Goal: Task Accomplishment & Management: Manage account settings

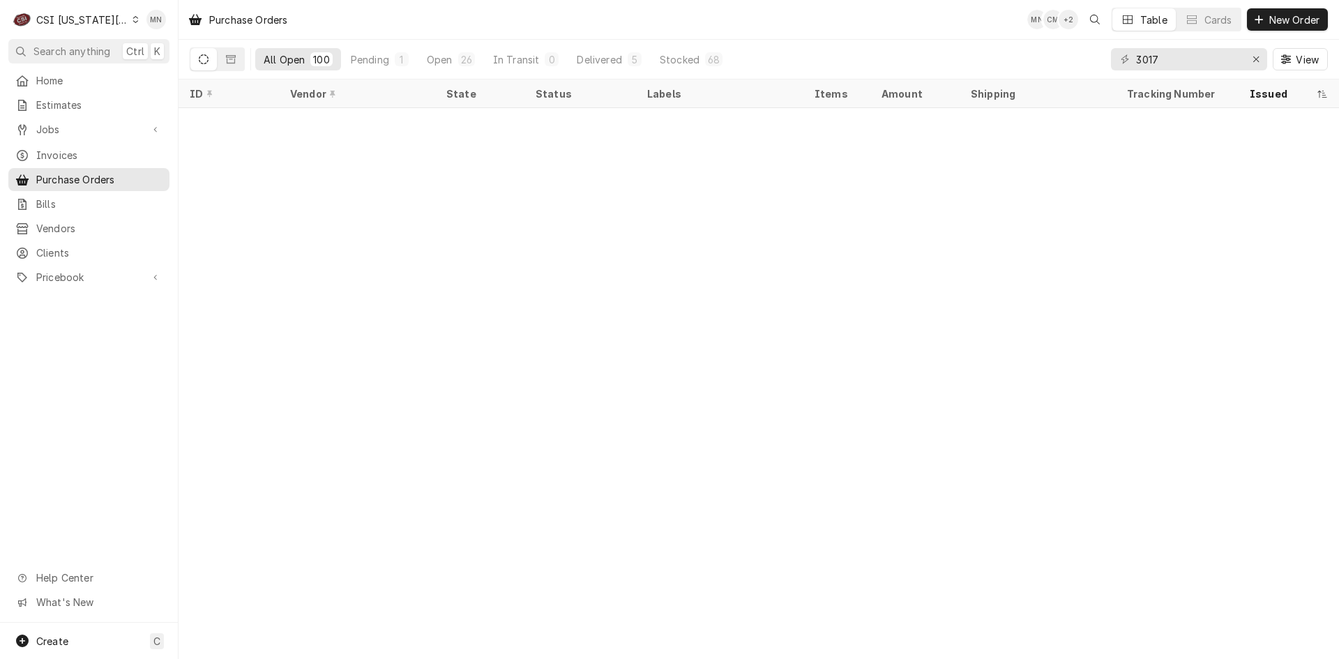
scroll to position [2806, 0]
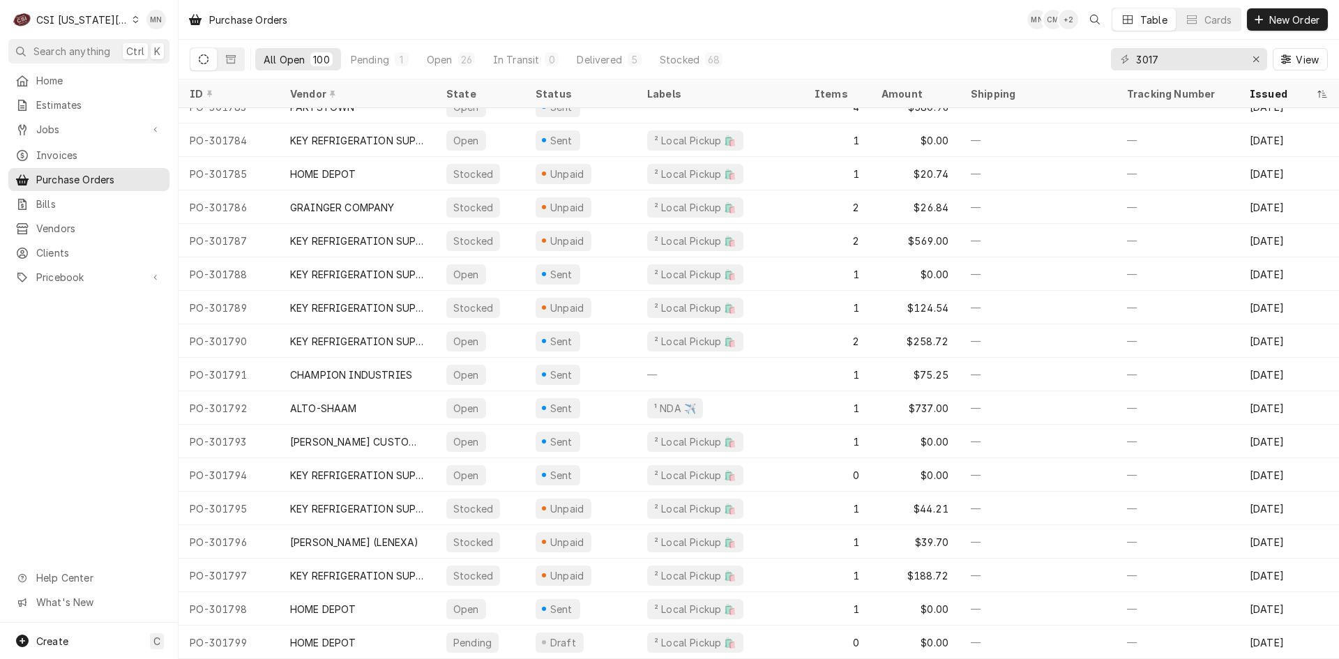
click at [108, 17] on div "CSI Kansas City" at bounding box center [82, 20] width 92 height 15
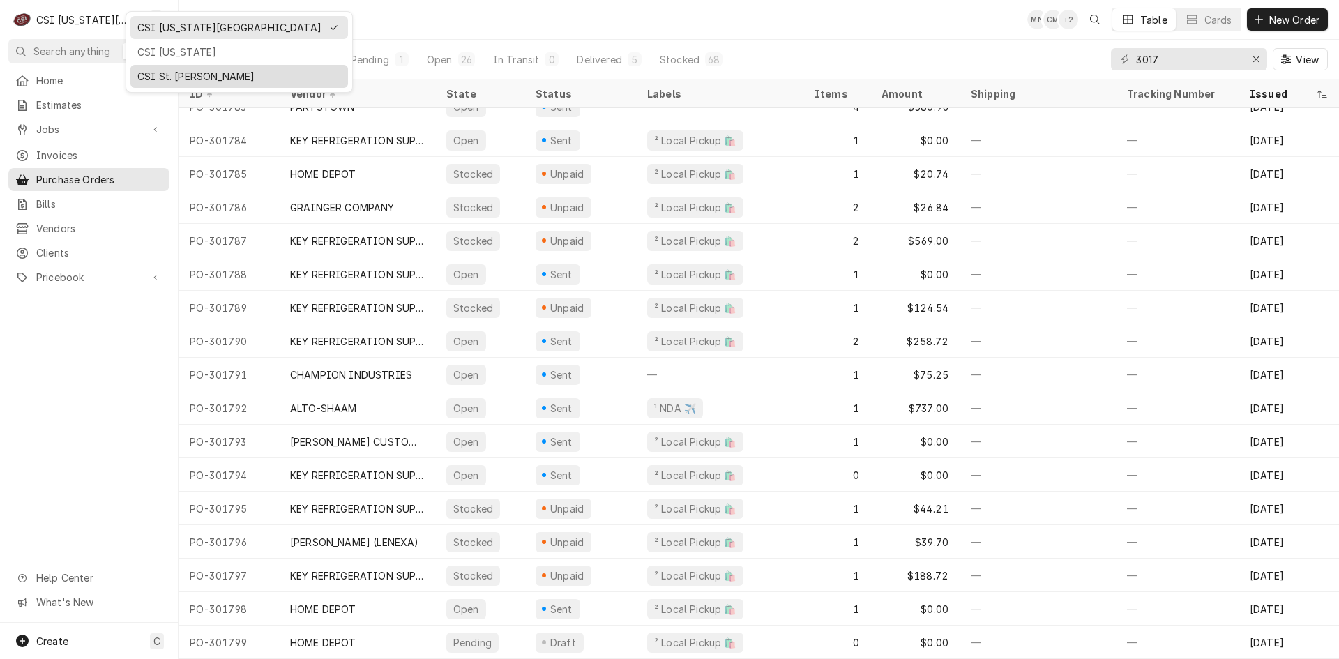
click at [162, 74] on div "CSI St. [PERSON_NAME]" at bounding box center [239, 76] width 204 height 15
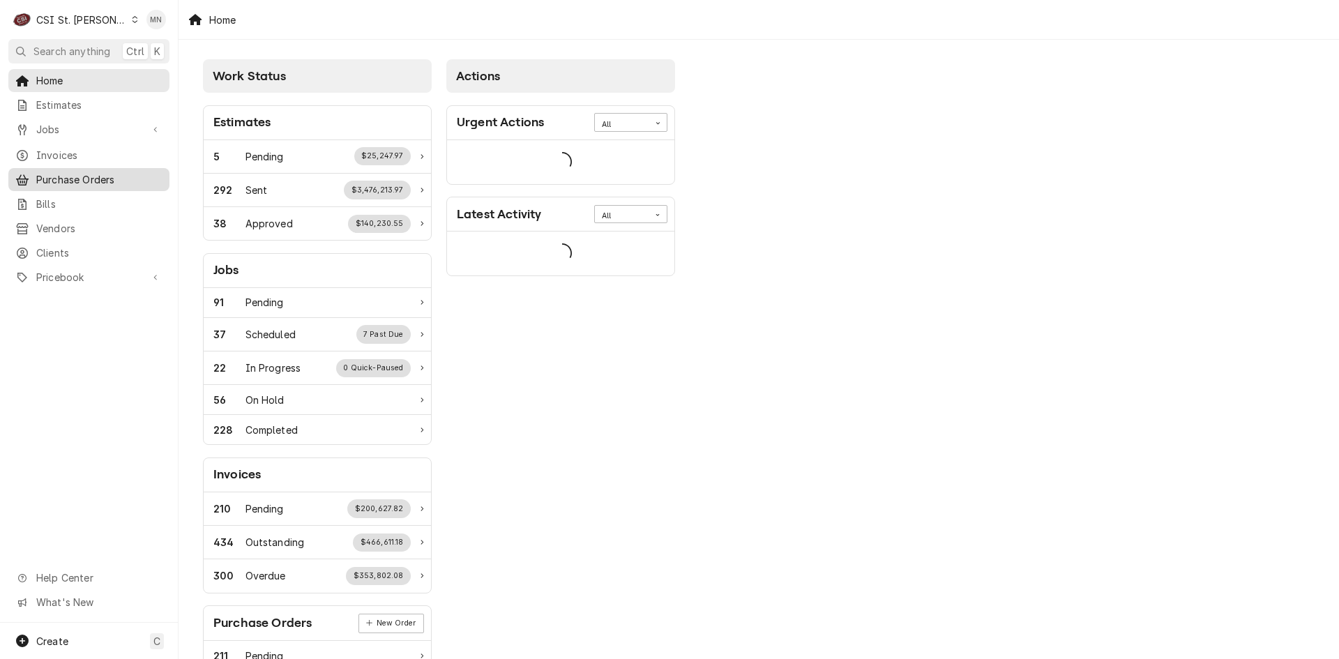
click at [87, 172] on span "Purchase Orders" at bounding box center [99, 179] width 126 height 15
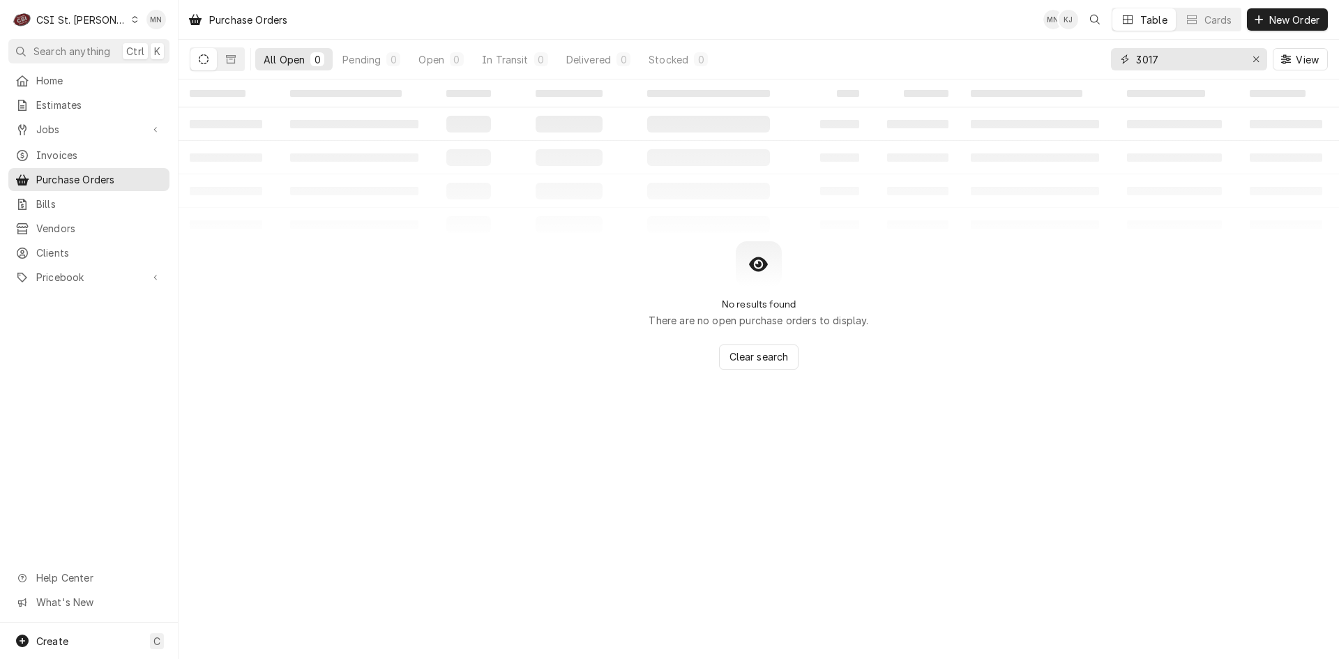
drag, startPoint x: 1174, startPoint y: 61, endPoint x: 1067, endPoint y: 56, distance: 106.8
click at [1067, 56] on div "All Open 0 Pending 0 Open 0 In Transit 0 Delivered 0 Stocked 0 3017 View" at bounding box center [759, 59] width 1139 height 39
type input "401473"
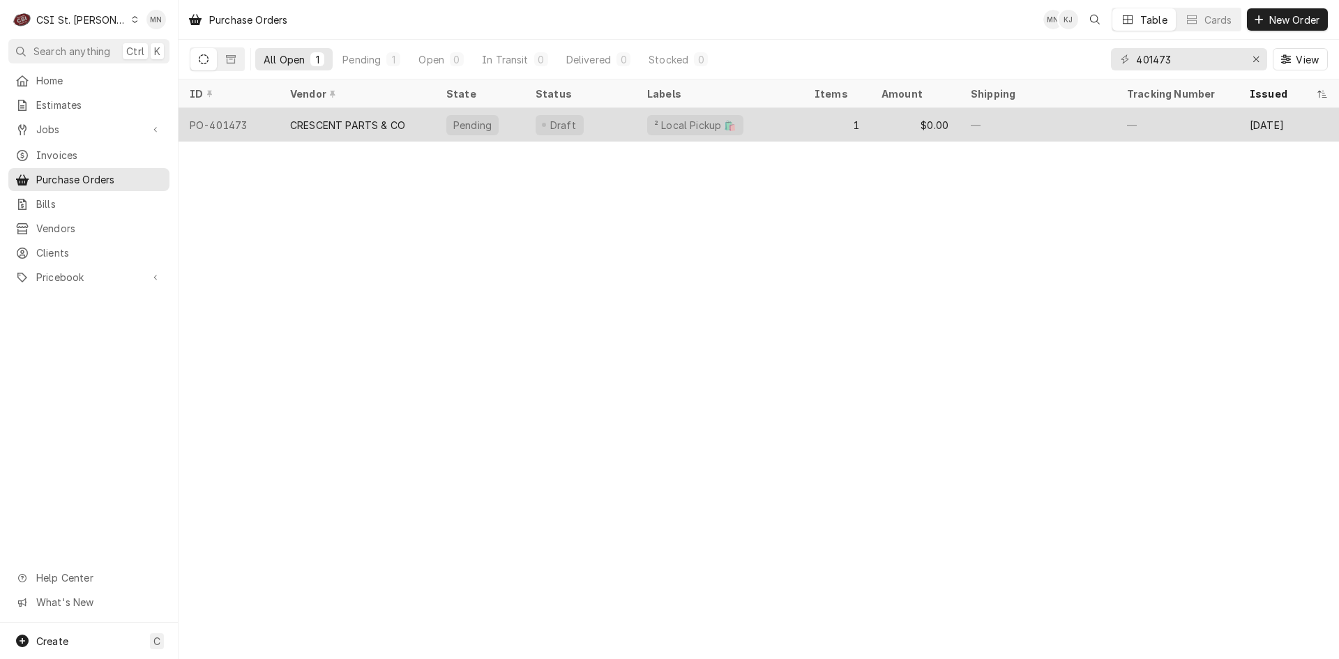
click at [373, 115] on div "CRESCENT PARTS & CO" at bounding box center [357, 124] width 156 height 33
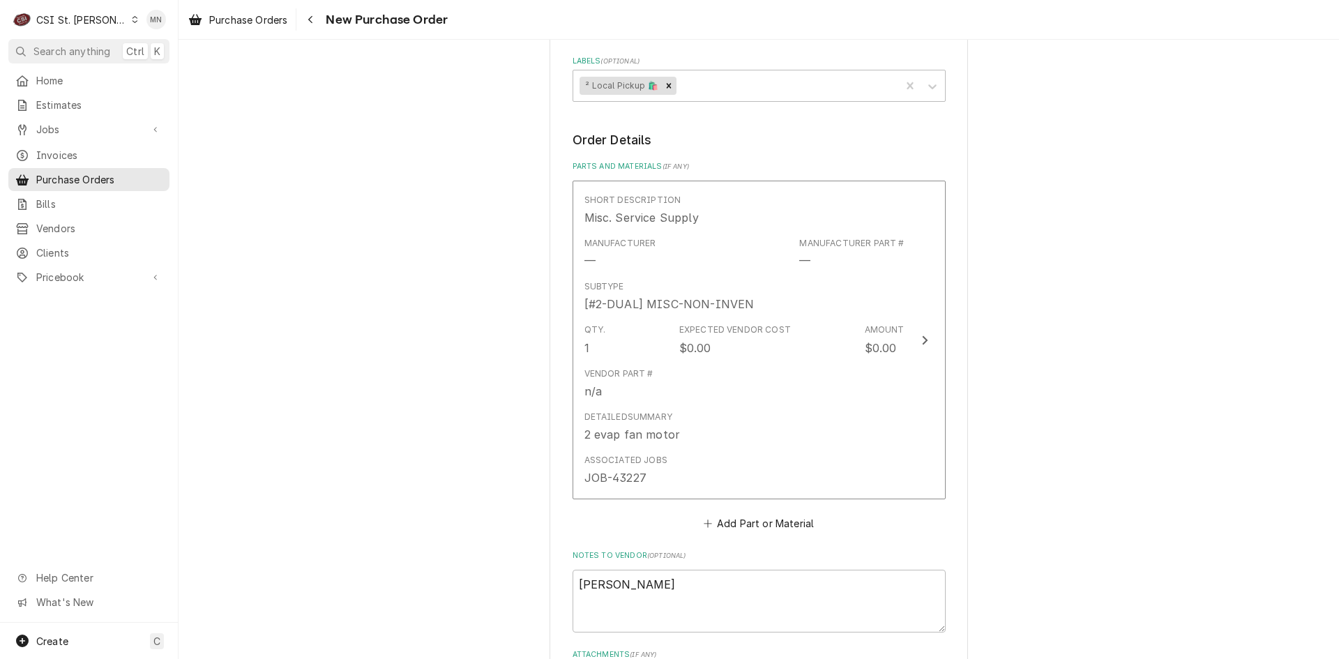
scroll to position [976, 0]
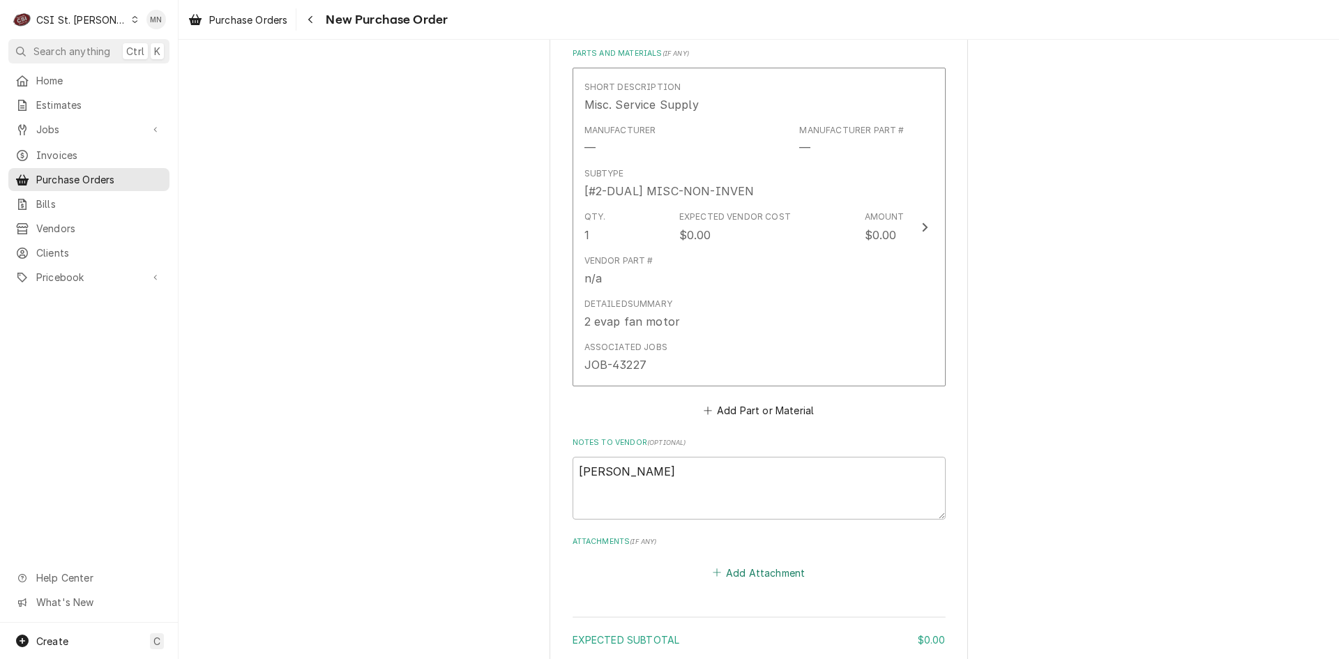
click at [767, 563] on button "Add Attachment" at bounding box center [759, 573] width 98 height 20
type textarea "x"
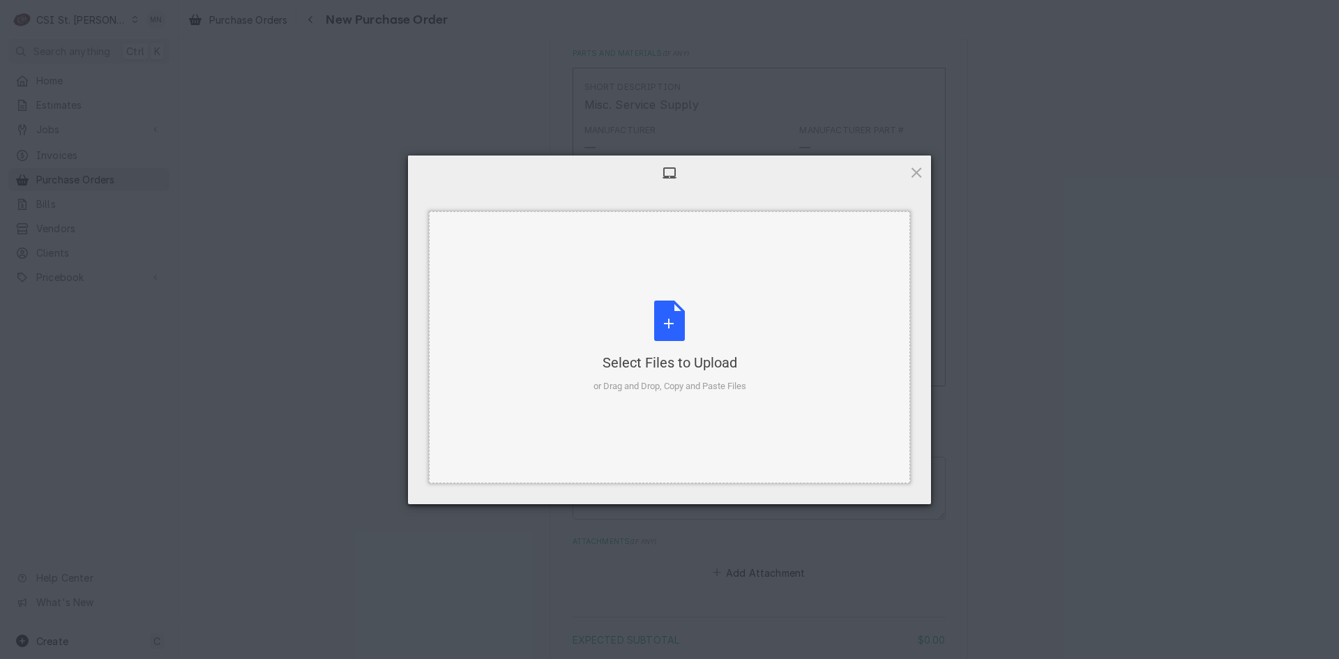
click at [723, 350] on div "Select Files to Upload or Drag and Drop, Copy and Paste Files" at bounding box center [670, 347] width 153 height 93
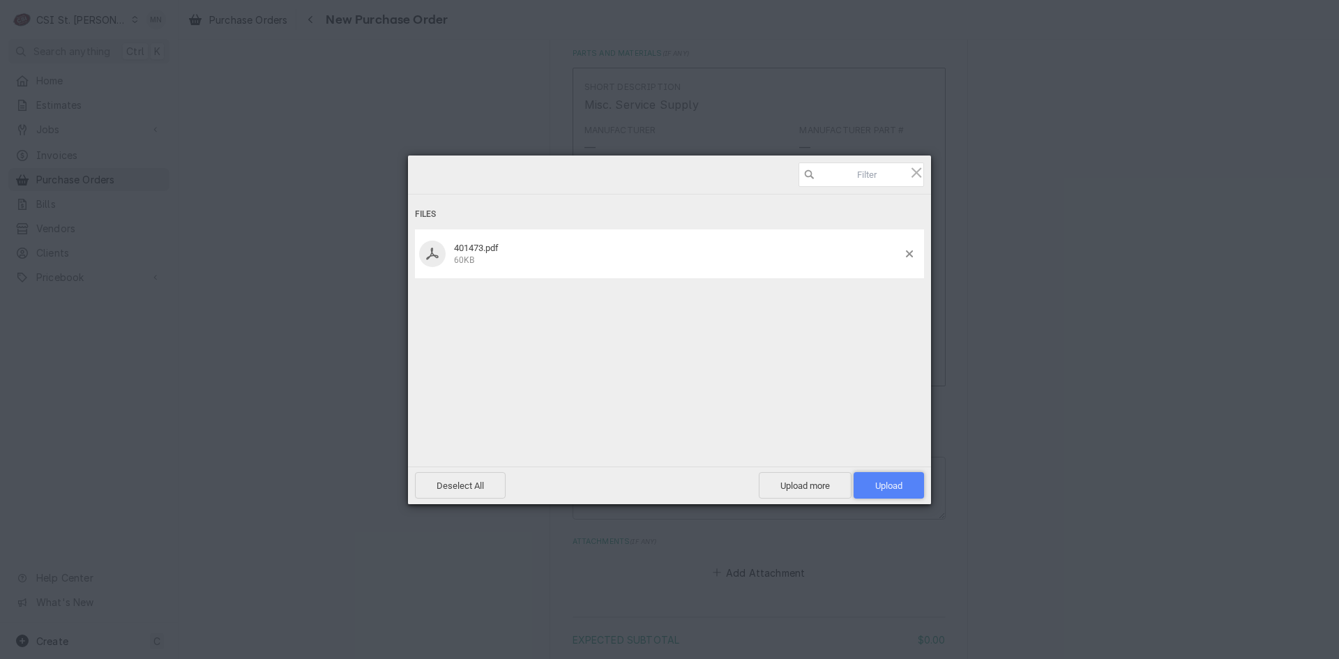
click at [892, 481] on span "Upload 1" at bounding box center [889, 486] width 27 height 10
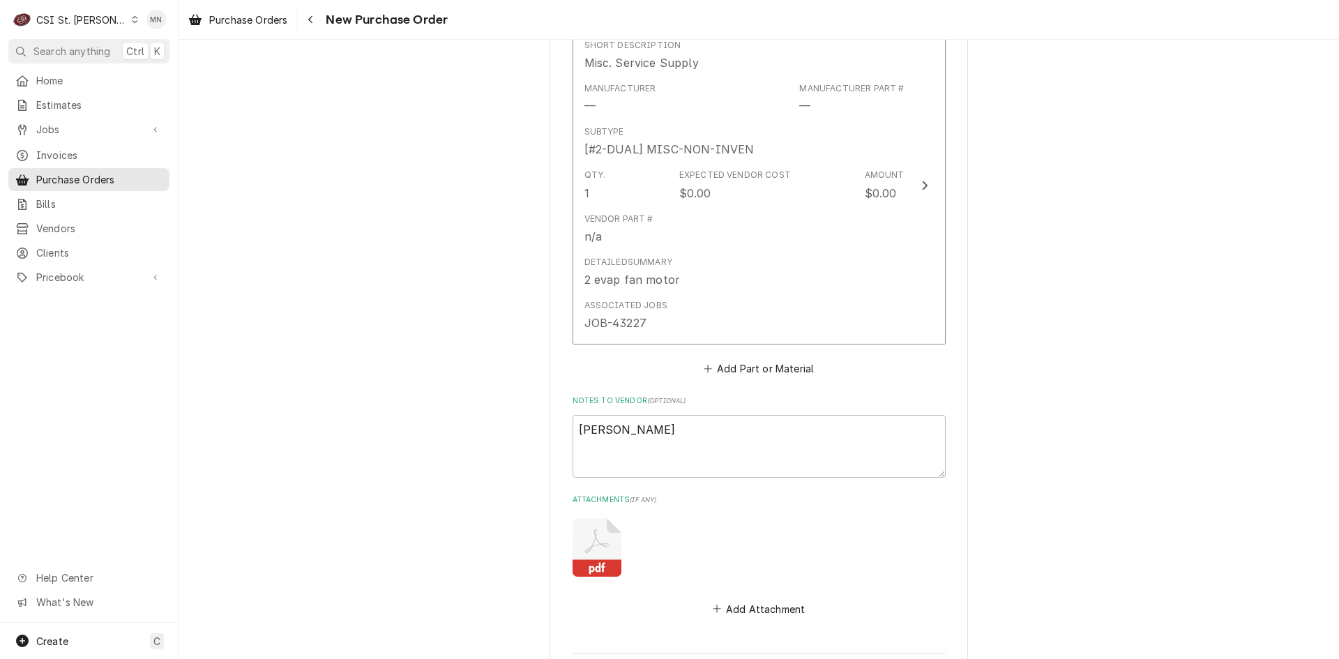
scroll to position [1054, 0]
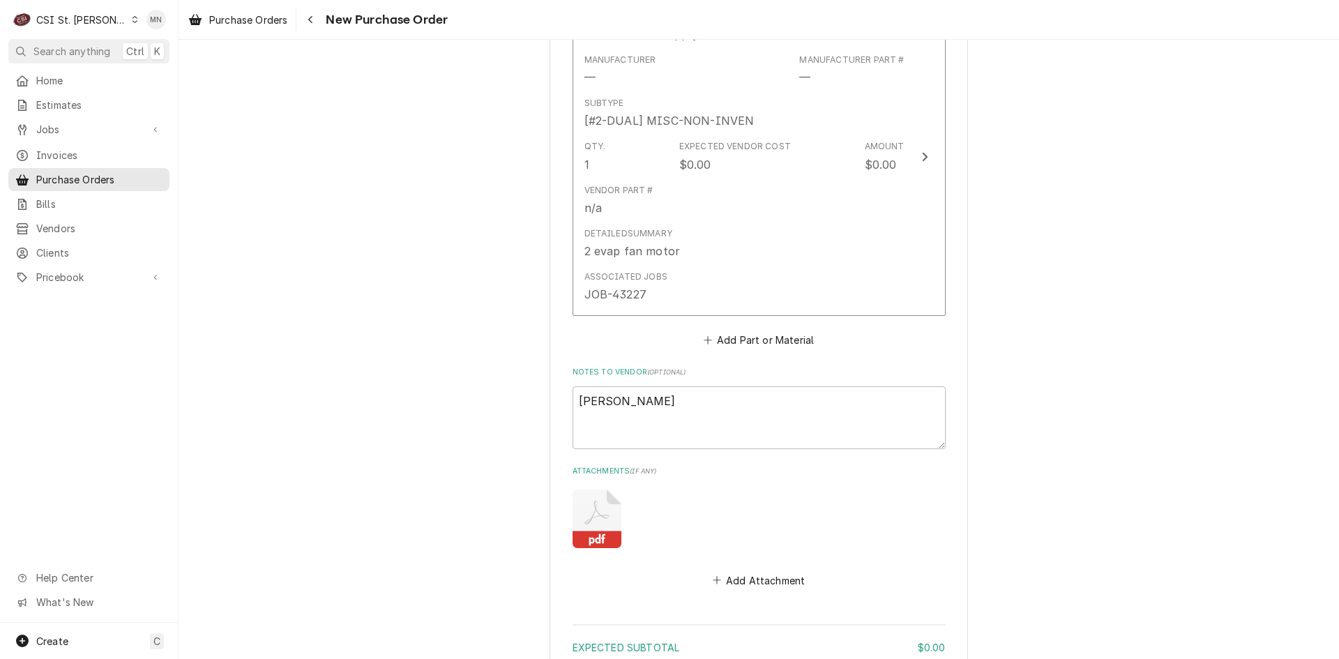
type textarea "x"
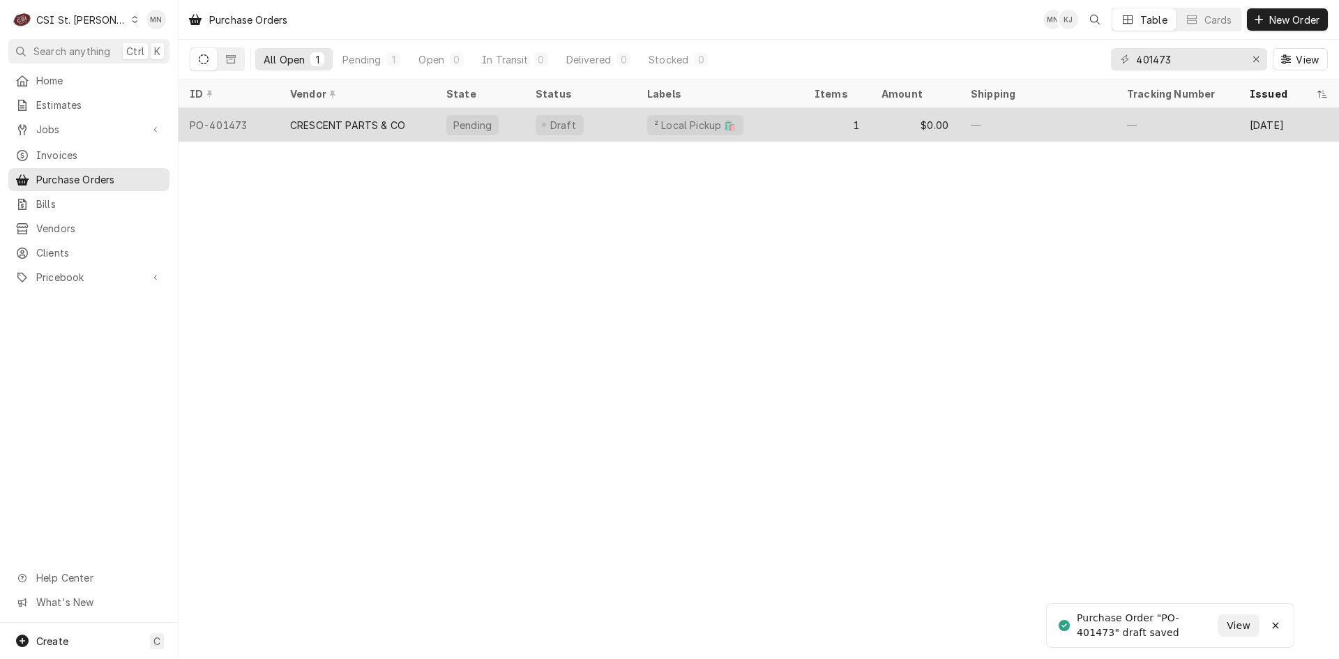
click at [368, 124] on div "CRESCENT PARTS & CO" at bounding box center [347, 125] width 115 height 15
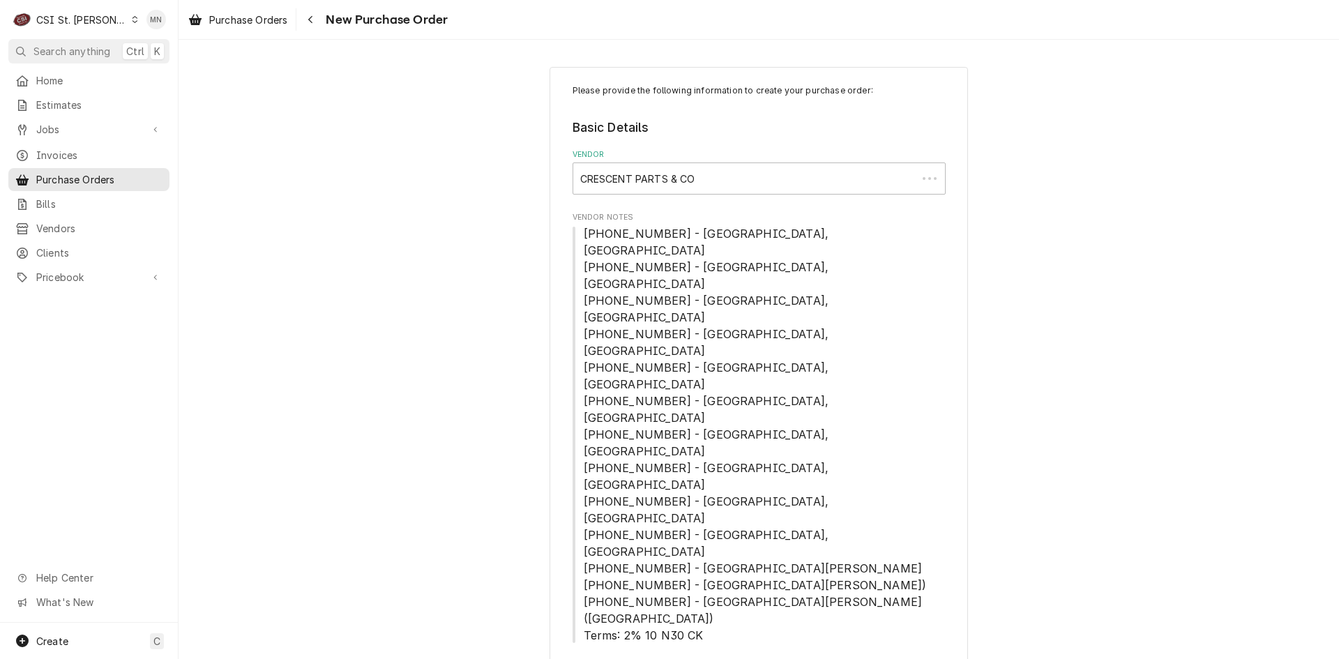
type textarea "x"
click at [315, 25] on div "Navigate back" at bounding box center [310, 20] width 14 height 14
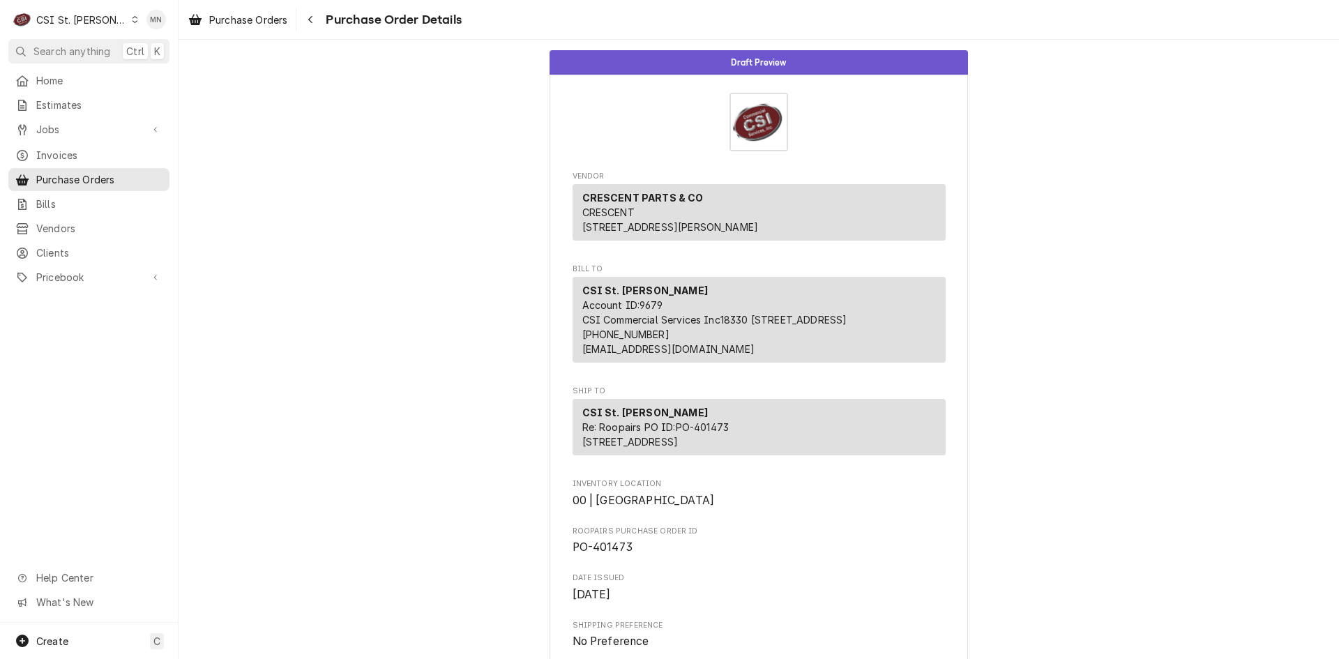
click at [324, 19] on span "Purchase Order Details" at bounding box center [392, 19] width 140 height 19
click at [316, 20] on div "Navigate back" at bounding box center [310, 20] width 14 height 14
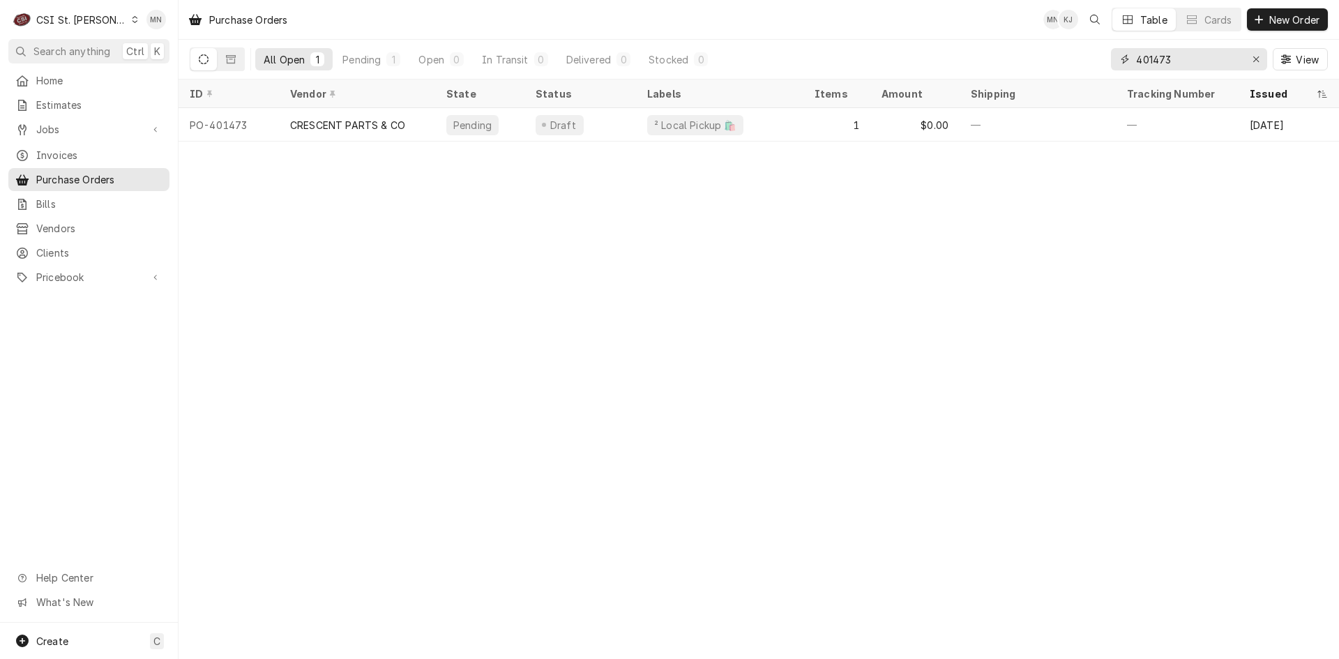
click at [1182, 62] on input "401473" at bounding box center [1188, 59] width 105 height 22
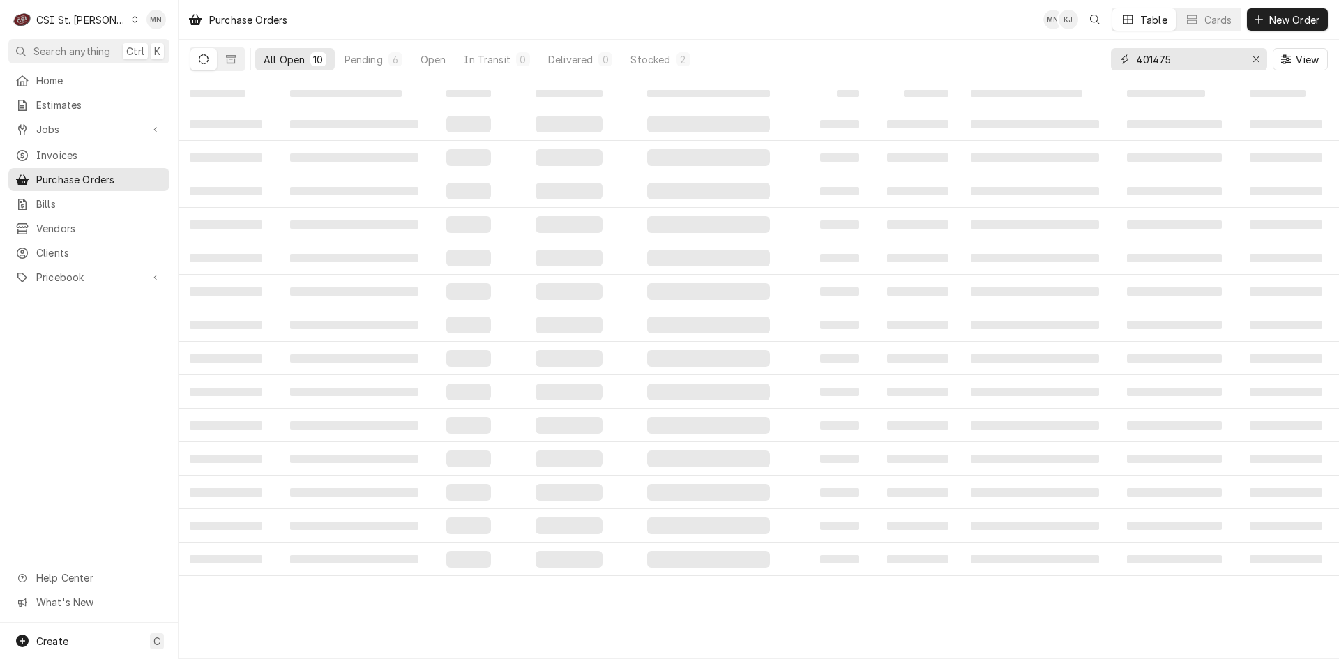
type input "401475"
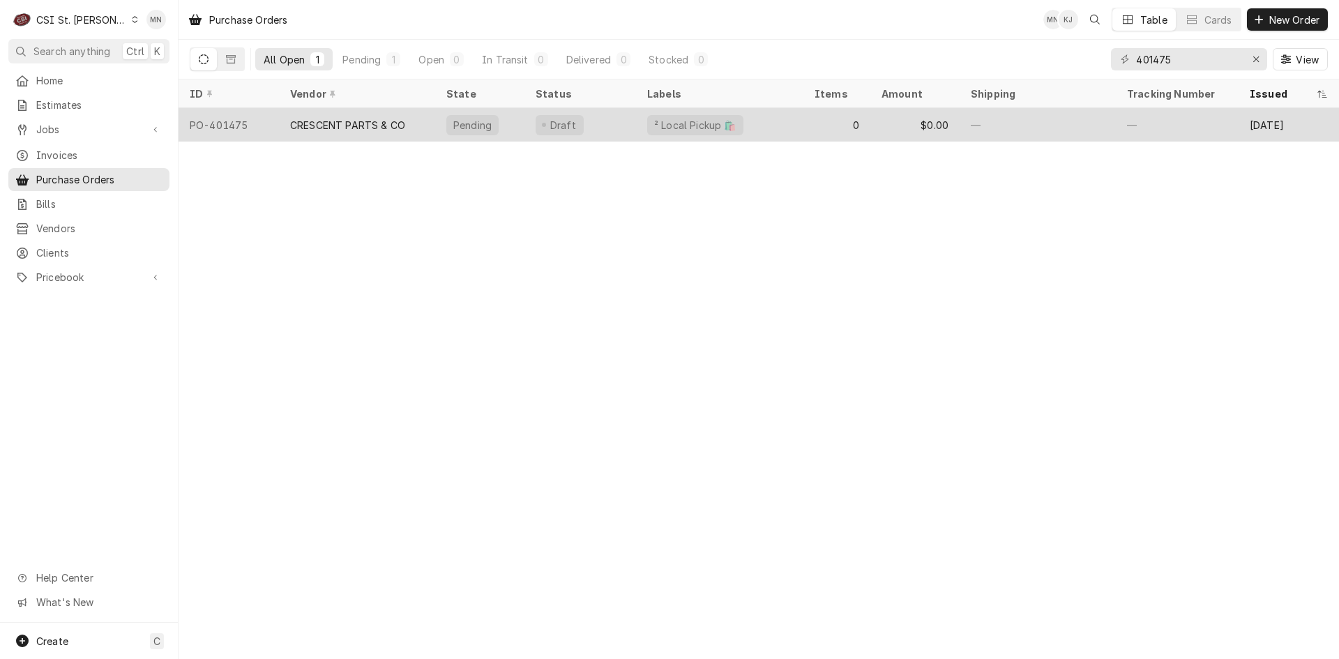
click at [370, 126] on div "CRESCENT PARTS & CO" at bounding box center [347, 125] width 115 height 15
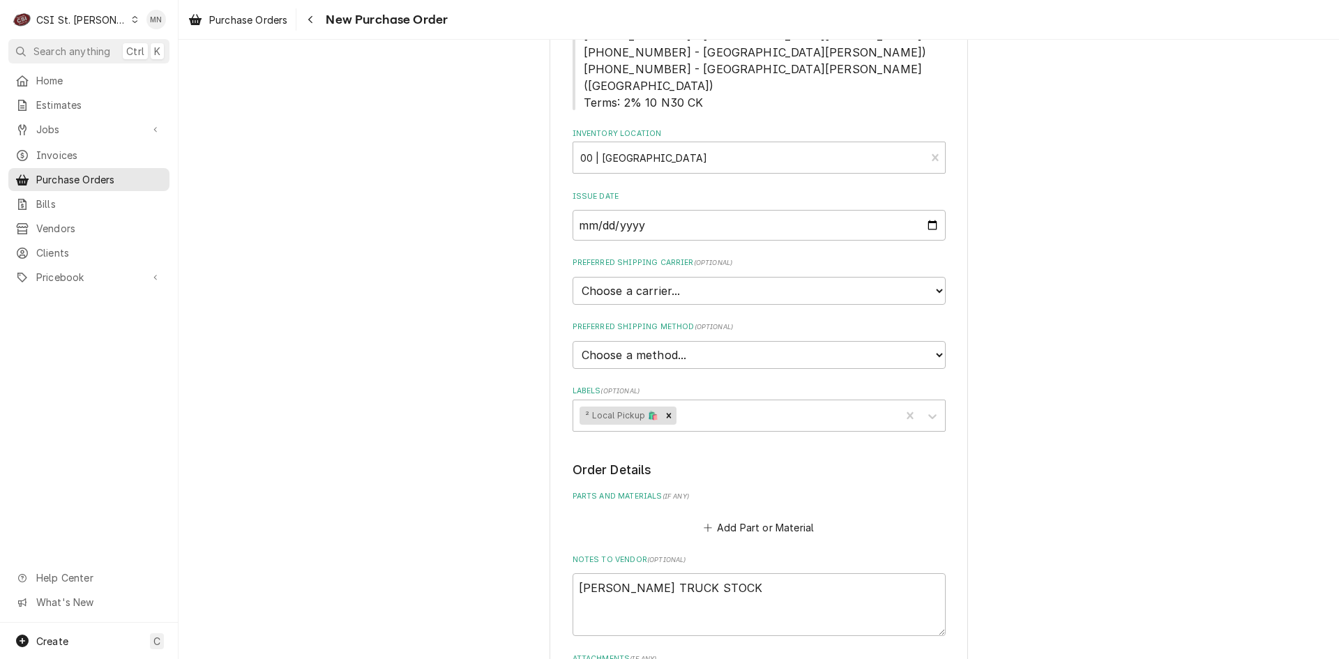
scroll to position [650, 0]
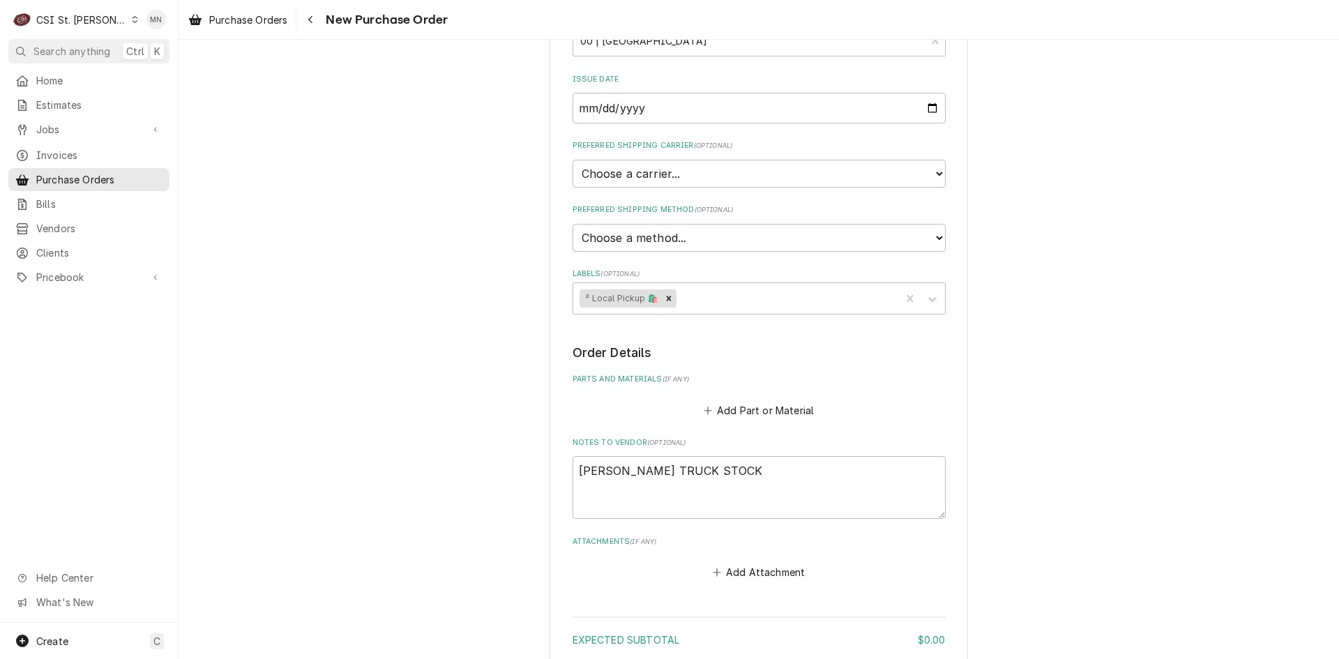
click at [744, 400] on div "Please provide the following information to create your purchase order: Basic D…" at bounding box center [759, 91] width 419 height 1349
click at [746, 563] on button "Add Attachment" at bounding box center [759, 573] width 98 height 20
type textarea "x"
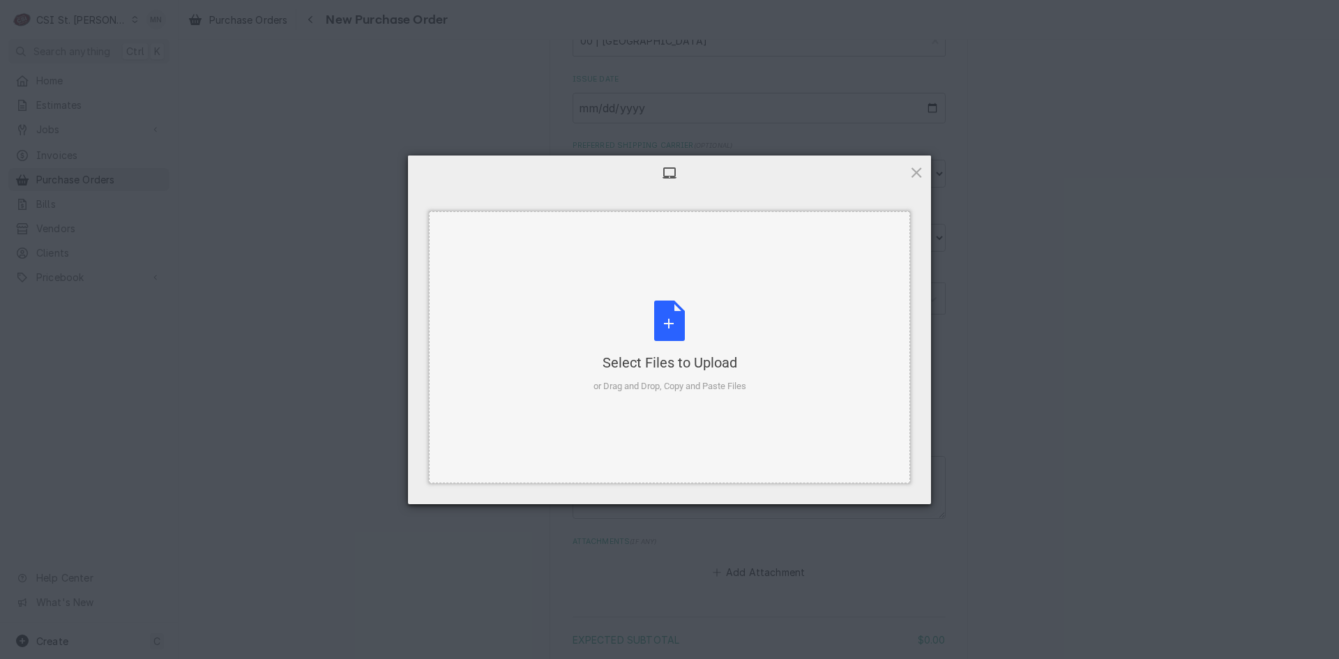
click at [674, 337] on div "Select Files to Upload or Drag and Drop, Copy and Paste Files" at bounding box center [670, 347] width 153 height 93
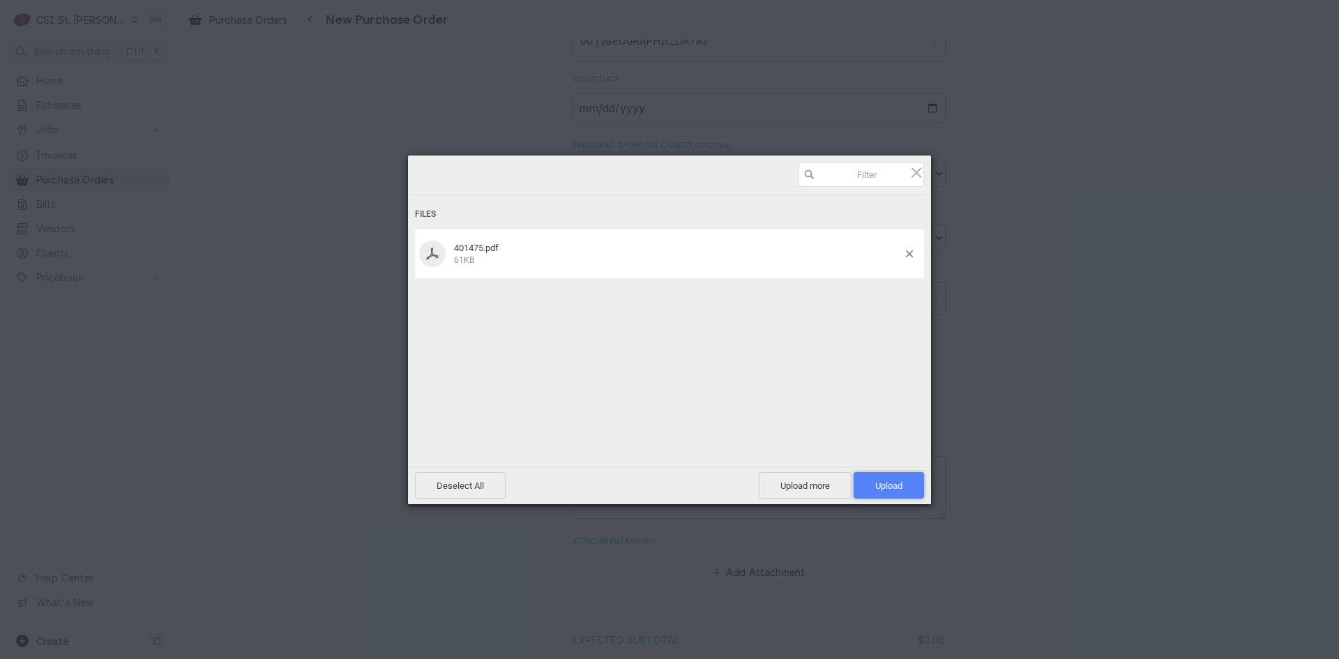
click at [885, 482] on span "Upload 1" at bounding box center [889, 486] width 27 height 10
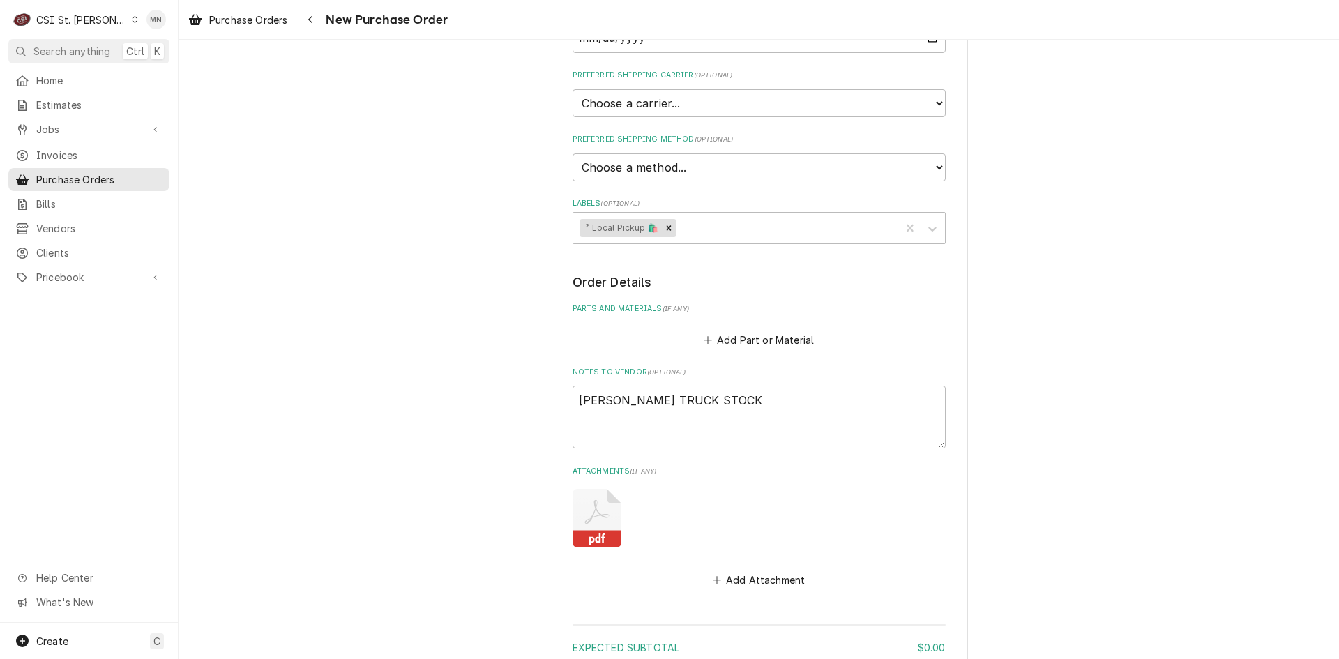
type textarea "x"
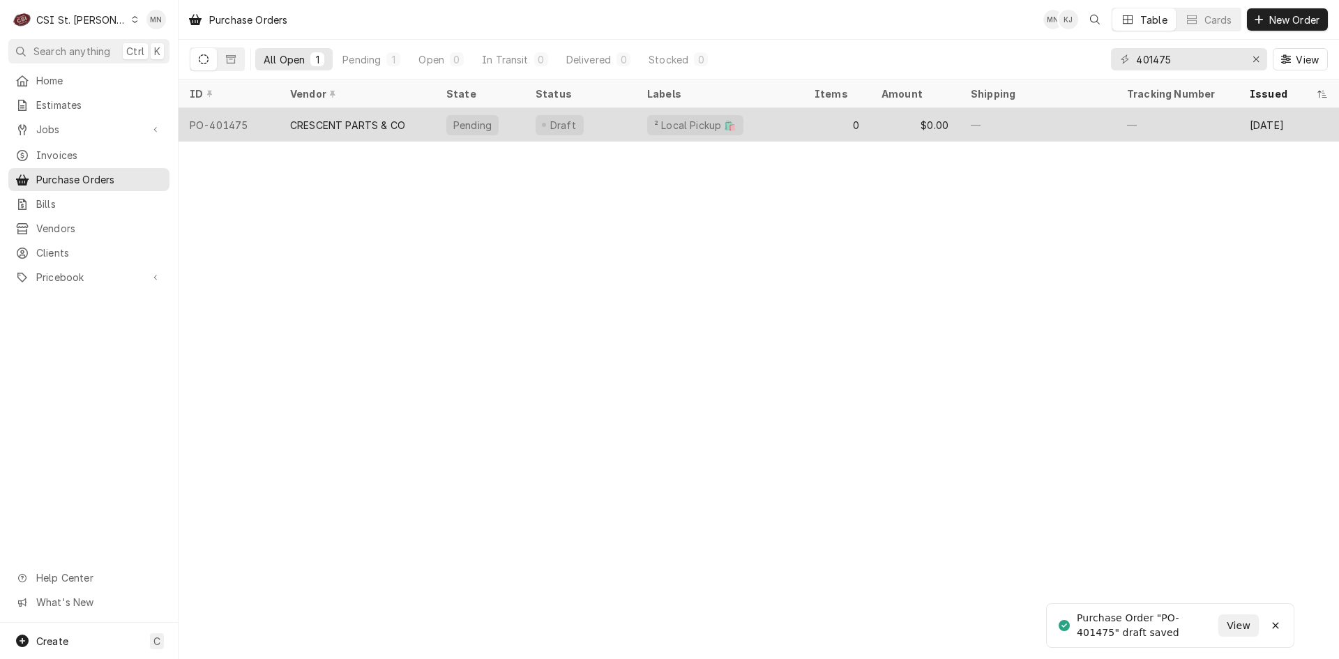
click at [348, 121] on div "CRESCENT PARTS & CO" at bounding box center [347, 125] width 115 height 15
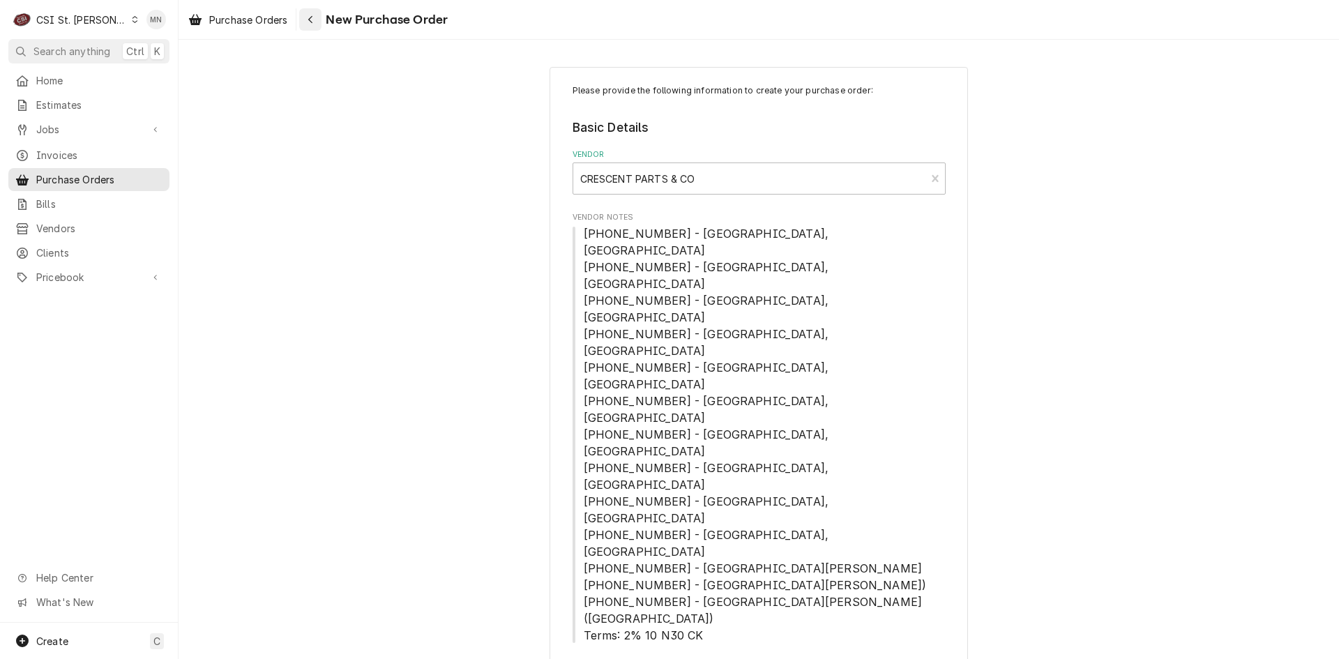
click at [320, 25] on button "Navigate back" at bounding box center [310, 19] width 22 height 22
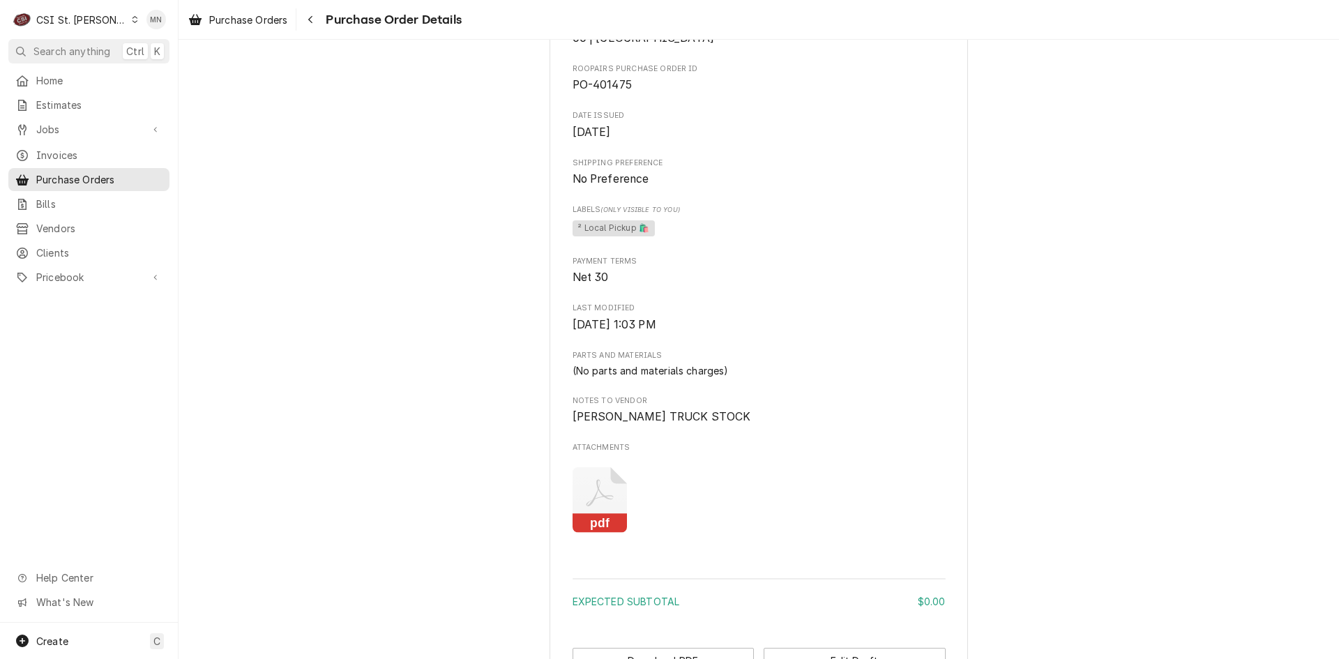
scroll to position [338, 0]
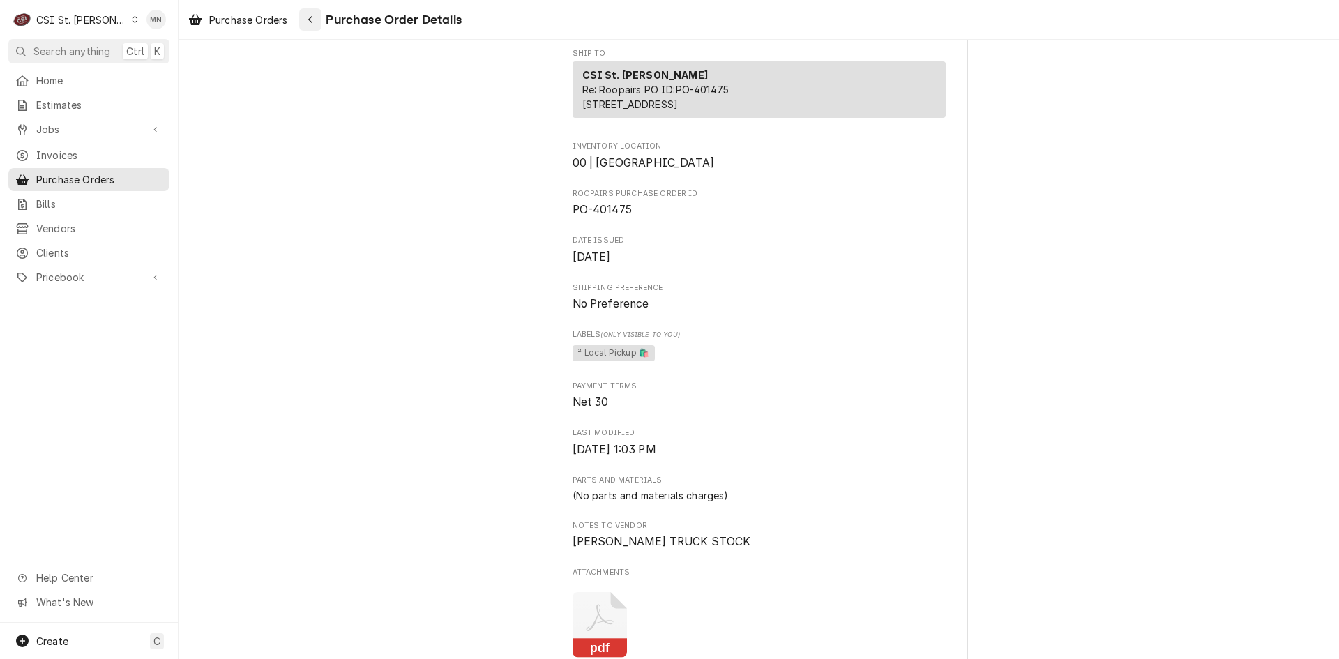
click at [317, 22] on div "Navigate back" at bounding box center [310, 20] width 14 height 14
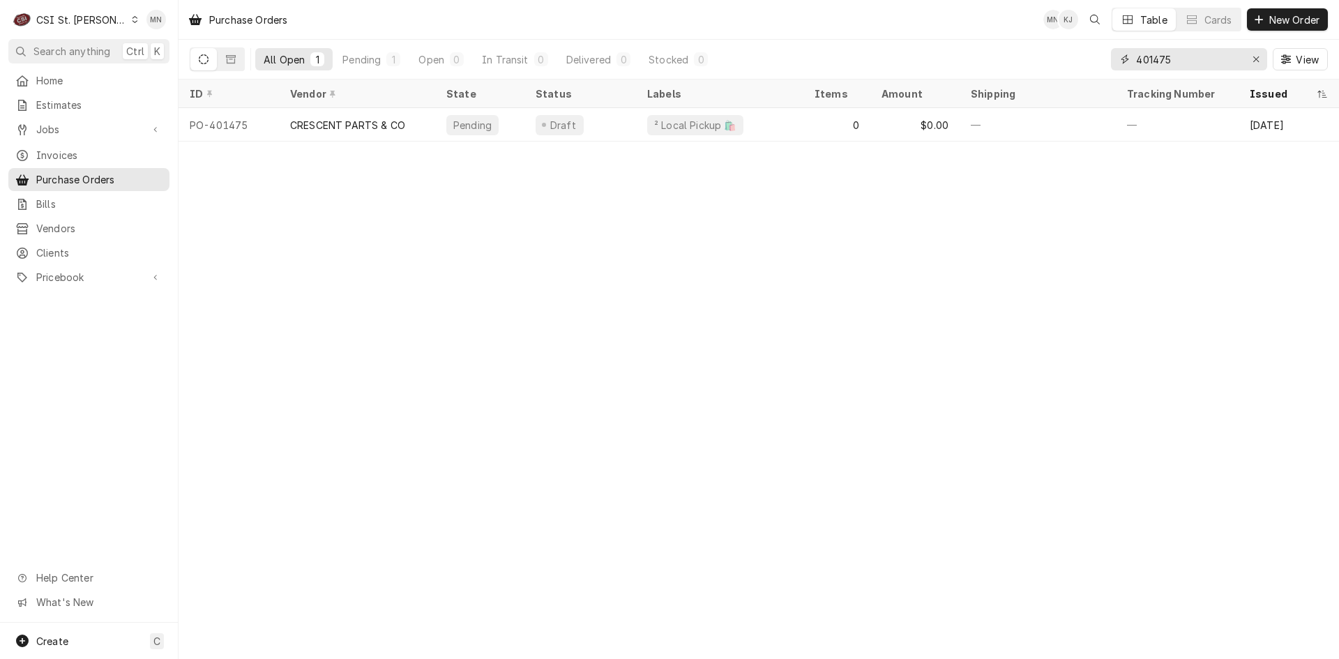
drag, startPoint x: 1192, startPoint y: 53, endPoint x: 1019, endPoint y: 52, distance: 173.0
click at [1021, 52] on div "All Open 1 Pending 1 Open 0 In Transit 0 Delivered 0 Stocked 0 401475 View" at bounding box center [759, 59] width 1139 height 39
type input "401474"
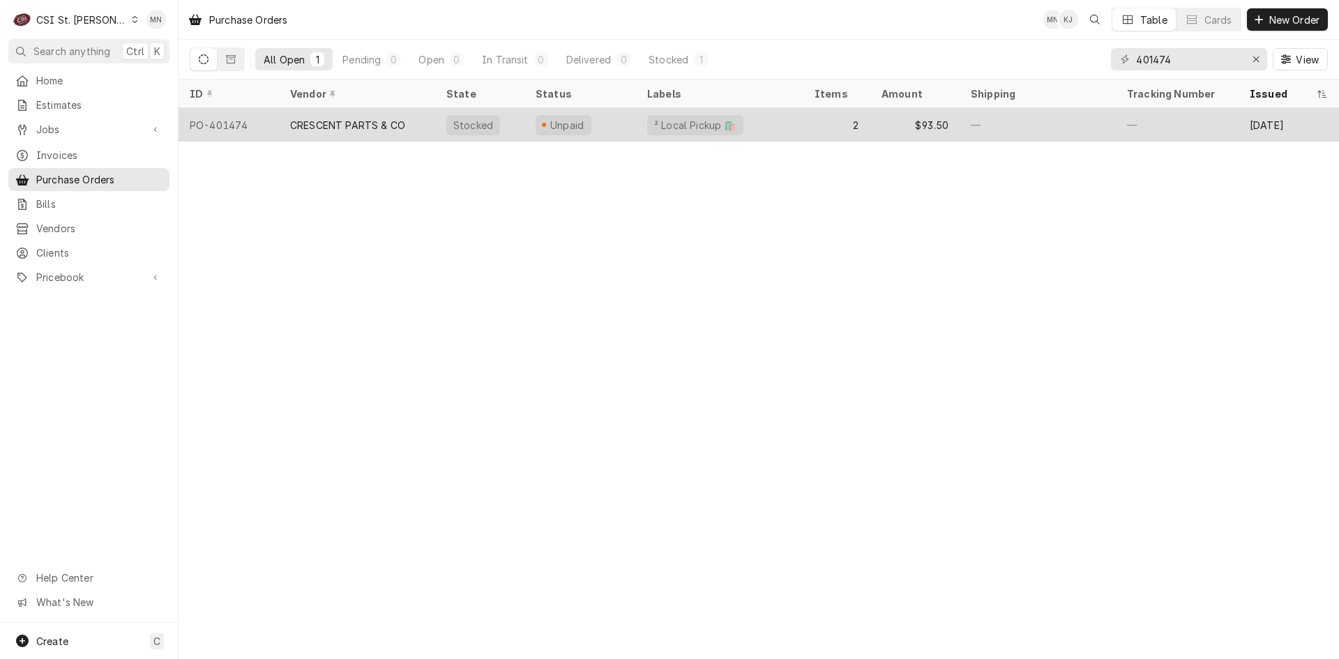
click at [402, 123] on div "CRESCENT PARTS & CO" at bounding box center [347, 125] width 115 height 15
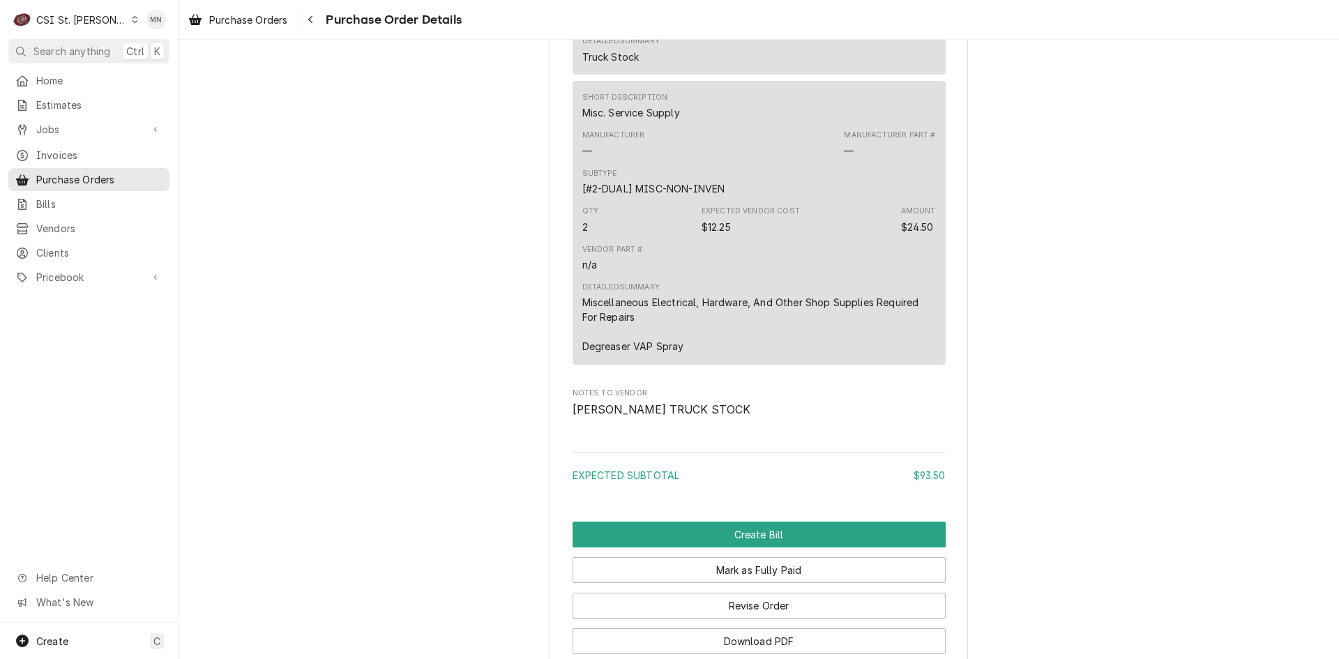
scroll to position [1351, 0]
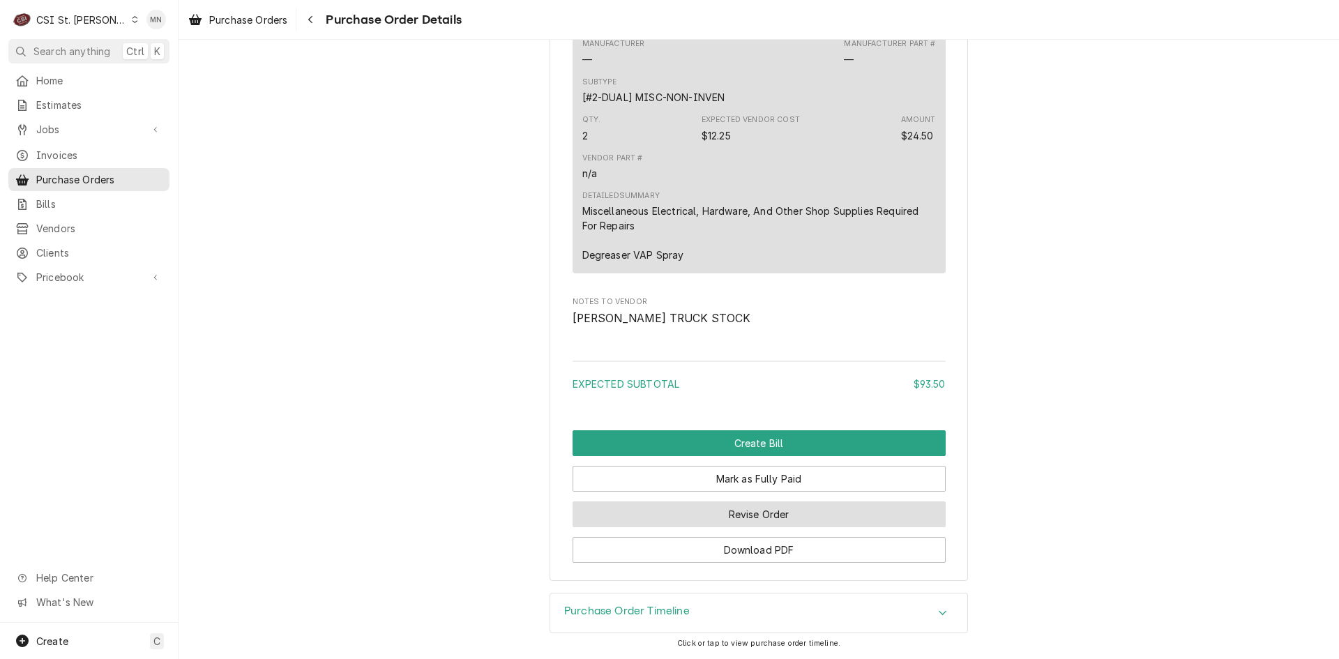
click at [753, 512] on button "Revise Order" at bounding box center [759, 515] width 373 height 26
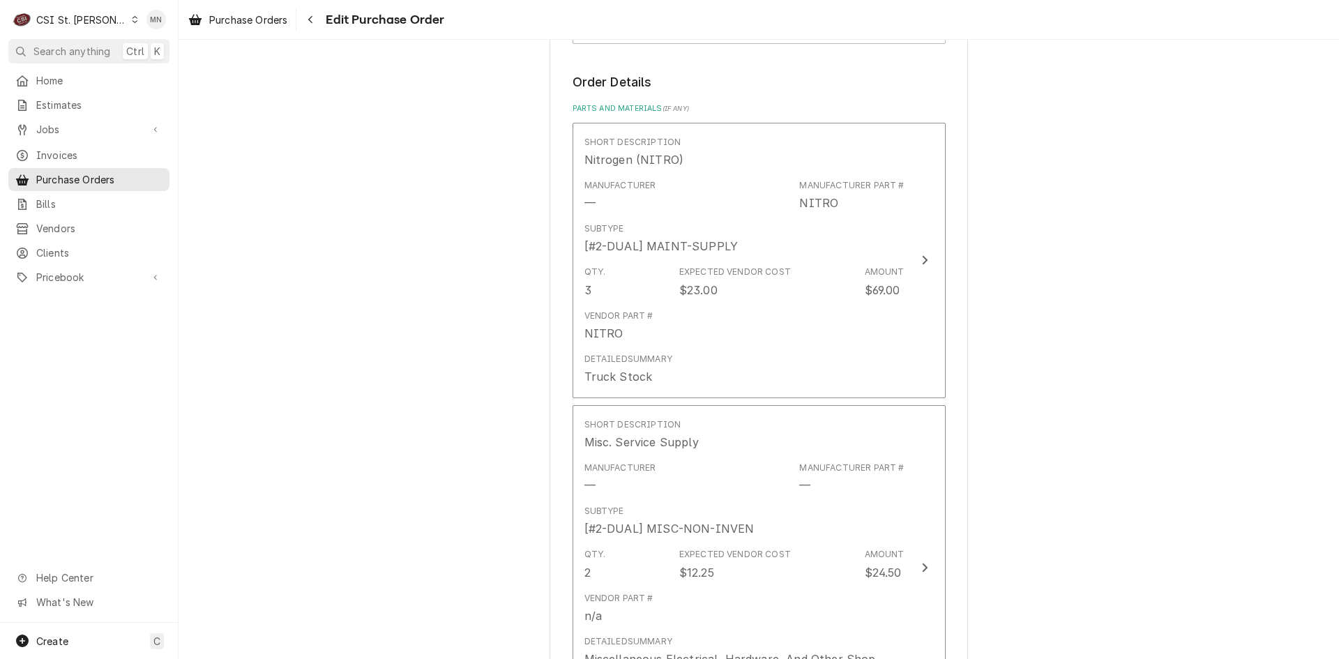
scroll to position [1286, 0]
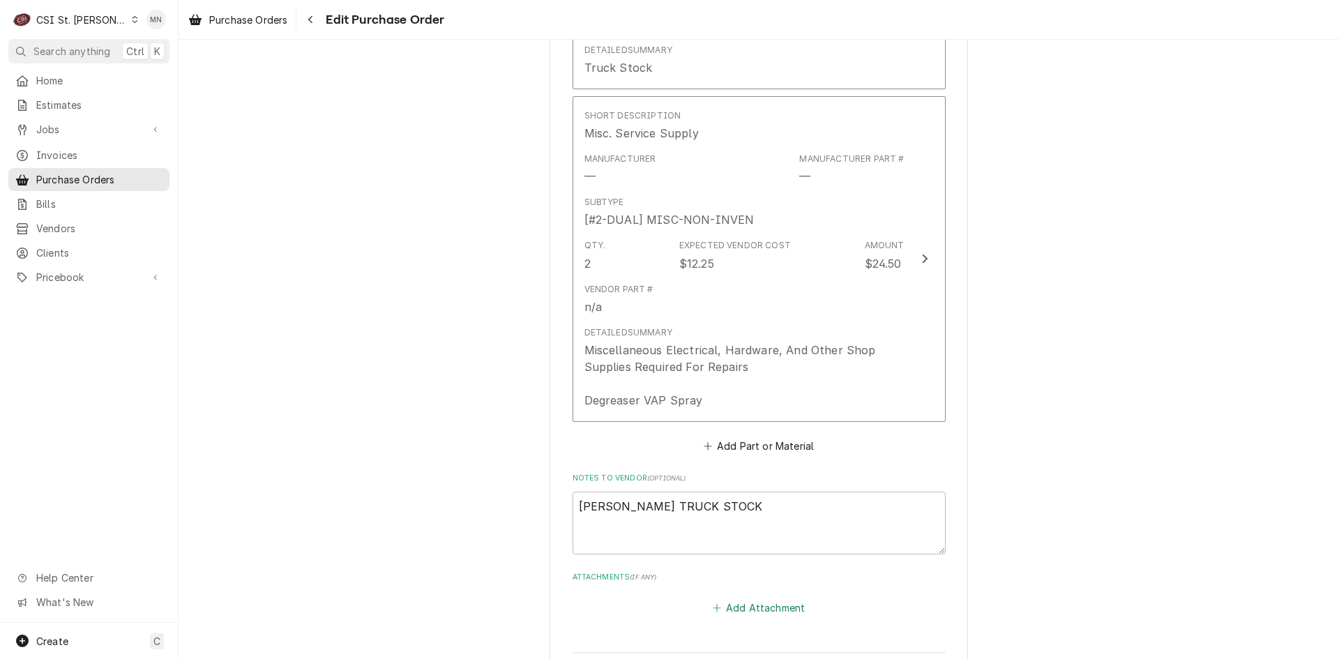
click at [737, 599] on button "Add Attachment" at bounding box center [759, 609] width 98 height 20
type textarea "x"
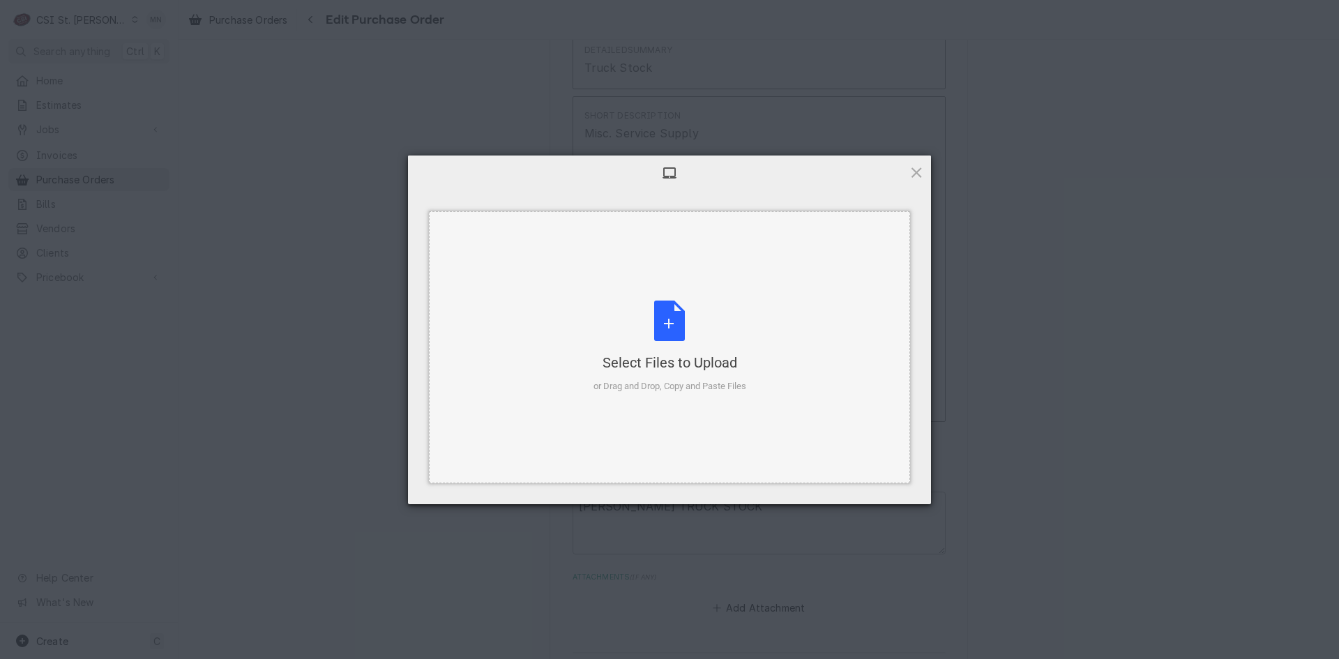
click at [677, 325] on div "Select Files to Upload or Drag and Drop, Copy and Paste Files" at bounding box center [670, 347] width 153 height 93
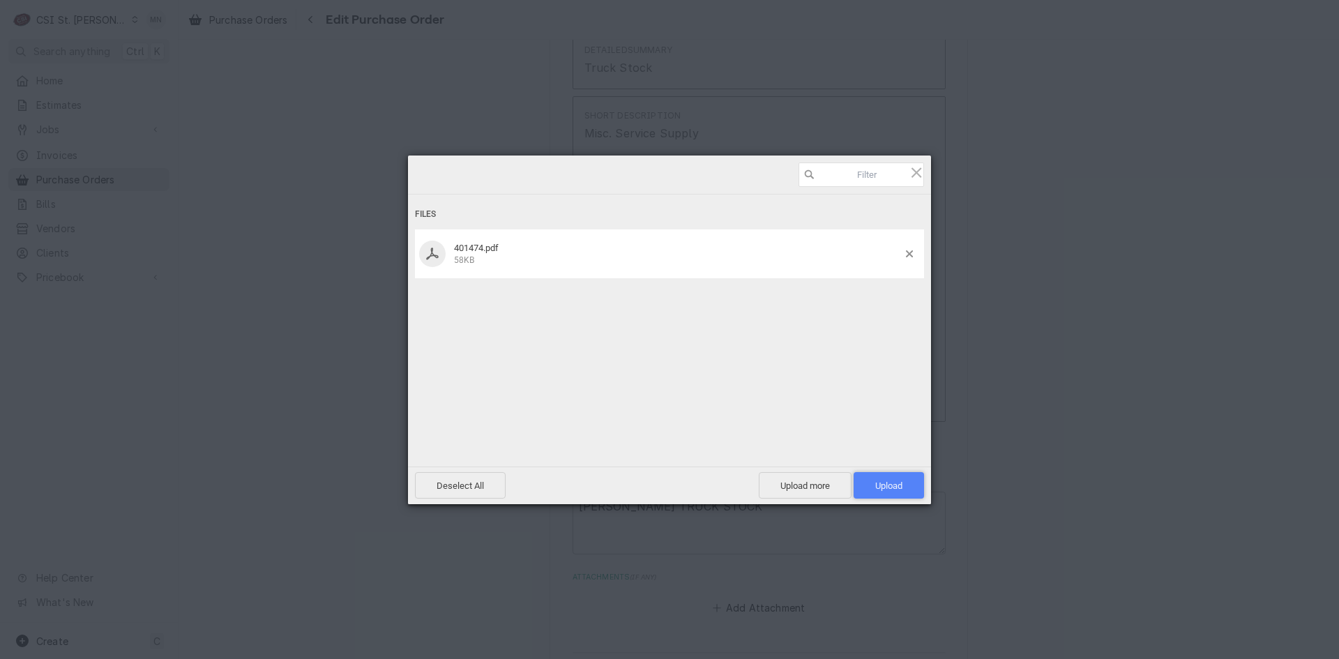
click at [899, 479] on span "Upload 1" at bounding box center [889, 485] width 70 height 27
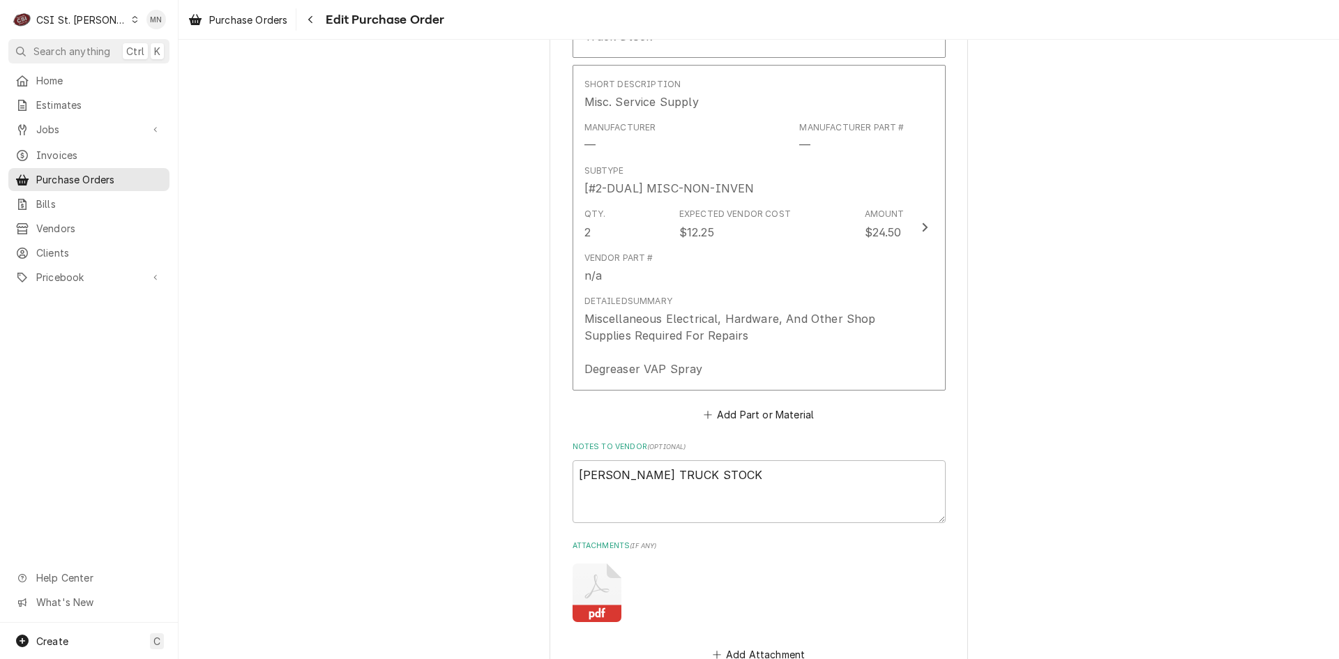
scroll to position [1364, 0]
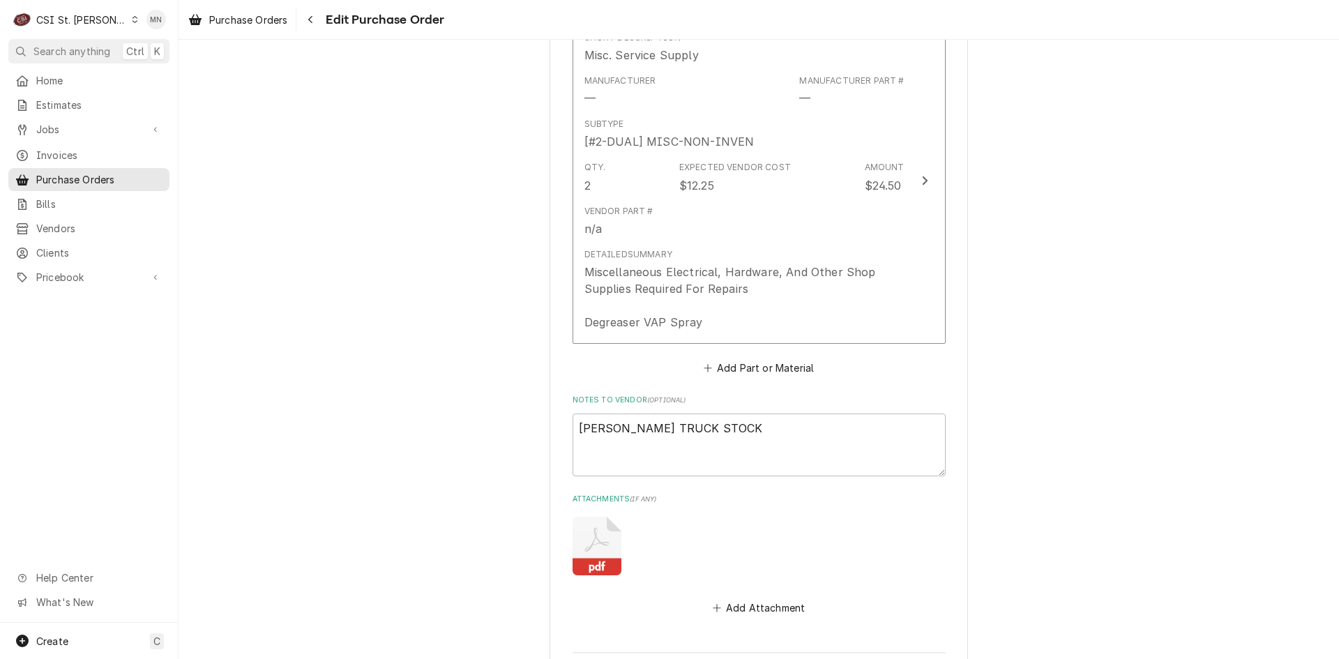
type textarea "x"
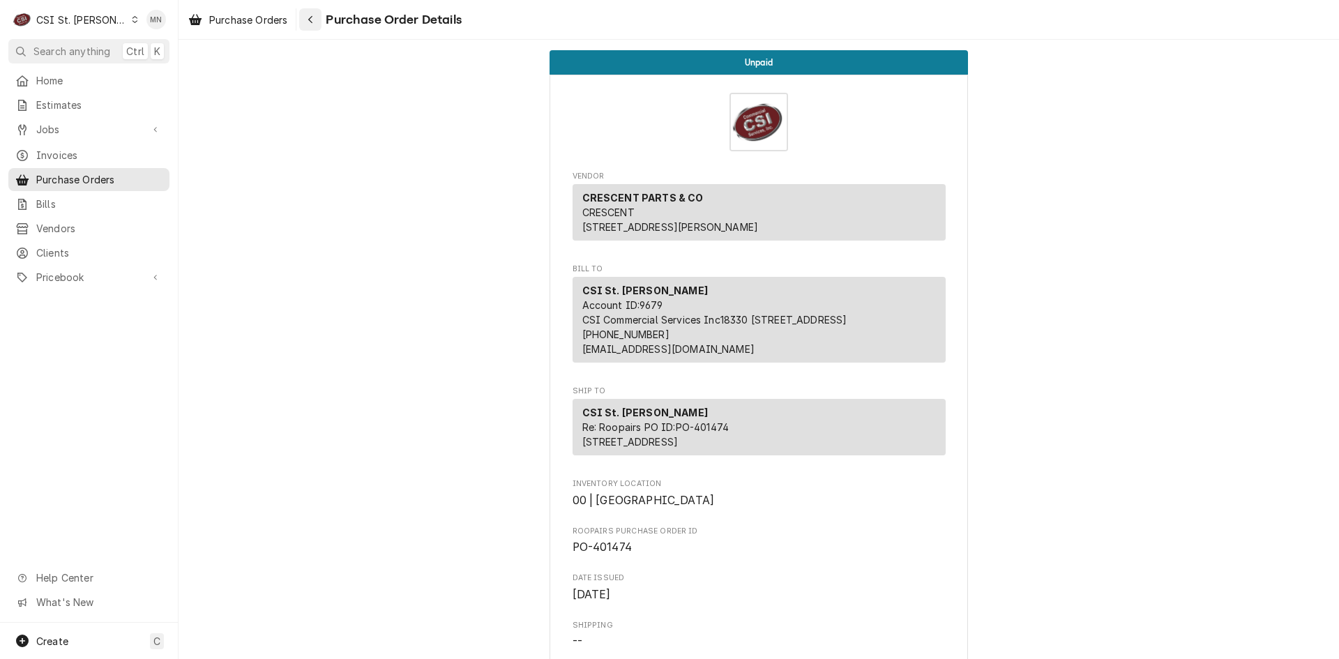
click at [317, 21] on div "Navigate back" at bounding box center [310, 20] width 14 height 14
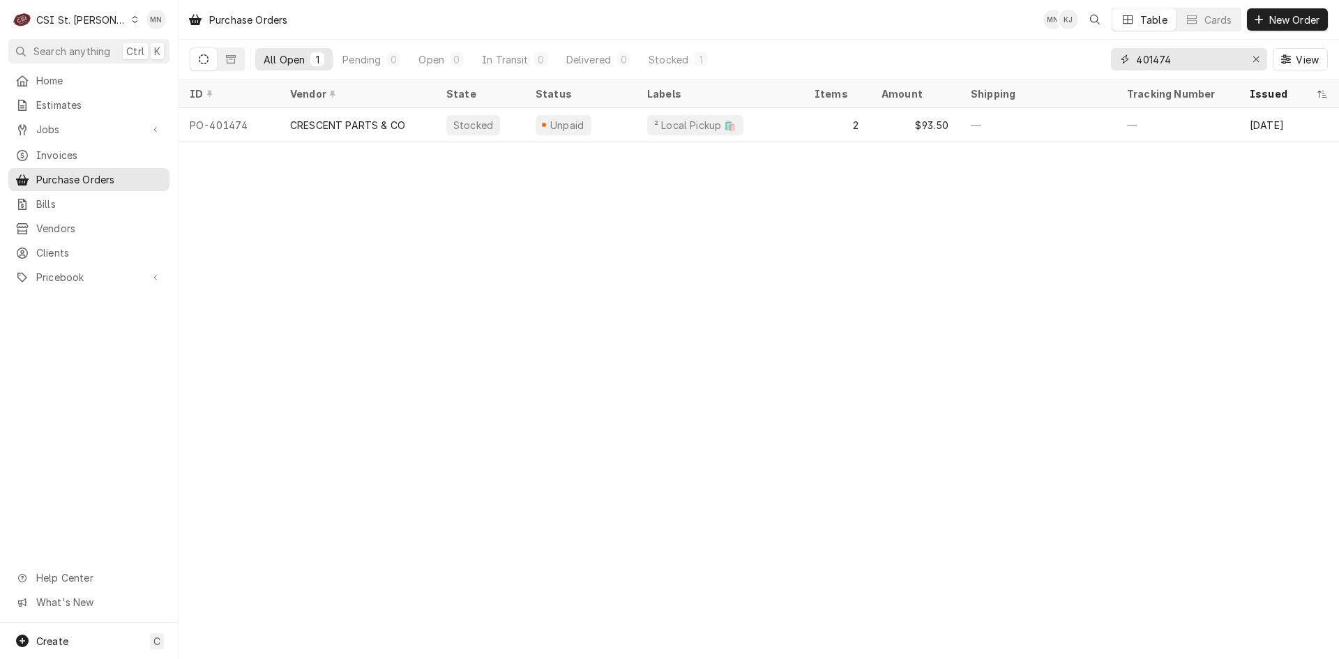
drag, startPoint x: 1189, startPoint y: 61, endPoint x: 1094, endPoint y: 65, distance: 94.9
click at [1094, 65] on div "All Open 1 Pending 0 Open 0 In Transit 0 Delivered 0 Stocked 1 401474 View" at bounding box center [759, 59] width 1139 height 39
type input "401460"
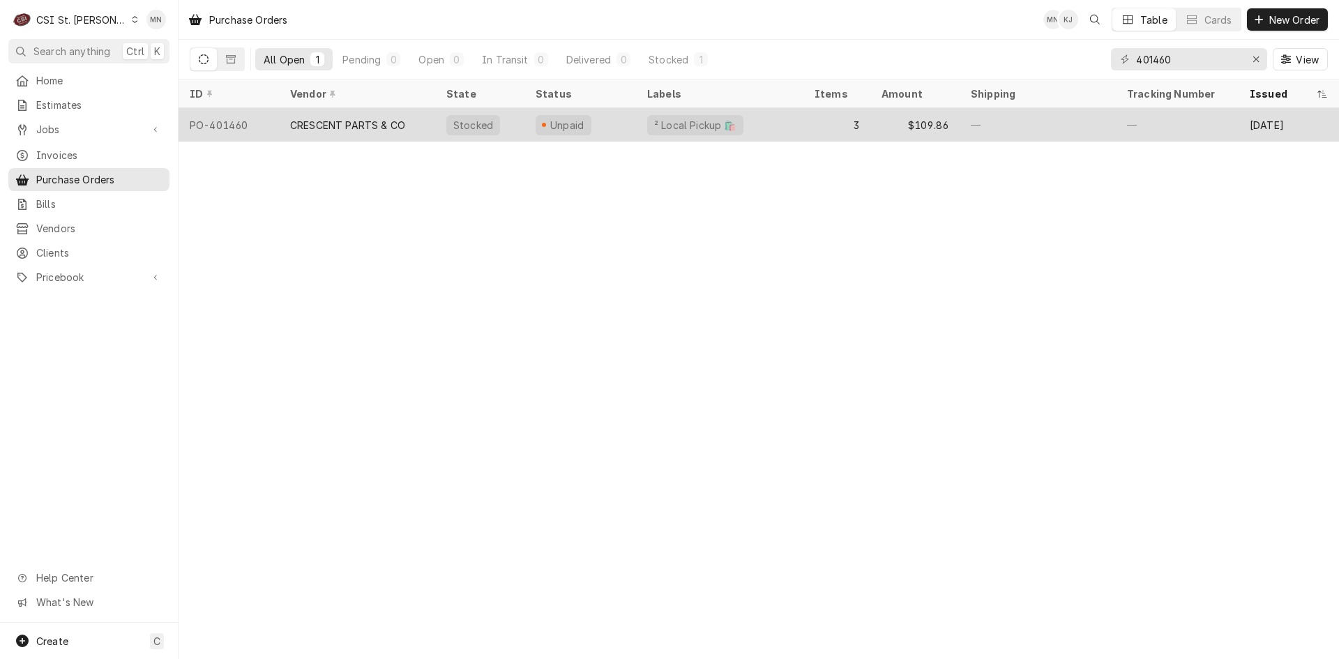
click at [411, 123] on div "CRESCENT PARTS & CO" at bounding box center [357, 124] width 156 height 33
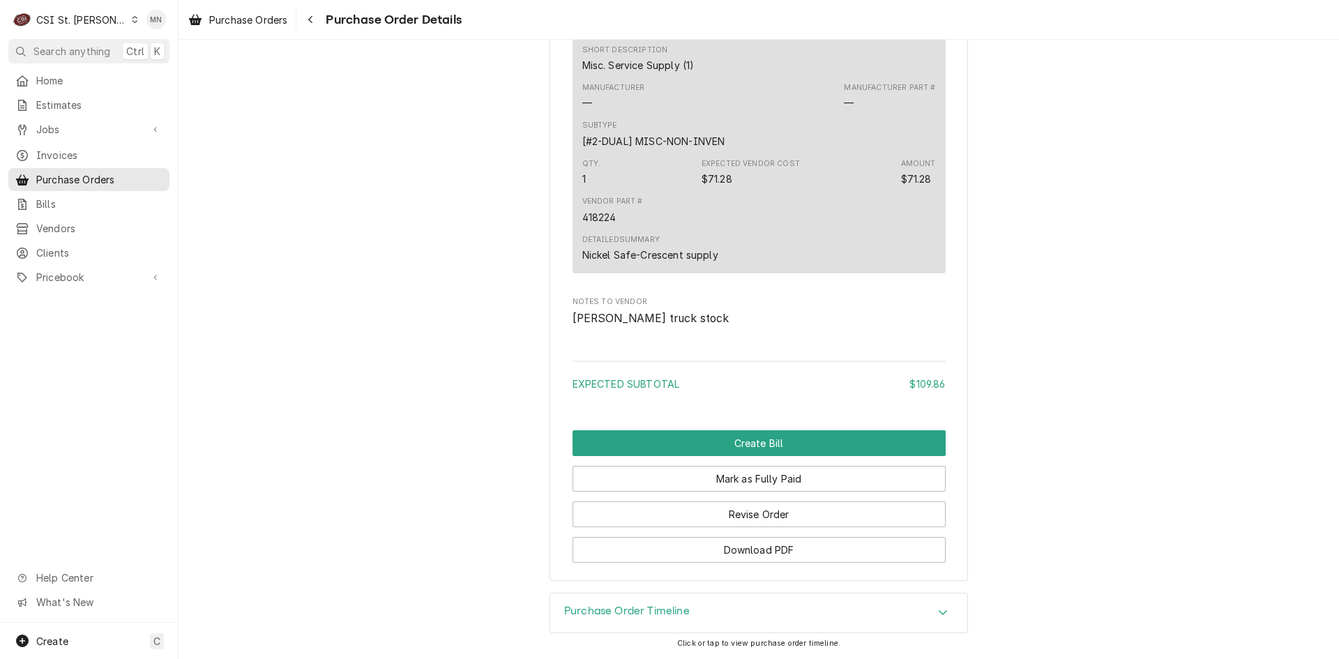
scroll to position [1568, 0]
click at [782, 518] on button "Revise Order" at bounding box center [759, 515] width 373 height 26
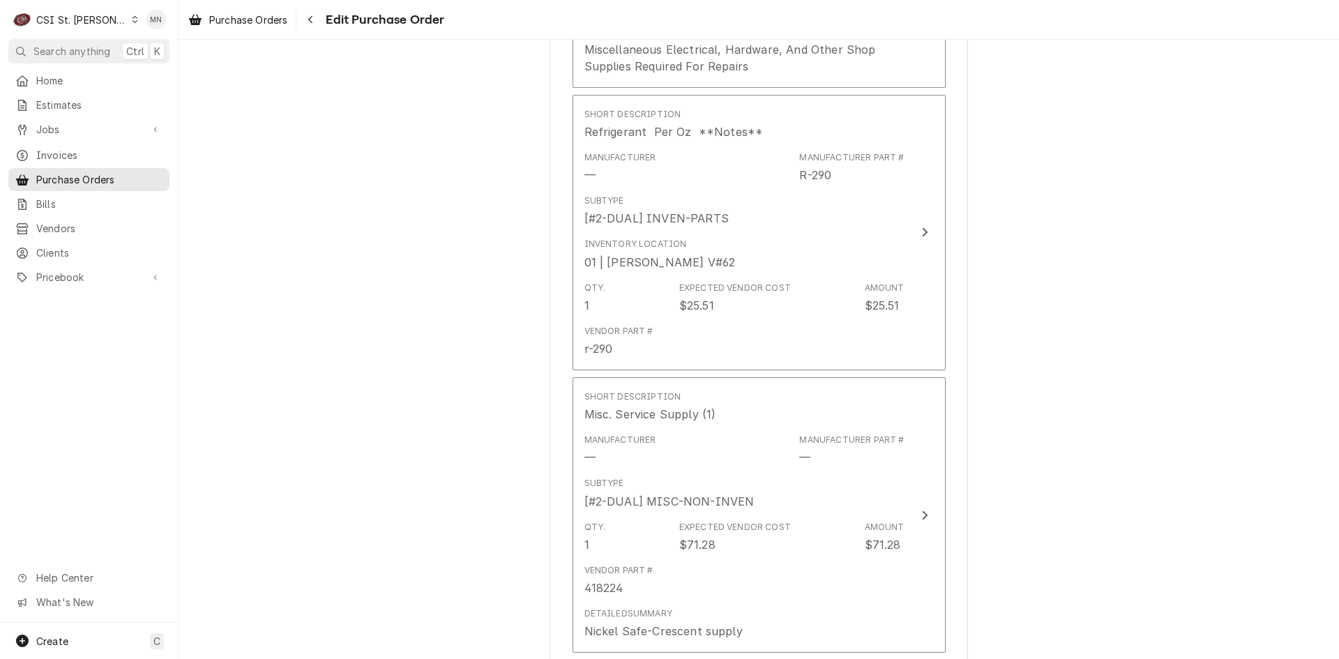
scroll to position [1535, 0]
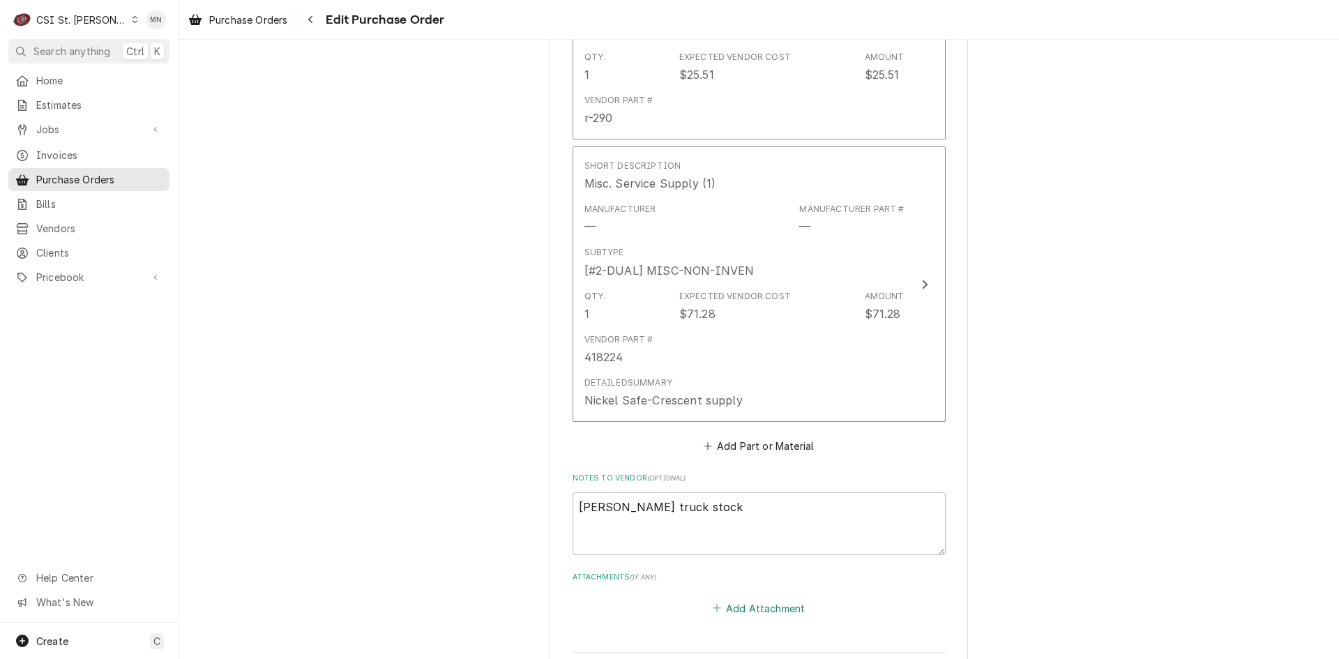
click at [753, 599] on button "Add Attachment" at bounding box center [759, 609] width 98 height 20
type textarea "x"
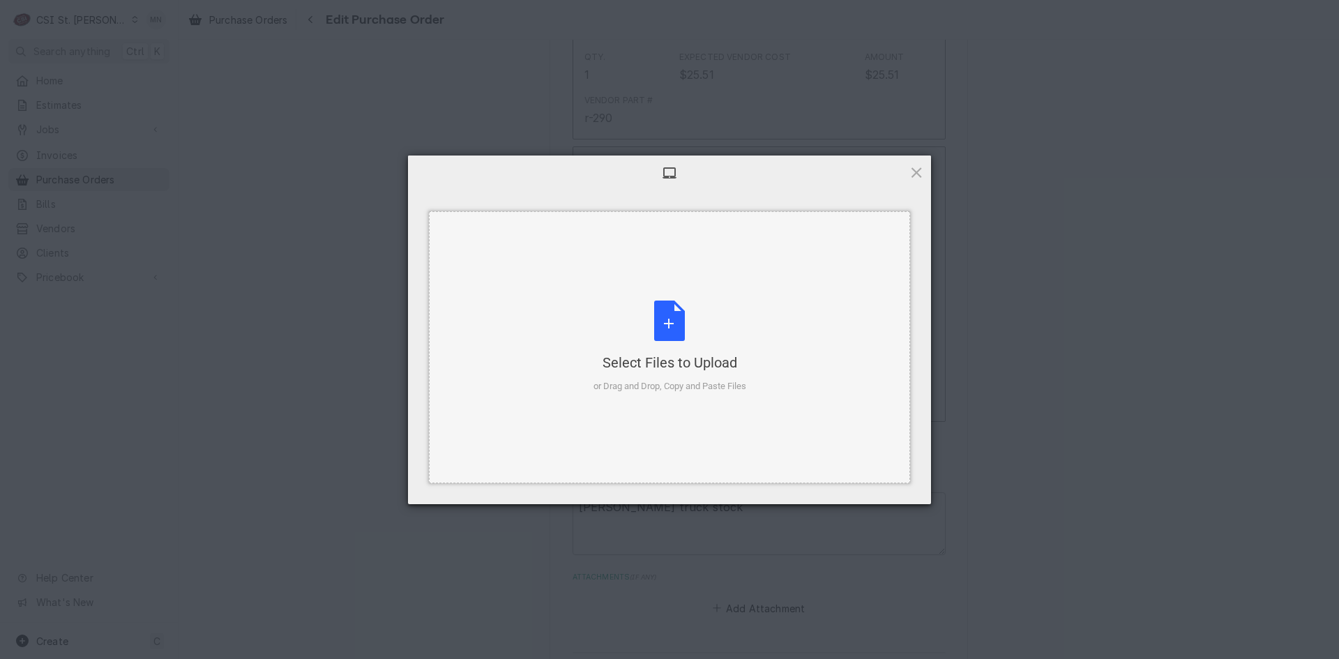
click at [684, 306] on div "Select Files to Upload or Drag and Drop, Copy and Paste Files" at bounding box center [670, 347] width 153 height 93
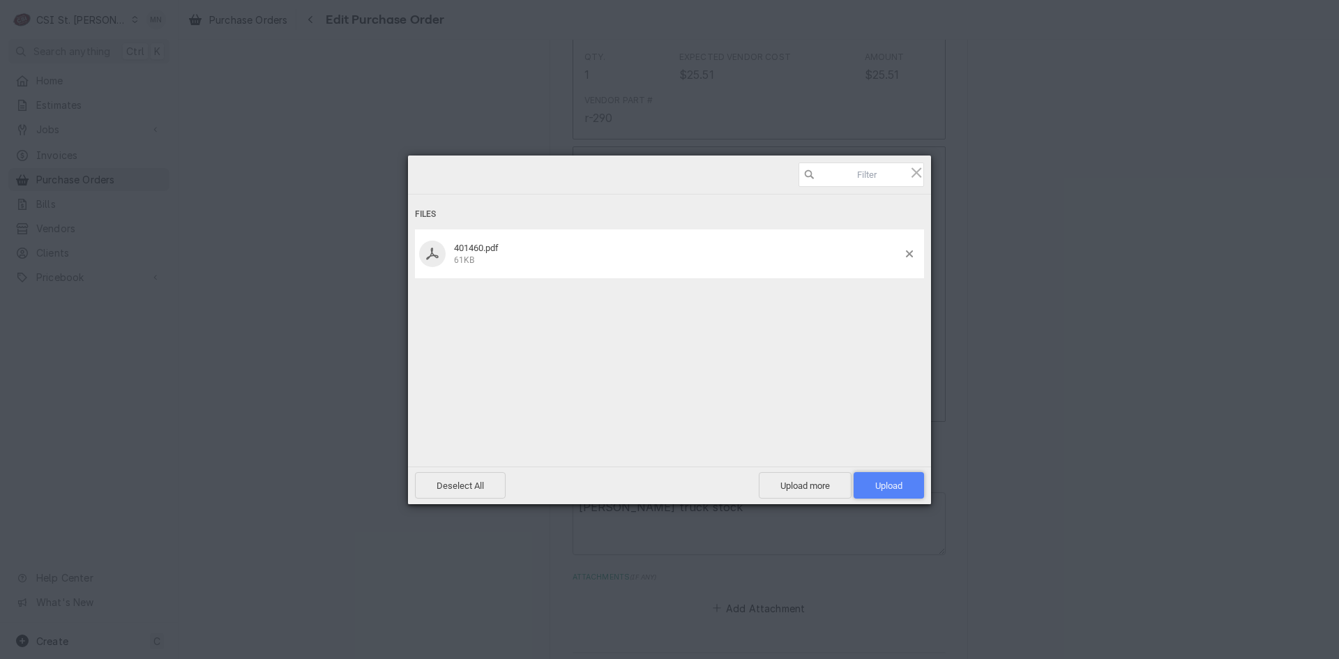
click at [893, 487] on span "Upload 1" at bounding box center [889, 486] width 27 height 10
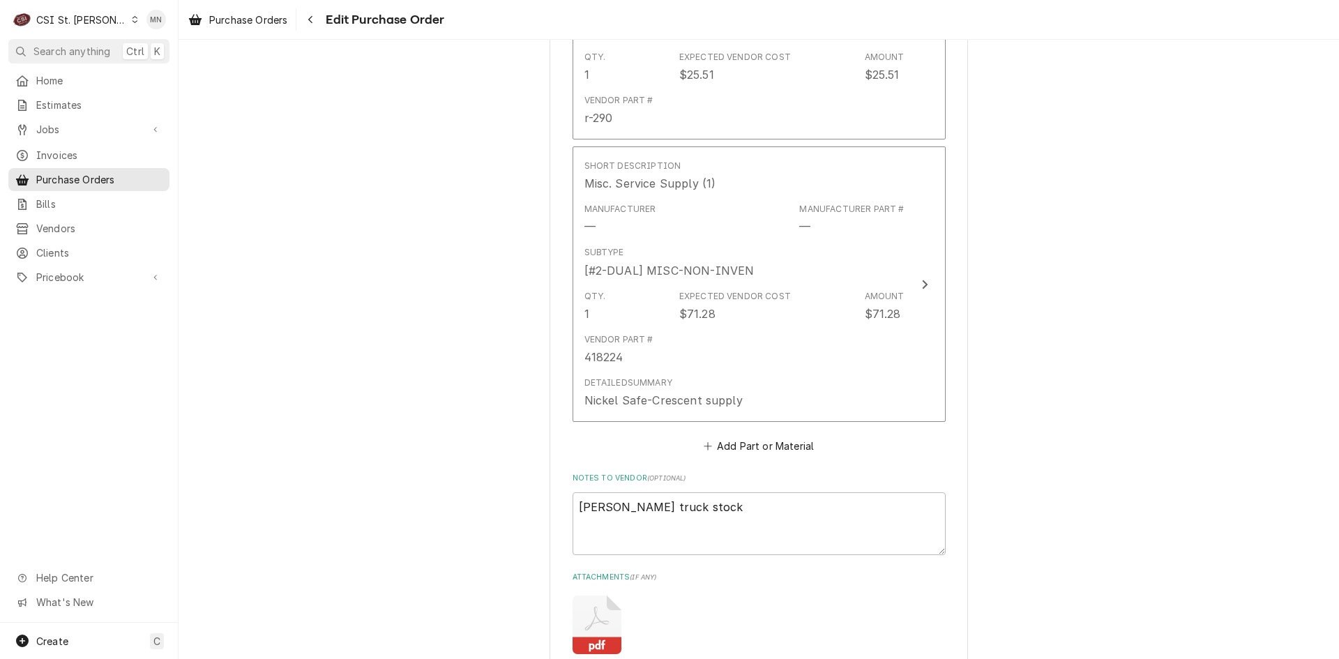
type textarea "x"
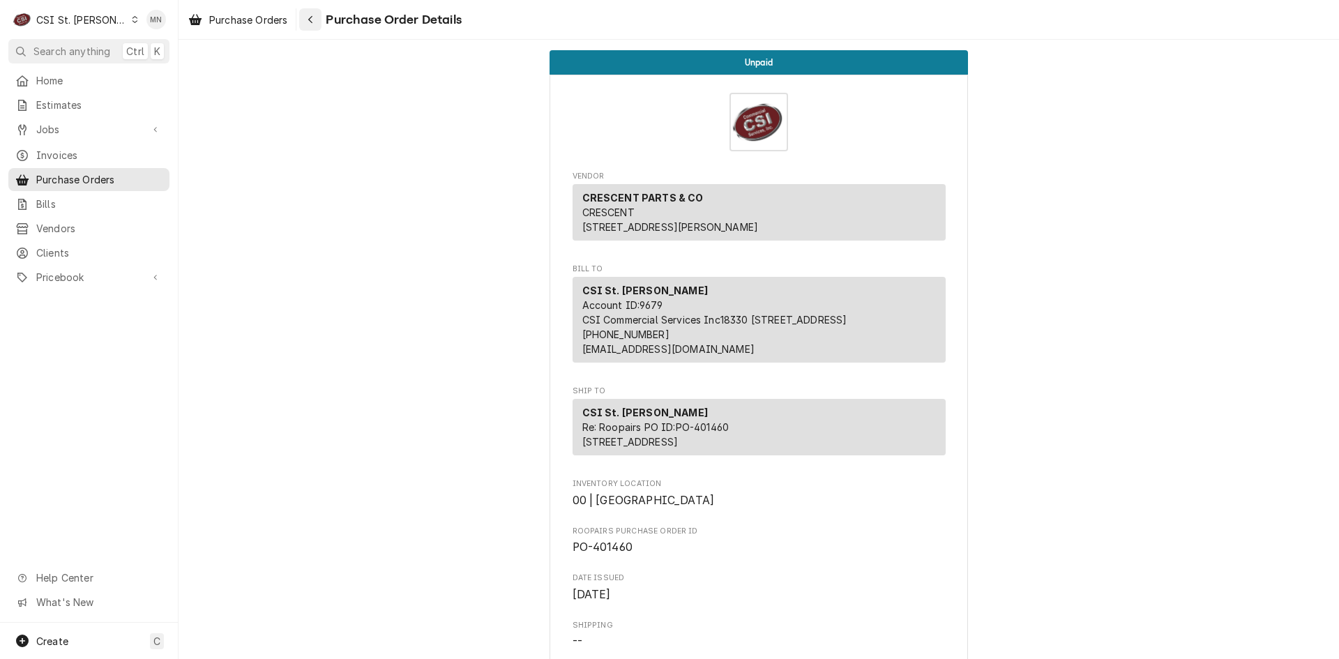
click at [313, 19] on icon "Navigate back" at bounding box center [311, 20] width 6 height 10
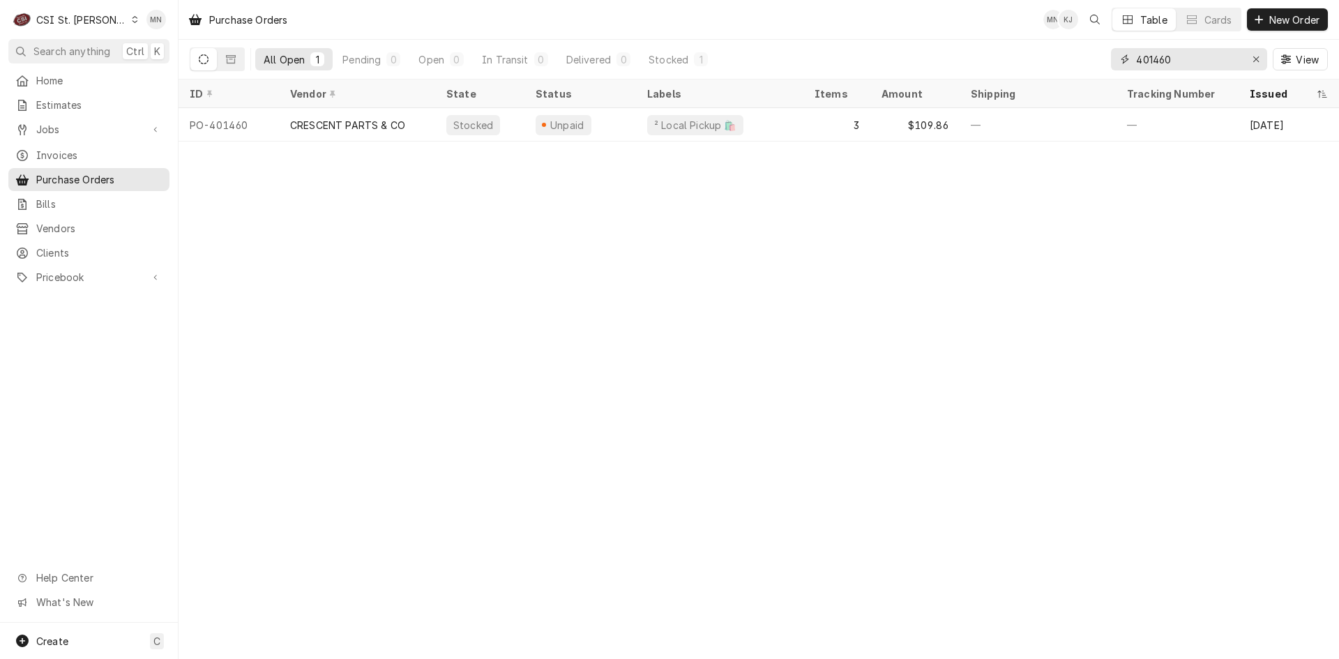
drag, startPoint x: 1175, startPoint y: 65, endPoint x: 1019, endPoint y: 57, distance: 157.2
click at [1025, 57] on div "All Open 1 Pending 0 Open 0 In Transit 0 Delivered 0 Stocked 1 401460 View" at bounding box center [759, 59] width 1139 height 39
type input "401473"
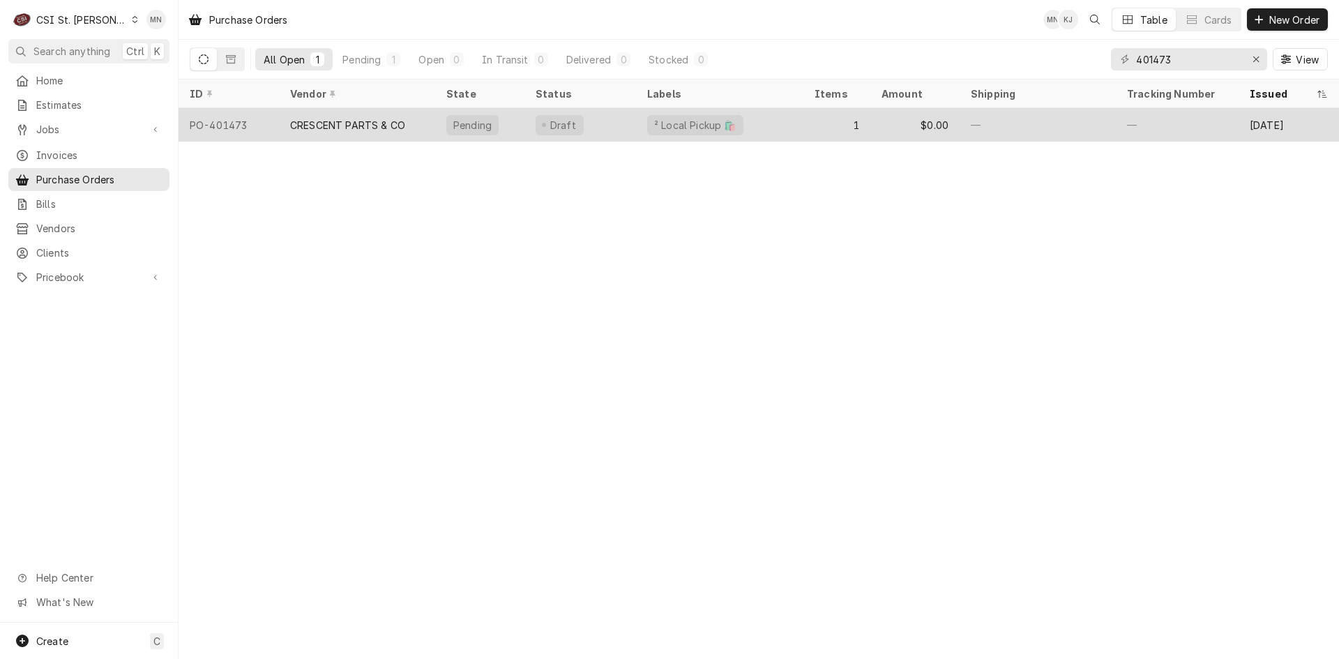
click at [422, 121] on div "CRESCENT PARTS & CO" at bounding box center [357, 124] width 156 height 33
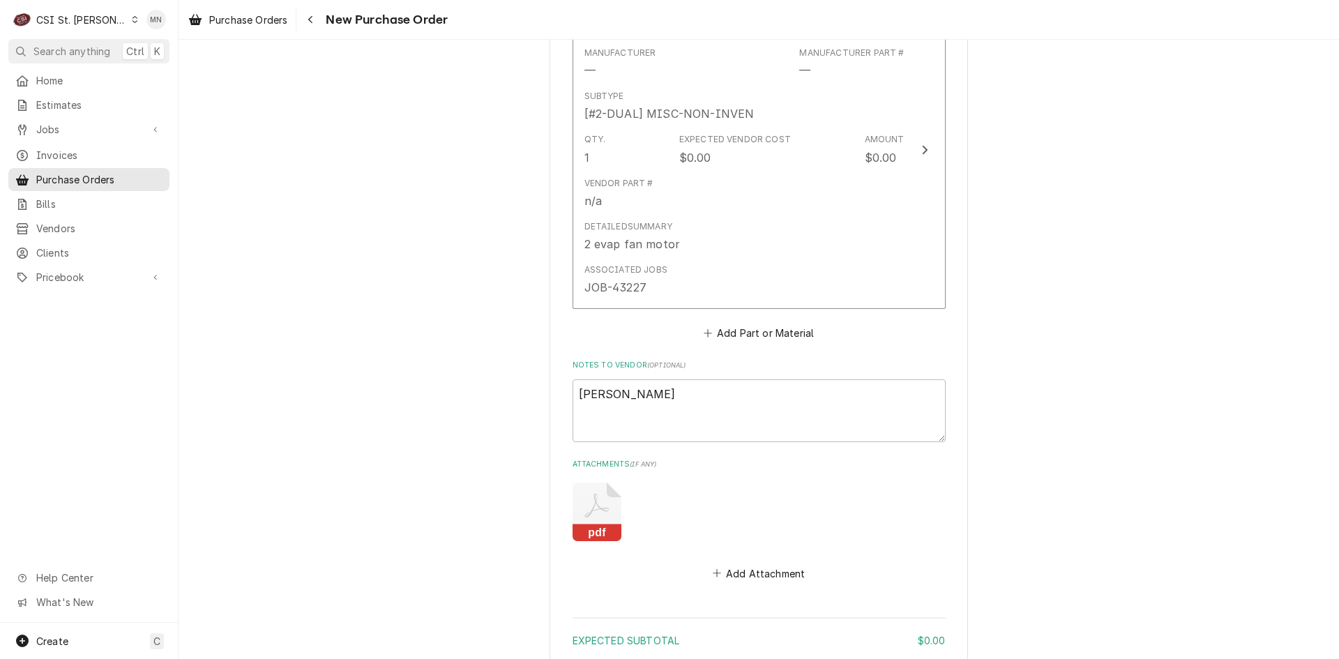
scroll to position [1054, 0]
click at [760, 563] on button "Add Attachment" at bounding box center [759, 573] width 98 height 20
type textarea "x"
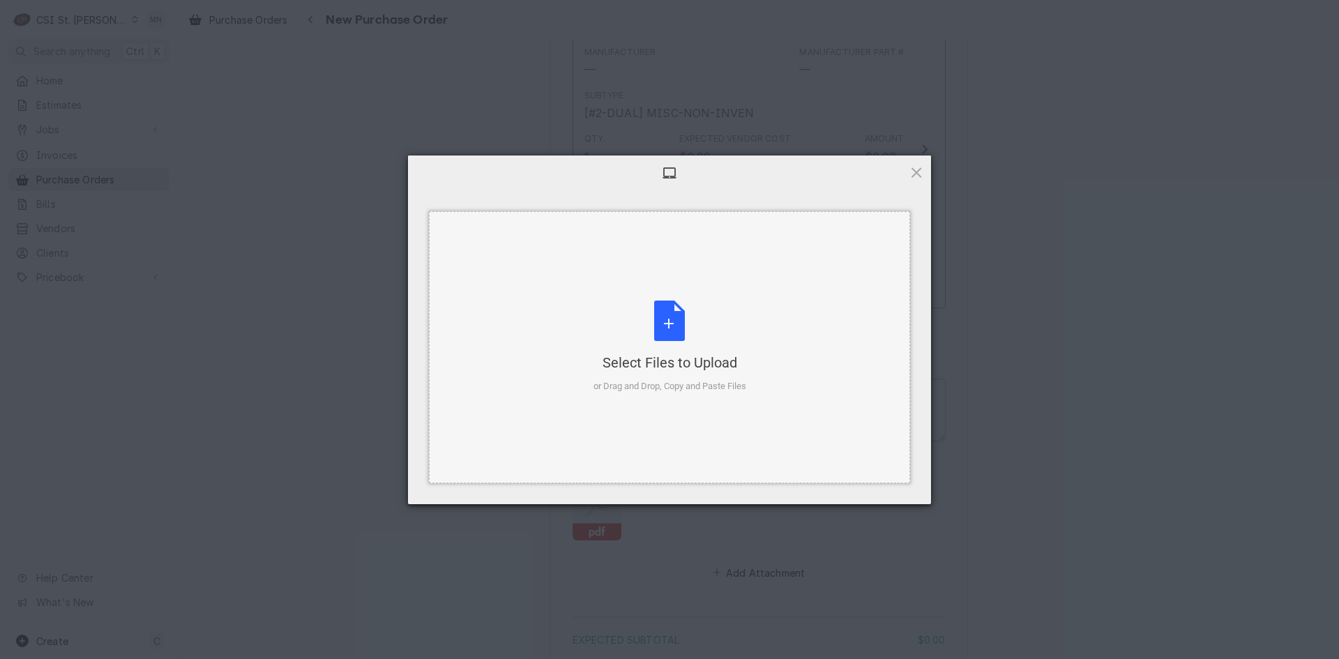
click at [696, 346] on div "Select Files to Upload or Drag and Drop, Copy and Paste Files" at bounding box center [670, 347] width 153 height 93
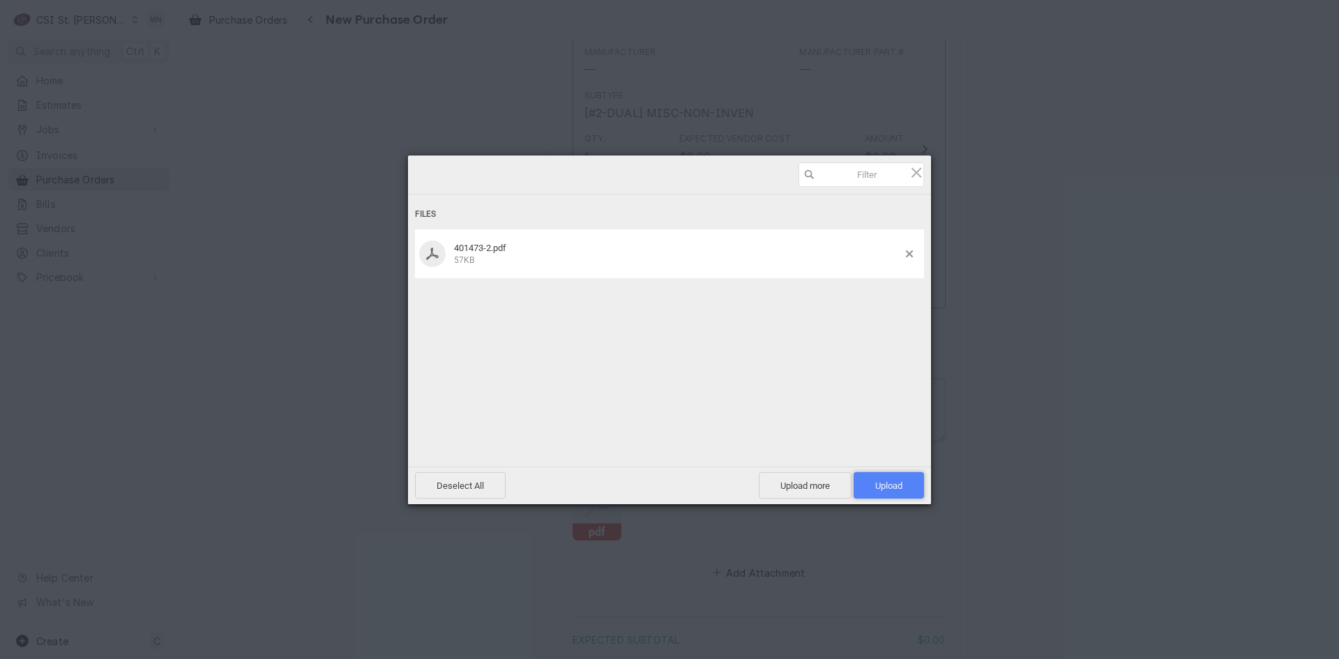
click at [880, 486] on span "Upload 1" at bounding box center [889, 486] width 27 height 10
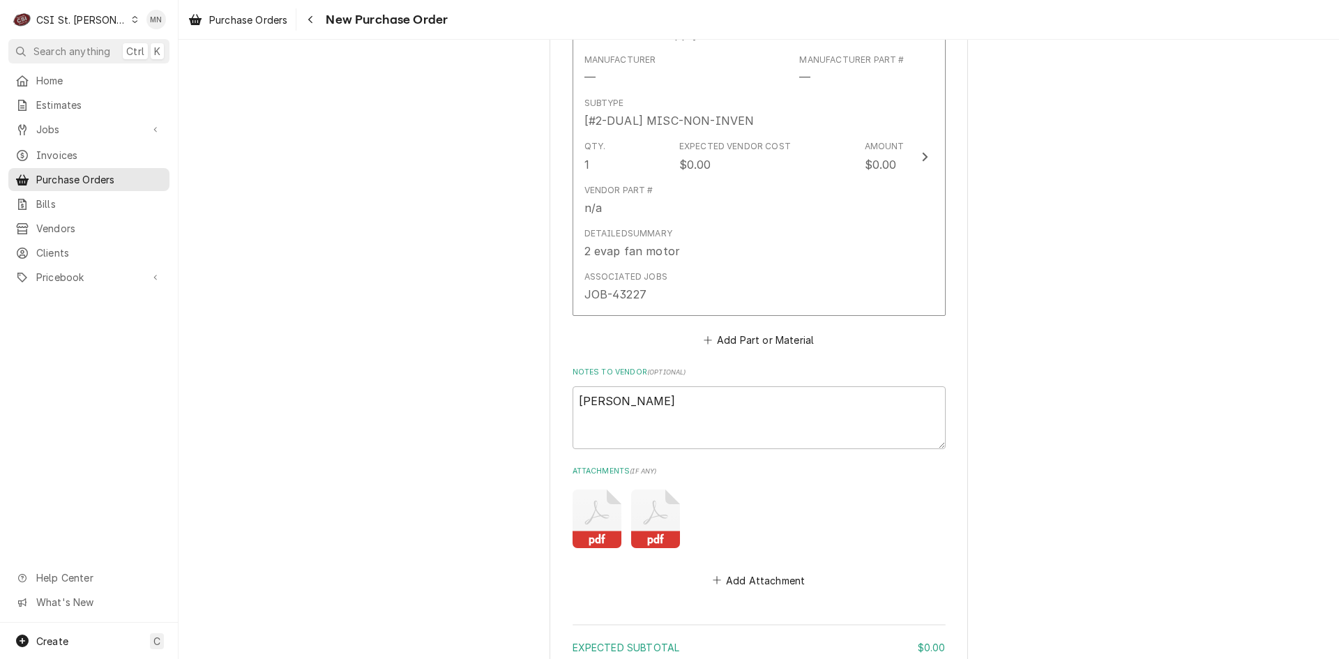
type textarea "x"
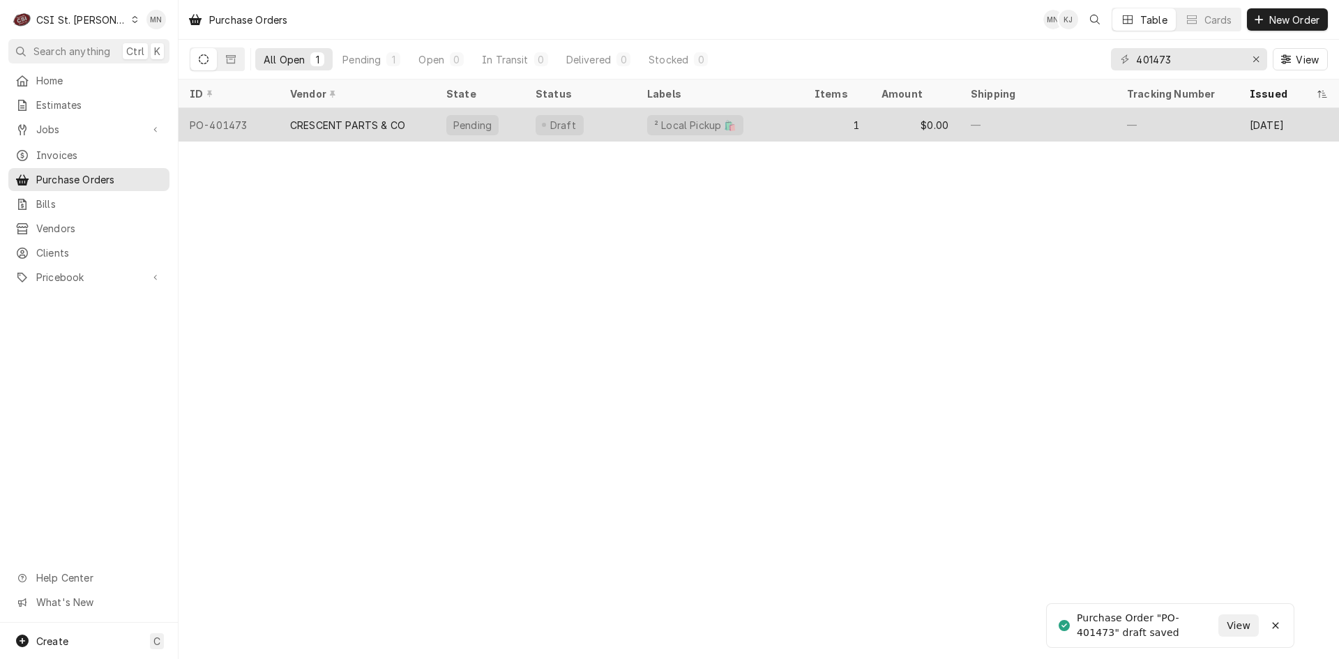
click at [399, 126] on div "CRESCENT PARTS & CO" at bounding box center [347, 125] width 115 height 15
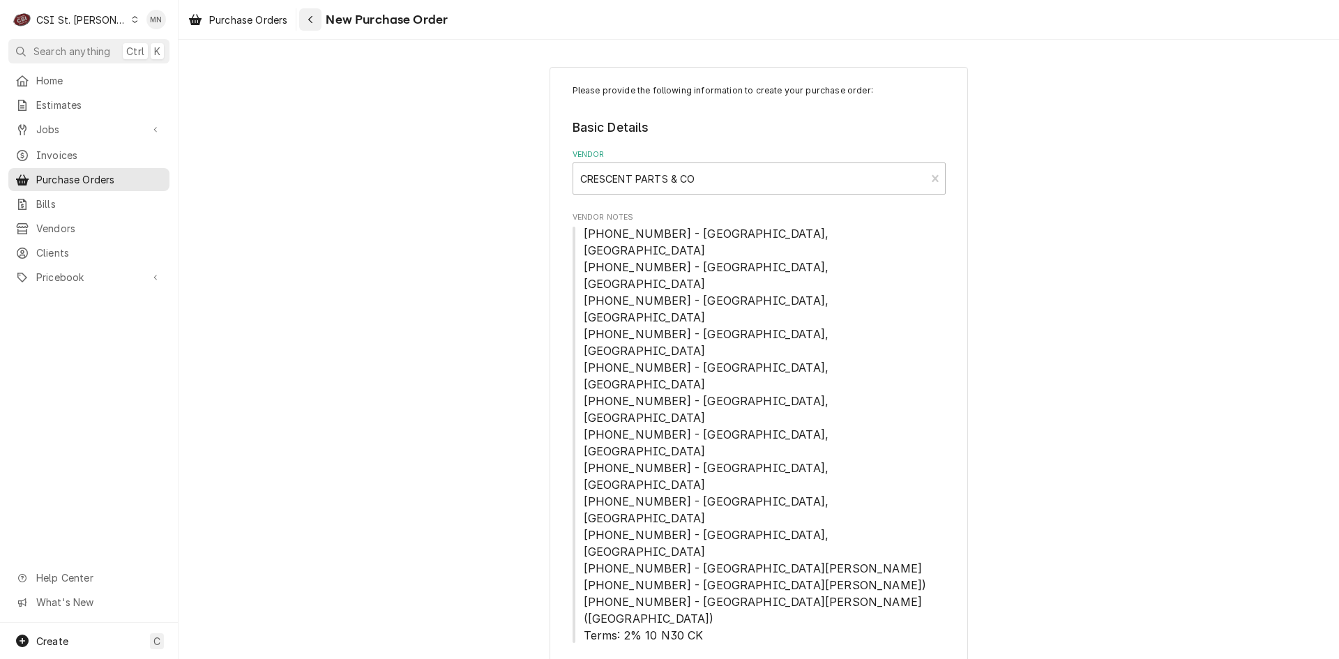
click at [316, 17] on div "Navigate back" at bounding box center [310, 20] width 14 height 14
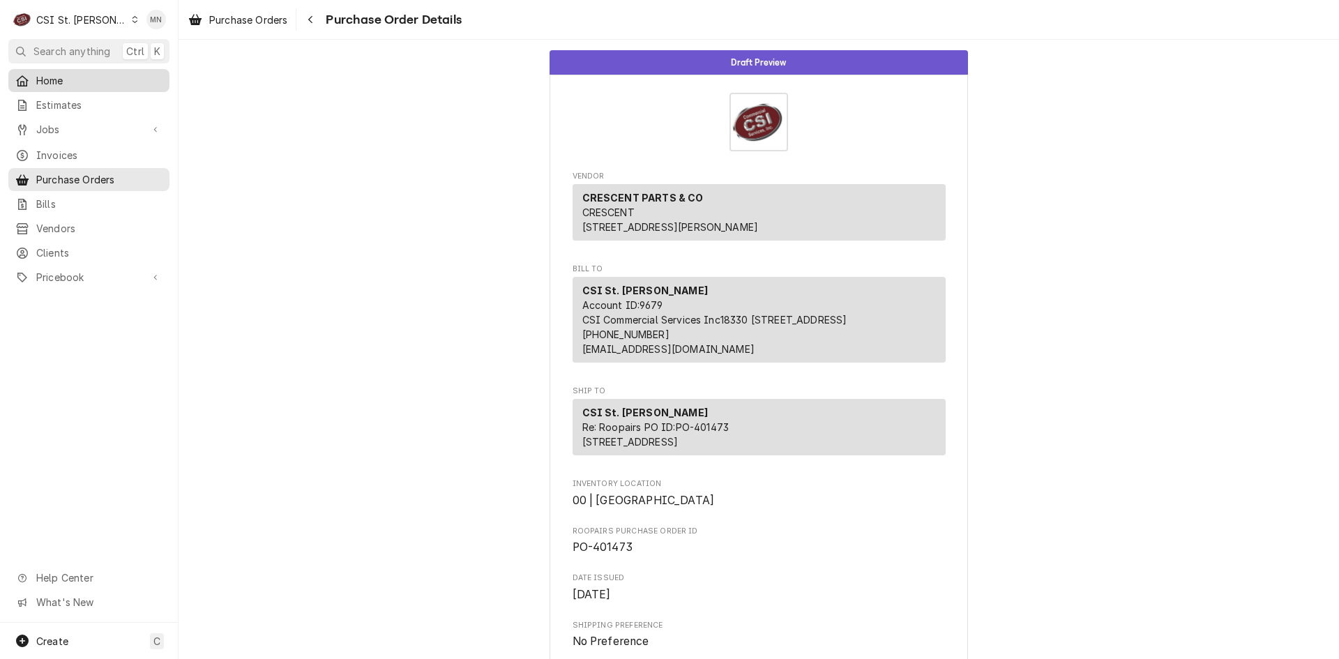
click at [51, 78] on span "Home" at bounding box center [99, 80] width 126 height 15
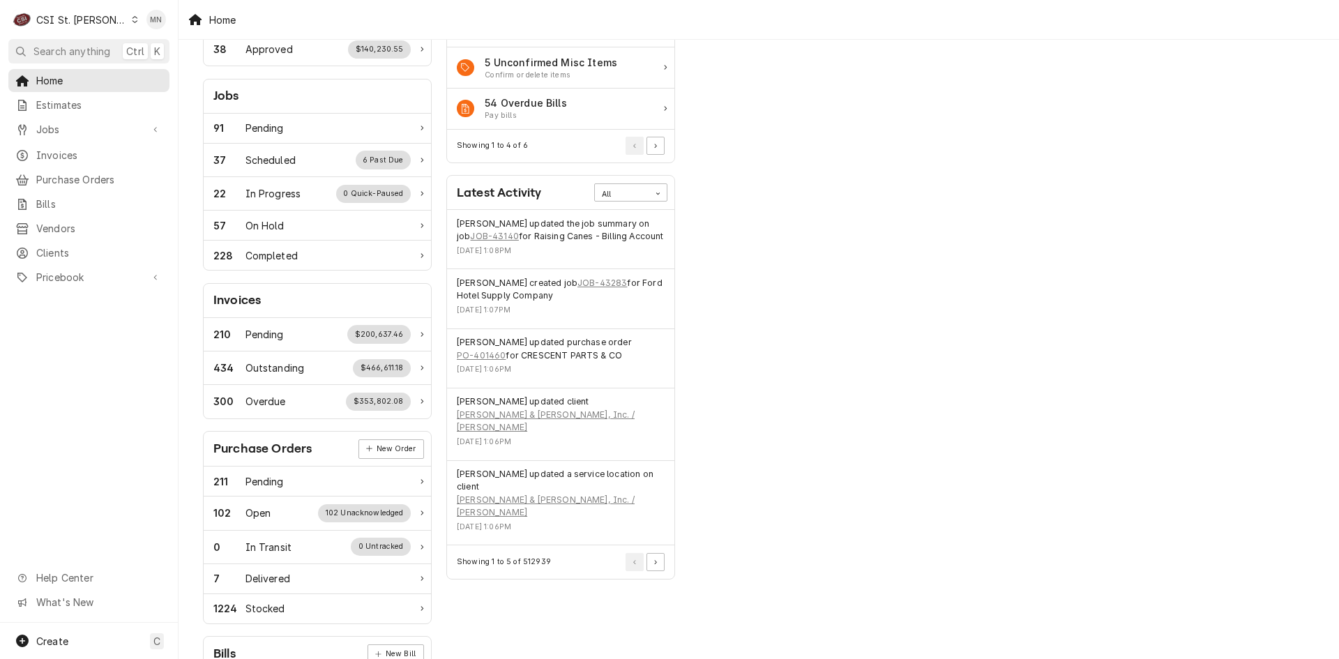
scroll to position [209, 0]
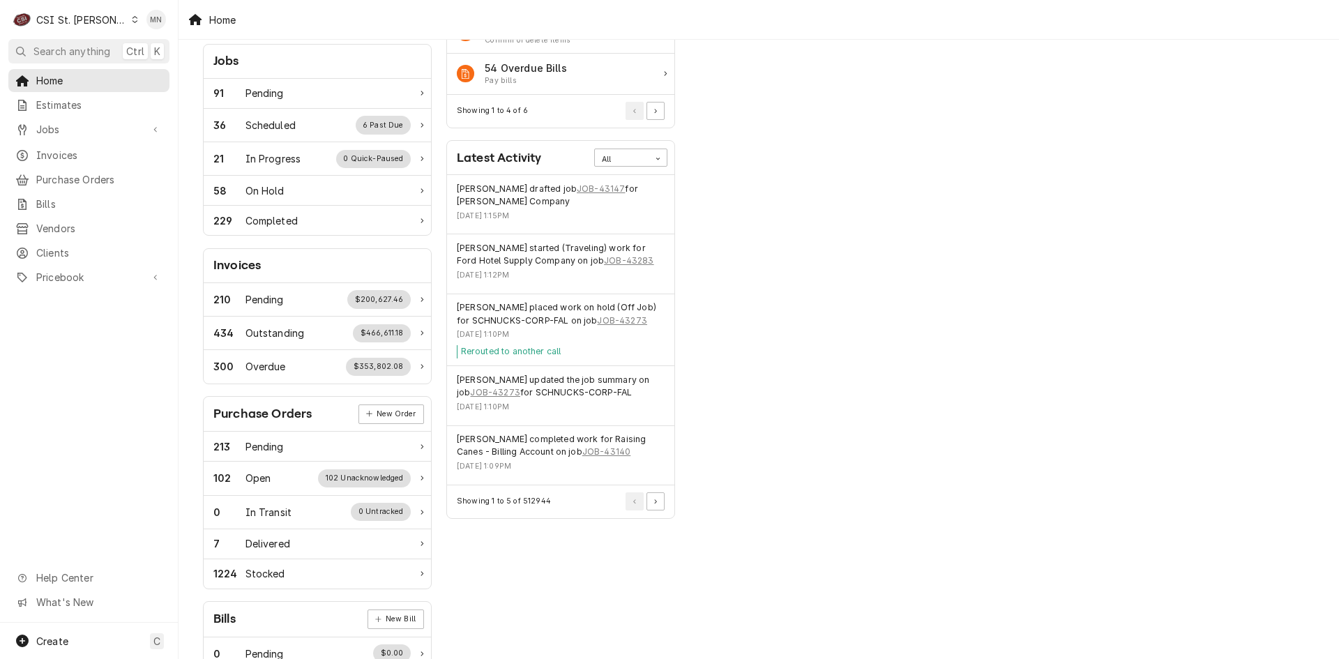
click at [93, 20] on div "CSI St. Louis" at bounding box center [81, 20] width 91 height 15
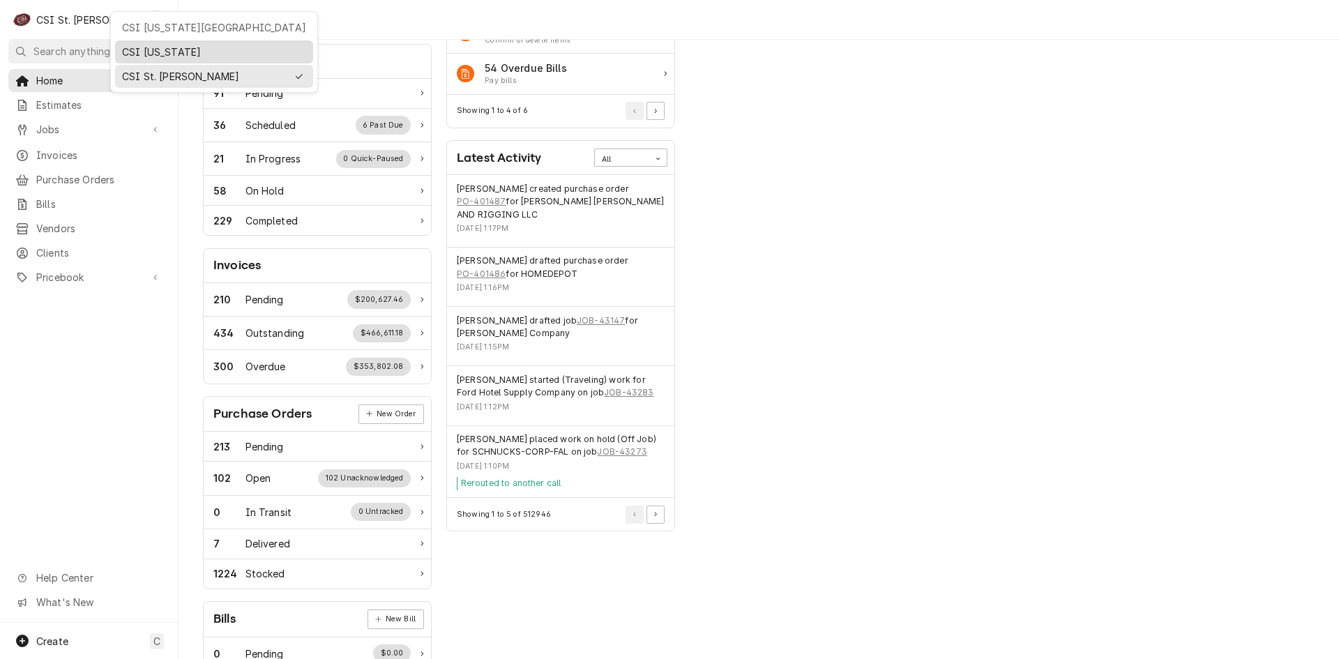
click at [134, 45] on div "CSI [US_STATE]" at bounding box center [214, 52] width 184 height 15
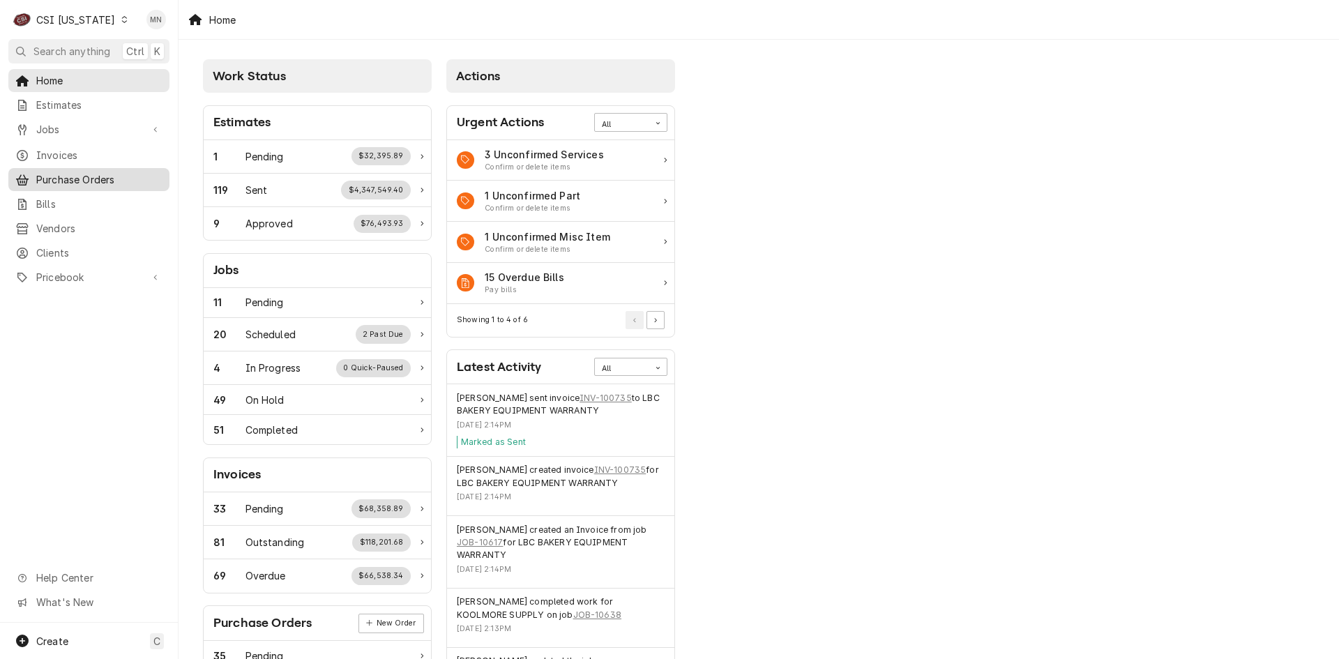
click at [70, 168] on link "Purchase Orders" at bounding box center [88, 179] width 161 height 23
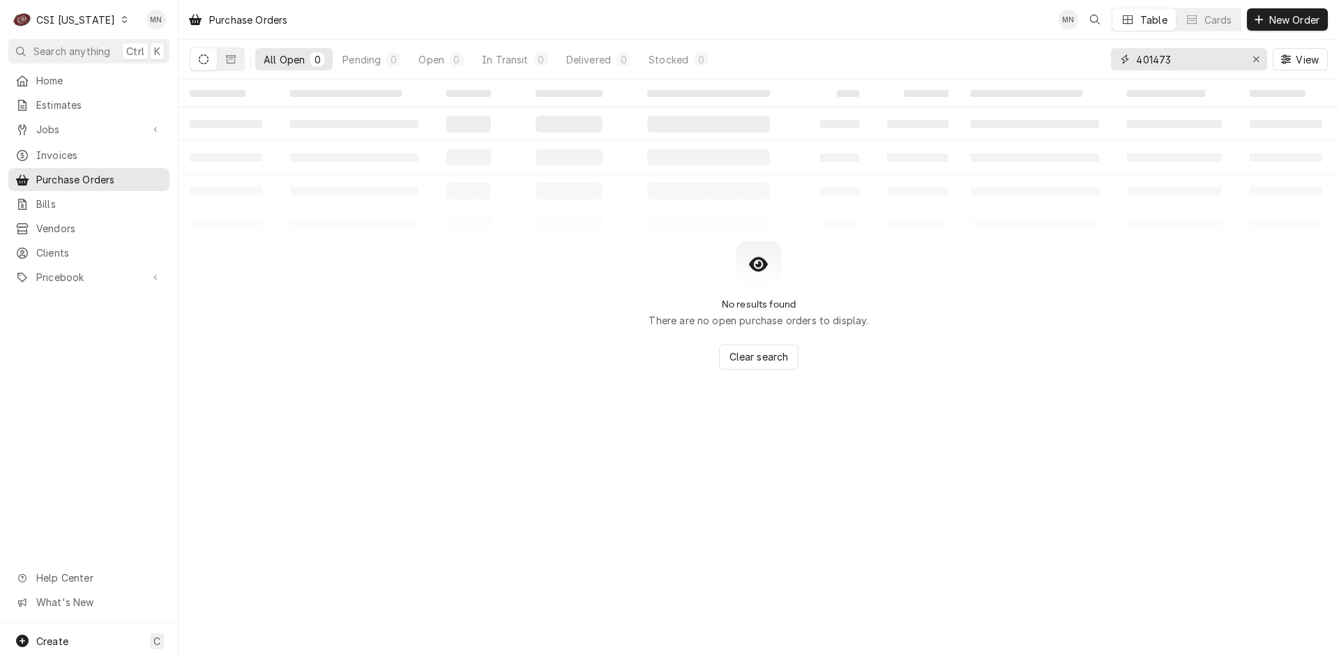
drag, startPoint x: 1174, startPoint y: 60, endPoint x: 1065, endPoint y: 60, distance: 108.8
click at [1065, 60] on div "All Open 0 Pending 0 Open 0 In Transit 0 Delivered 0 Stocked 0 401473 View" at bounding box center [759, 59] width 1139 height 39
type input "100472"
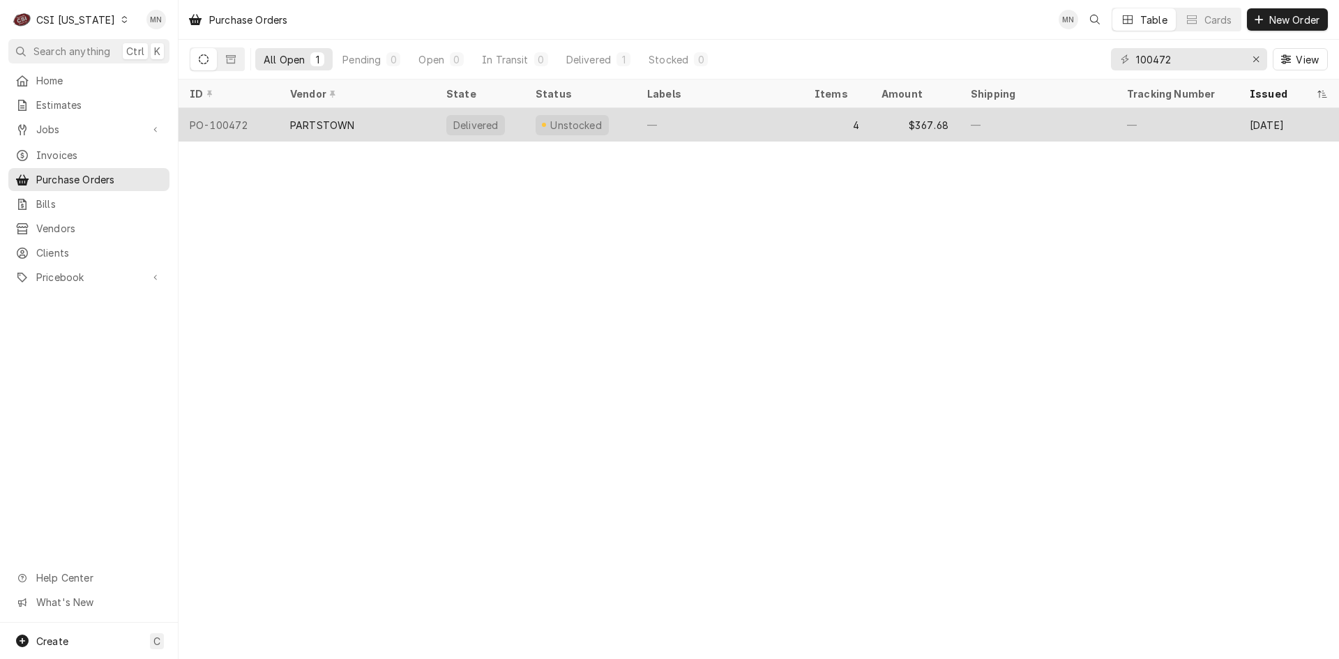
click at [395, 127] on div "PARTSTOWN" at bounding box center [357, 124] width 156 height 33
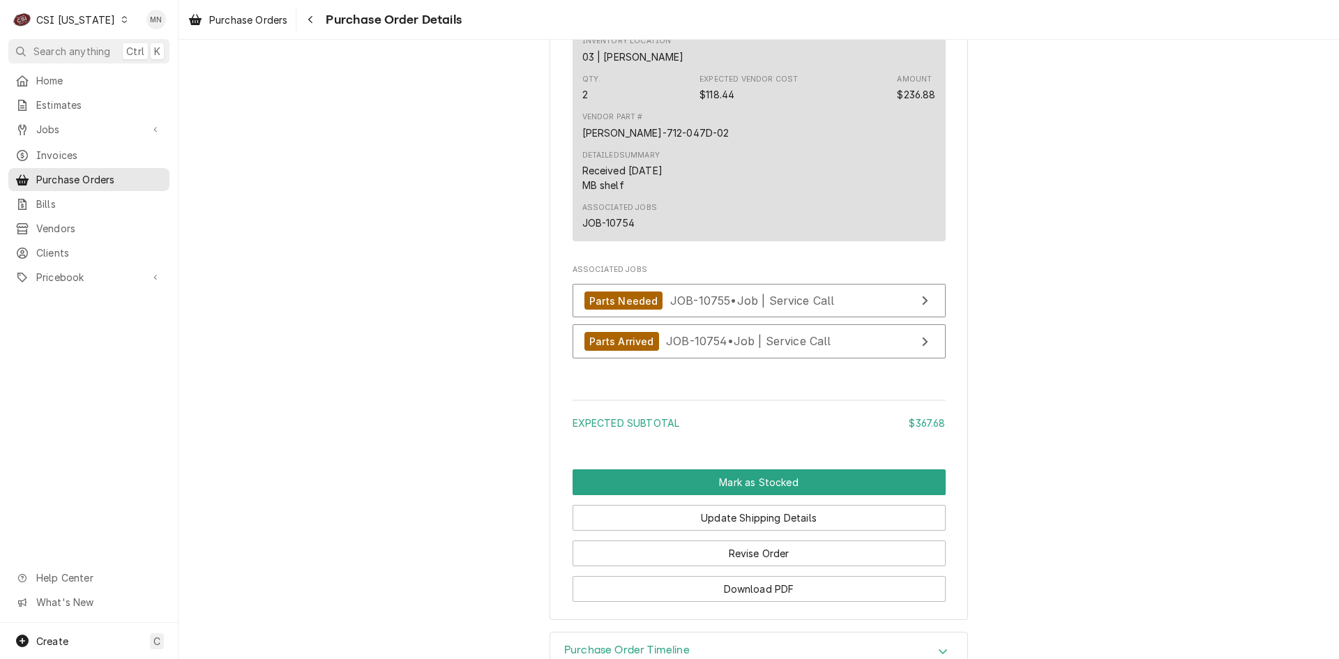
scroll to position [2113, 0]
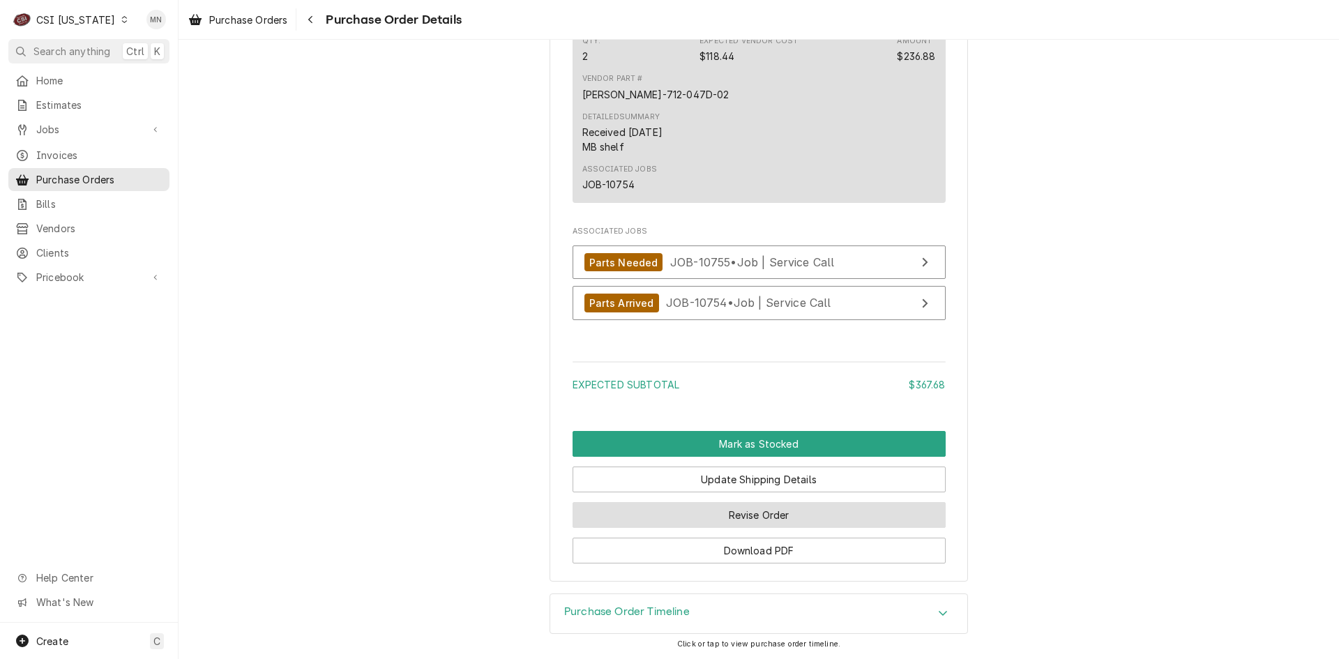
click at [756, 514] on button "Revise Order" at bounding box center [759, 515] width 373 height 26
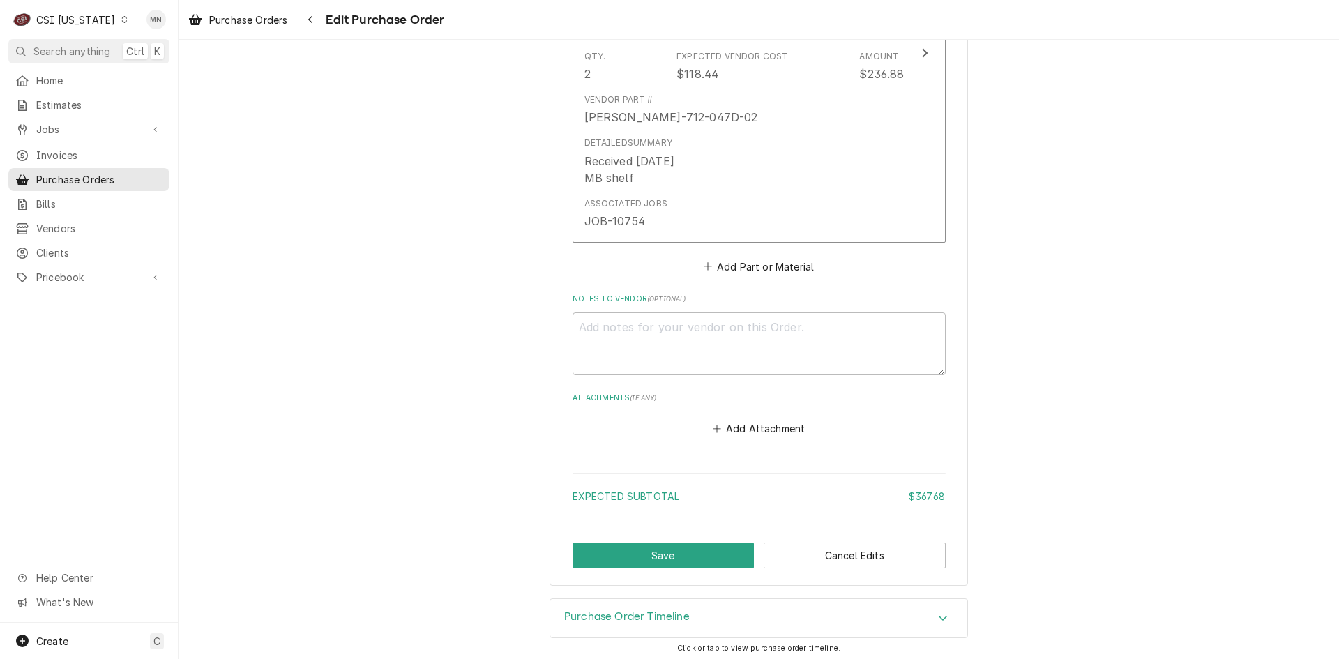
scroll to position [1890, 0]
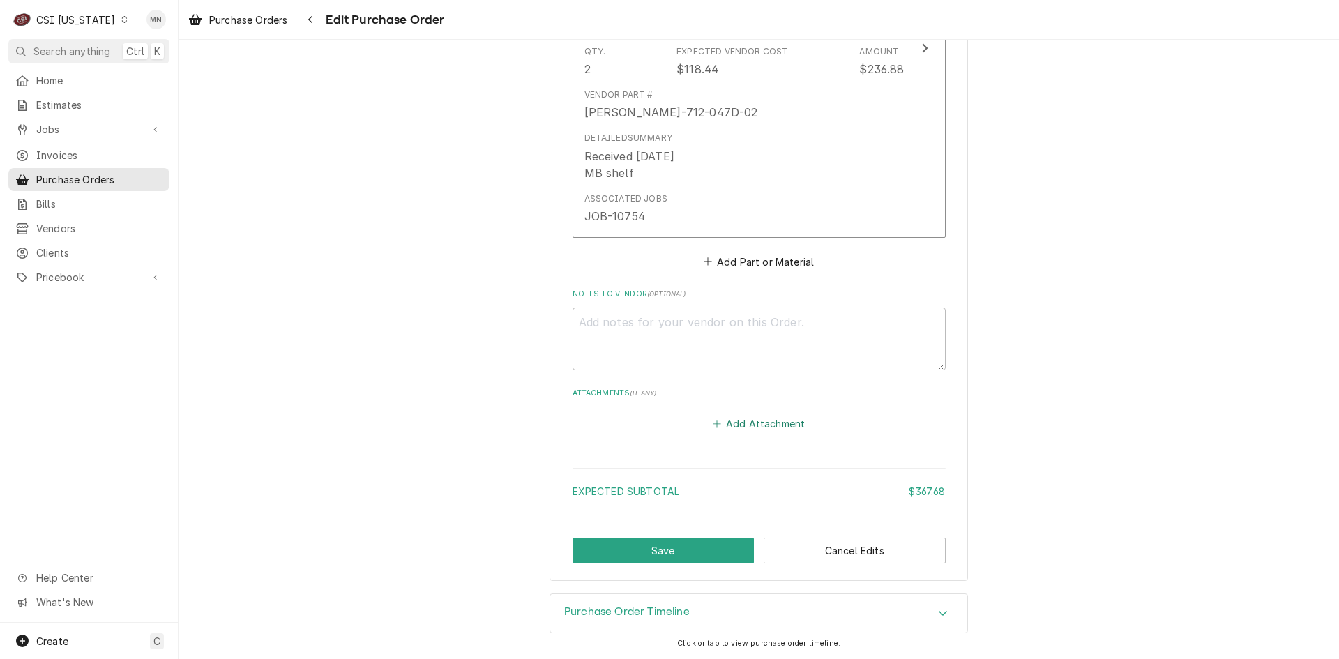
click at [730, 428] on button "Add Attachment" at bounding box center [759, 424] width 98 height 20
type textarea "x"
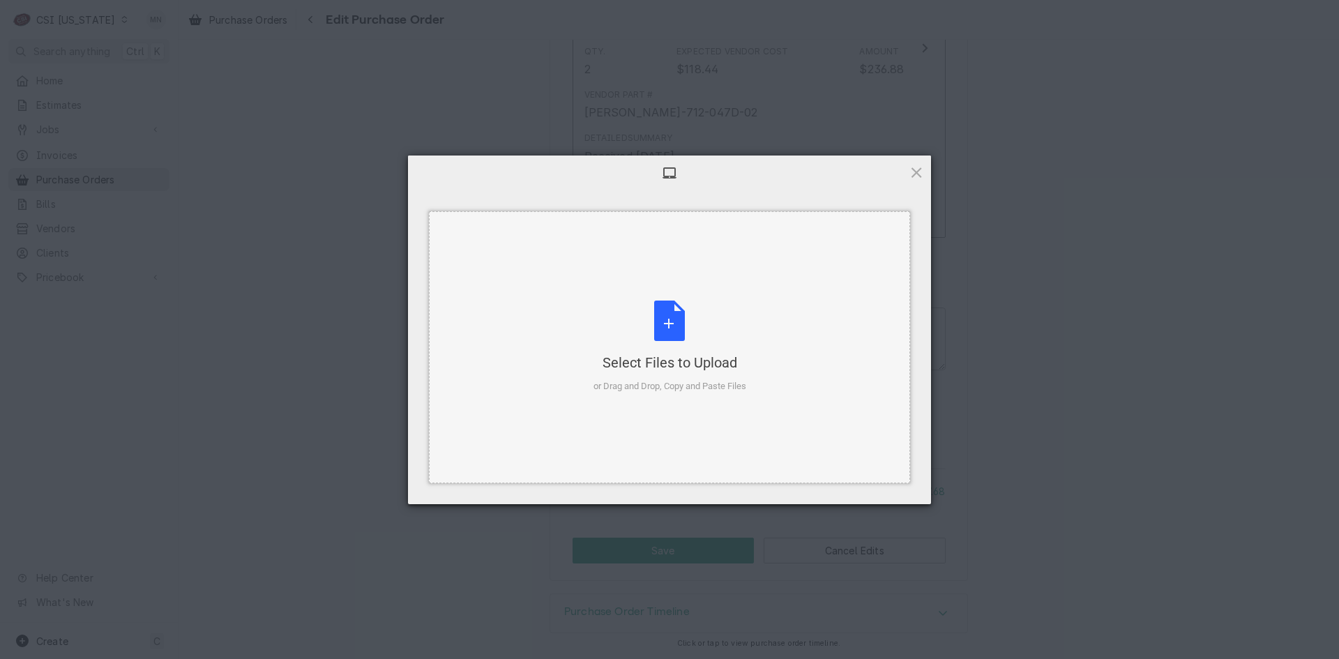
click at [646, 353] on div "Select Files to Upload" at bounding box center [670, 363] width 153 height 20
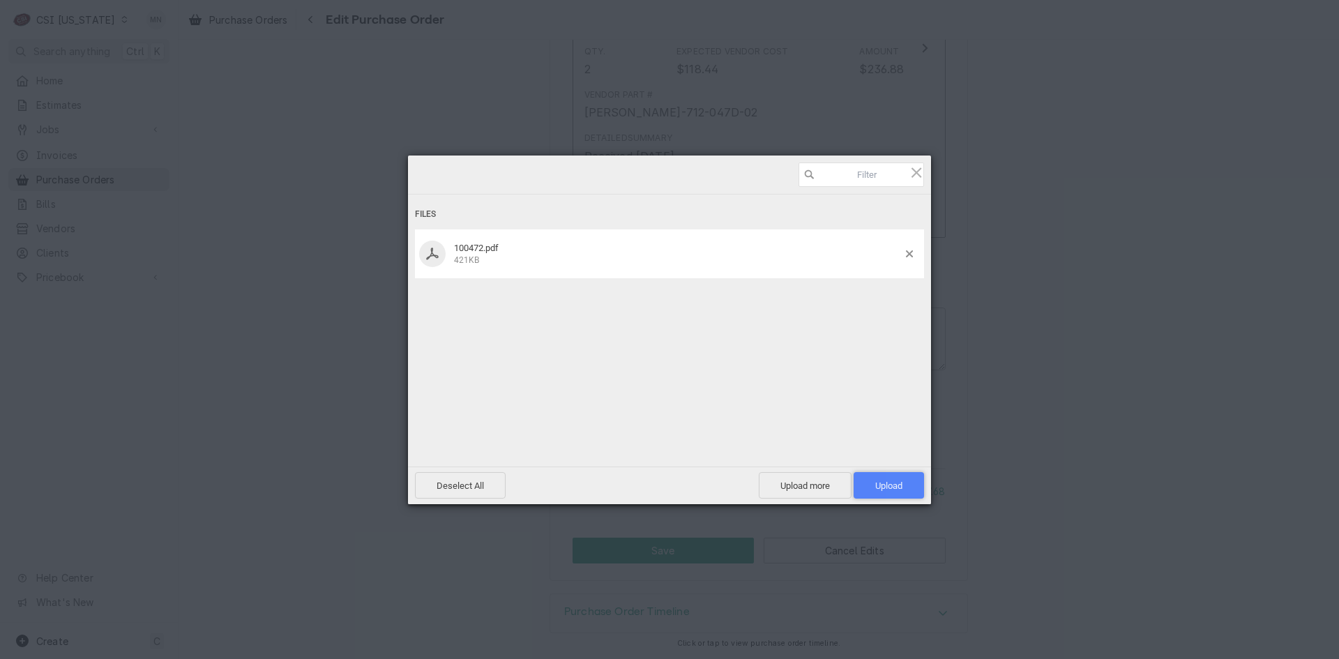
click at [890, 486] on span "Upload 1" at bounding box center [889, 486] width 27 height 10
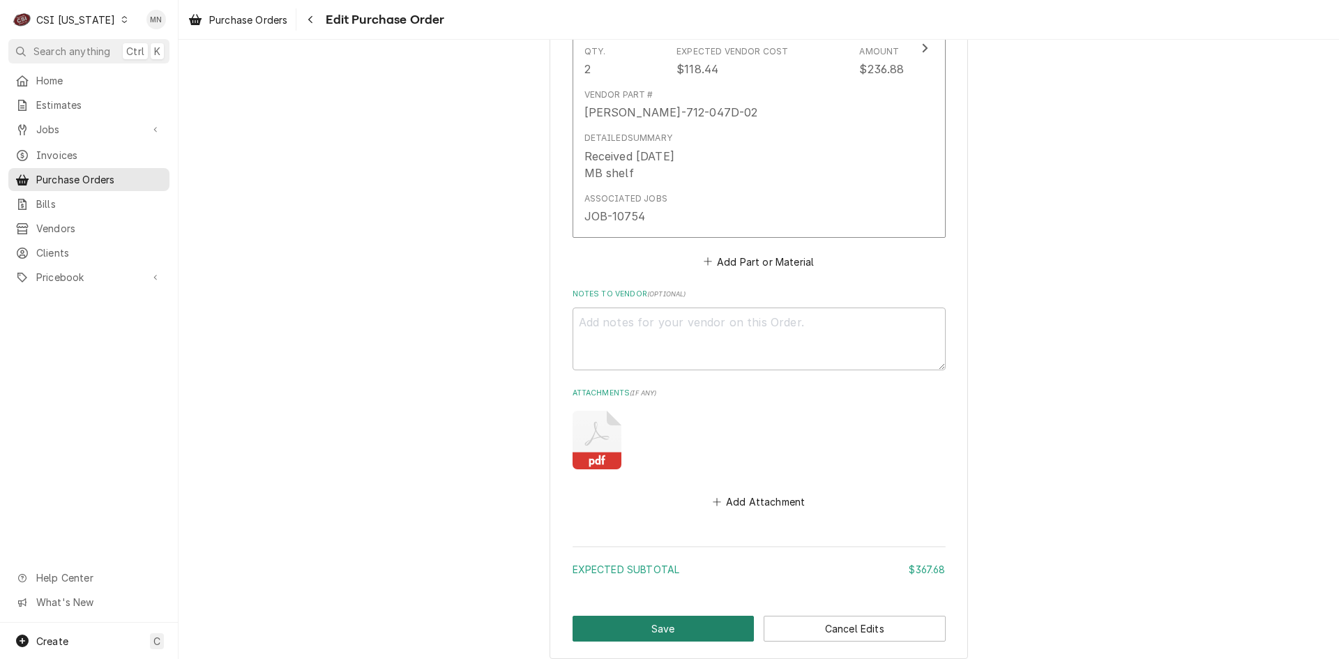
click at [592, 626] on button "Save" at bounding box center [664, 629] width 182 height 26
type textarea "x"
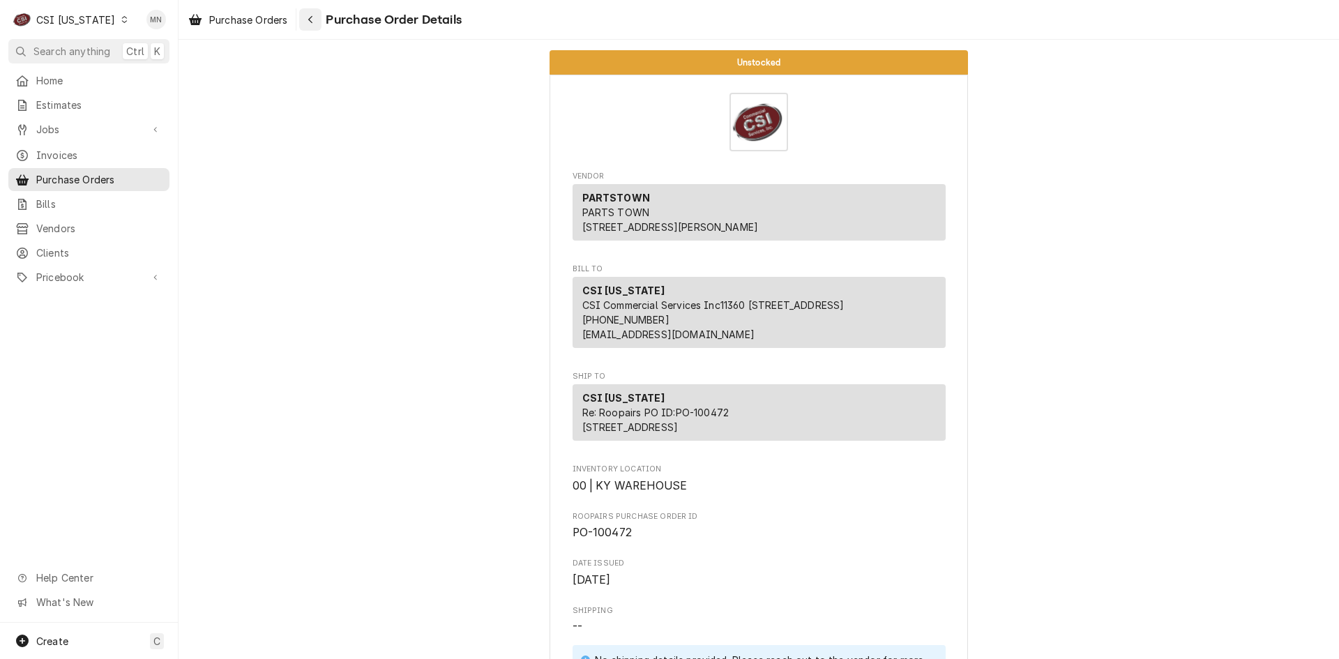
click at [313, 13] on div "Navigate back" at bounding box center [310, 20] width 14 height 14
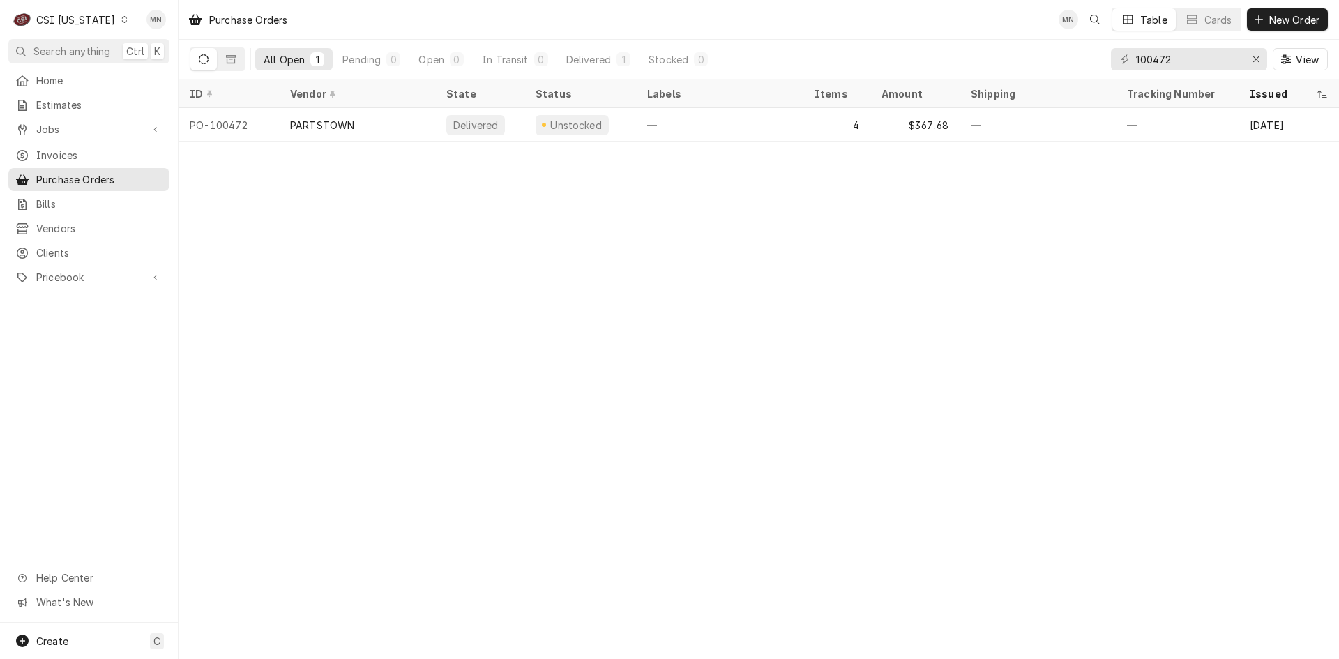
click at [119, 15] on div "Dynamic Content Wrapper" at bounding box center [124, 20] width 10 height 10
click at [141, 69] on div "CSI St. [PERSON_NAME]" at bounding box center [218, 76] width 184 height 15
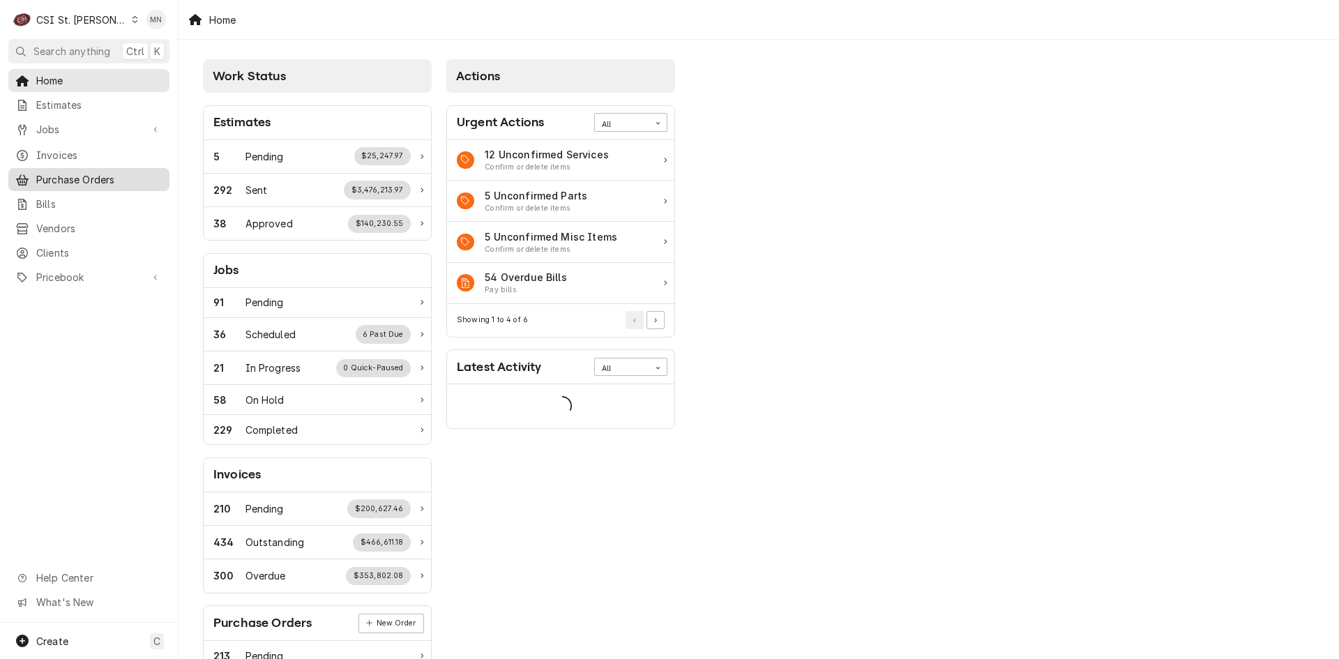
click at [104, 172] on span "Purchase Orders" at bounding box center [99, 179] width 126 height 15
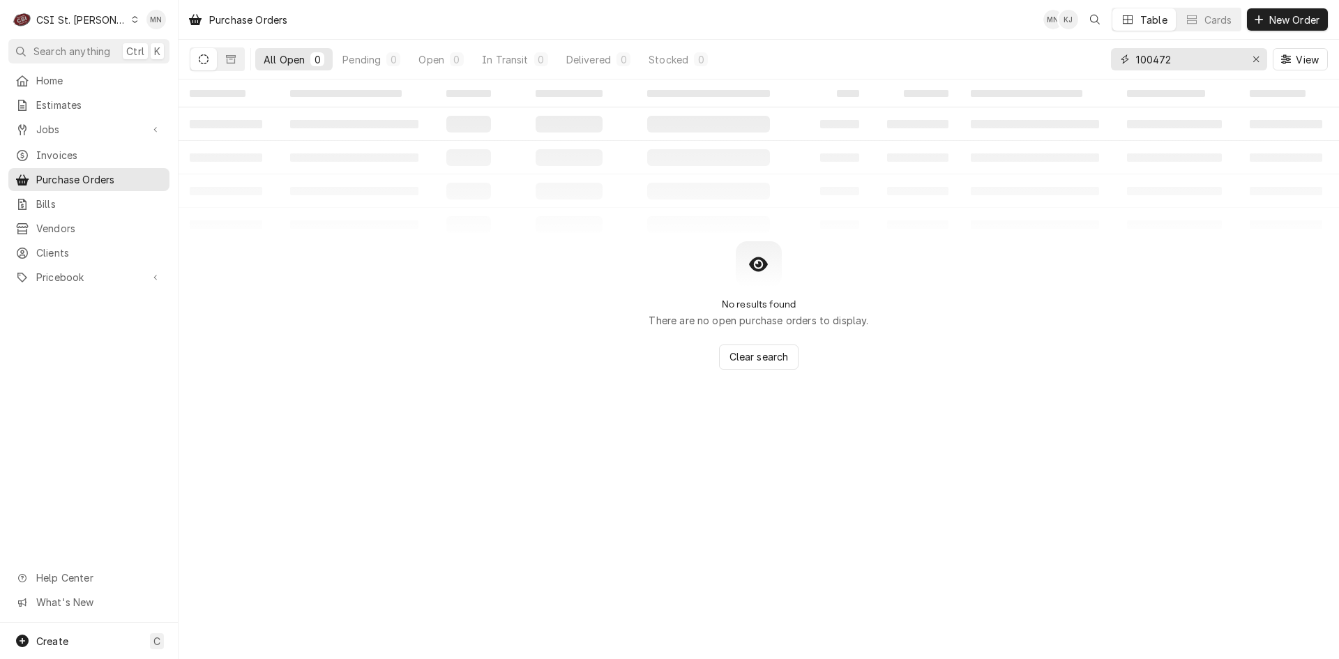
drag, startPoint x: 1189, startPoint y: 58, endPoint x: 1060, endPoint y: 59, distance: 129.1
click at [1076, 60] on div "All Open 0 Pending 0 Open 0 In Transit 0 Delivered 0 Stocked 0 100472 View" at bounding box center [759, 59] width 1139 height 39
type input "401463"
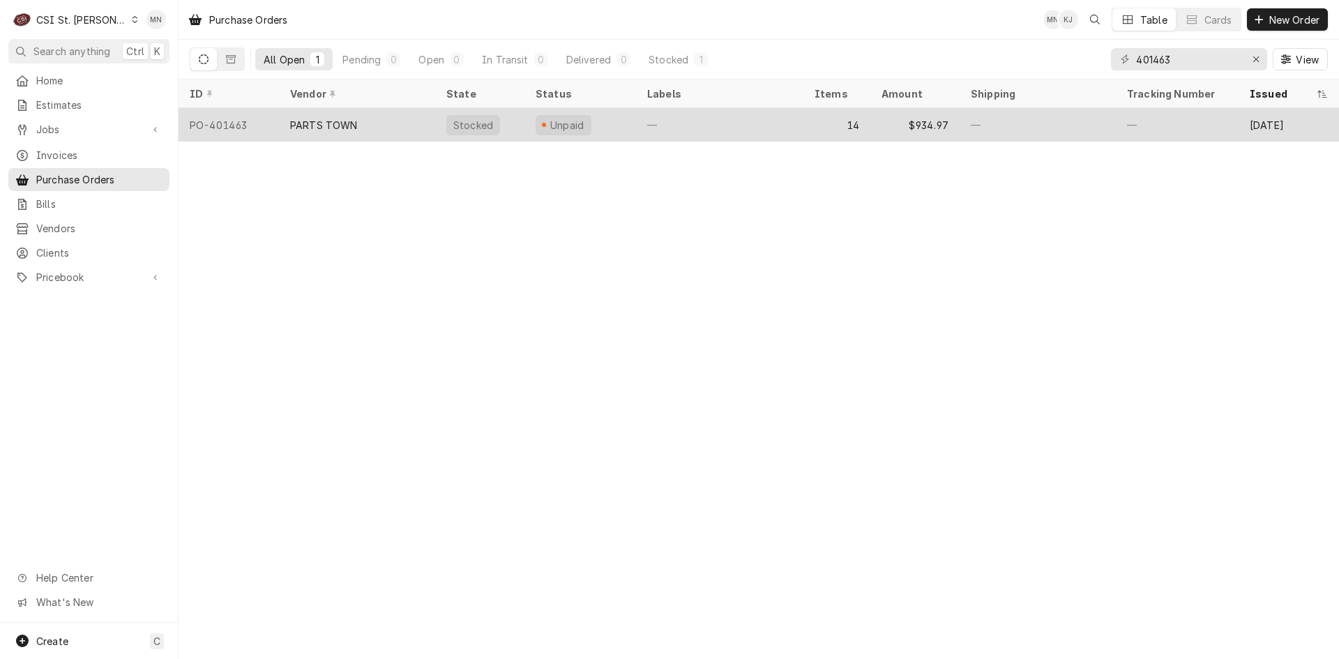
click at [343, 121] on div "PARTS TOWN" at bounding box center [324, 125] width 68 height 15
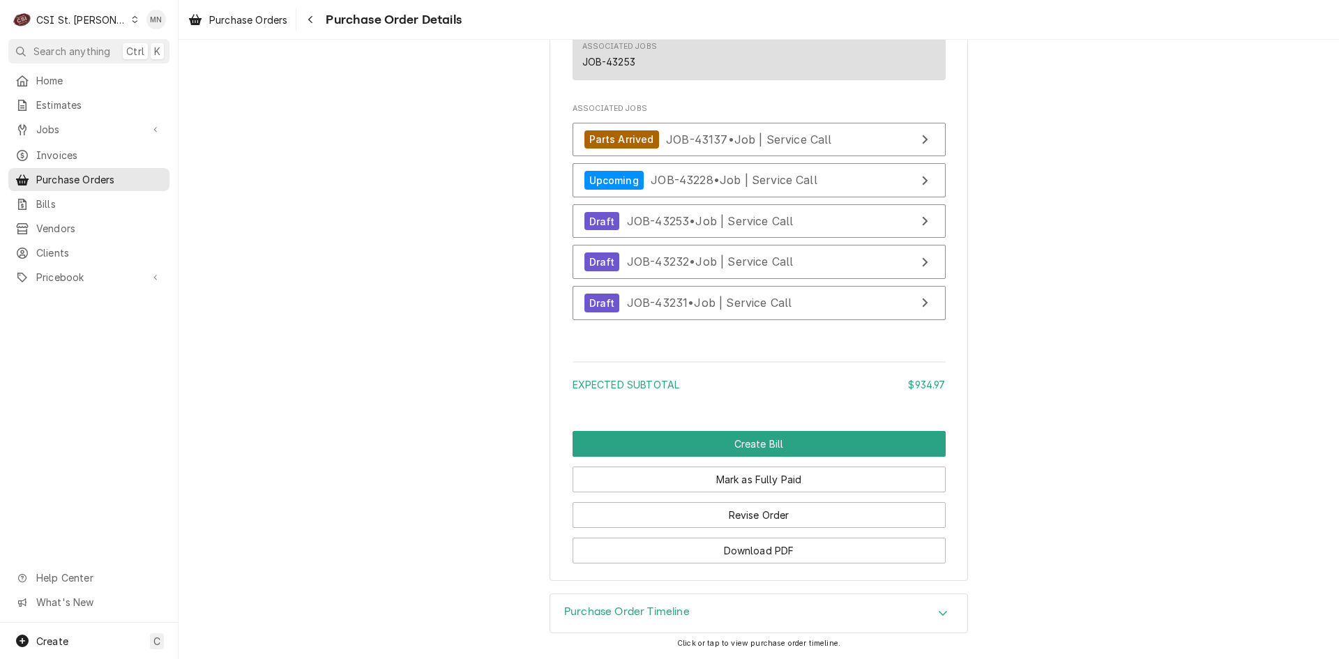
scroll to position [4934, 0]
click at [730, 510] on button "Revise Order" at bounding box center [759, 515] width 373 height 26
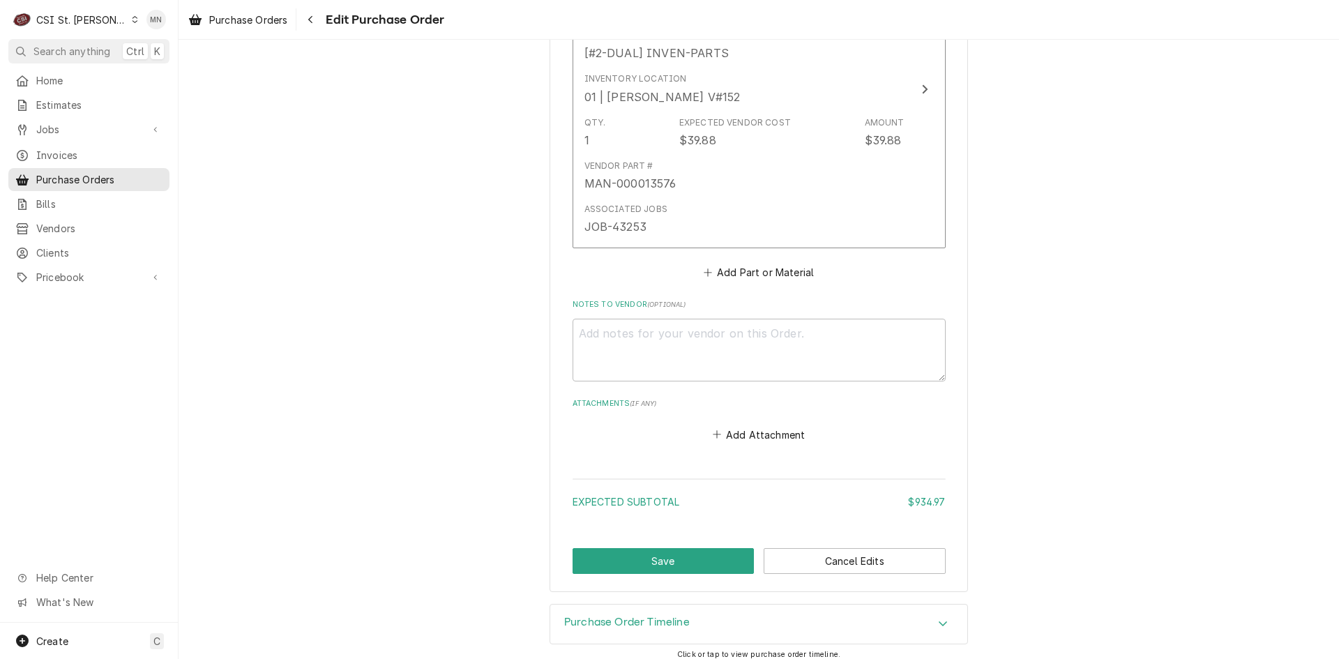
scroll to position [5033, 0]
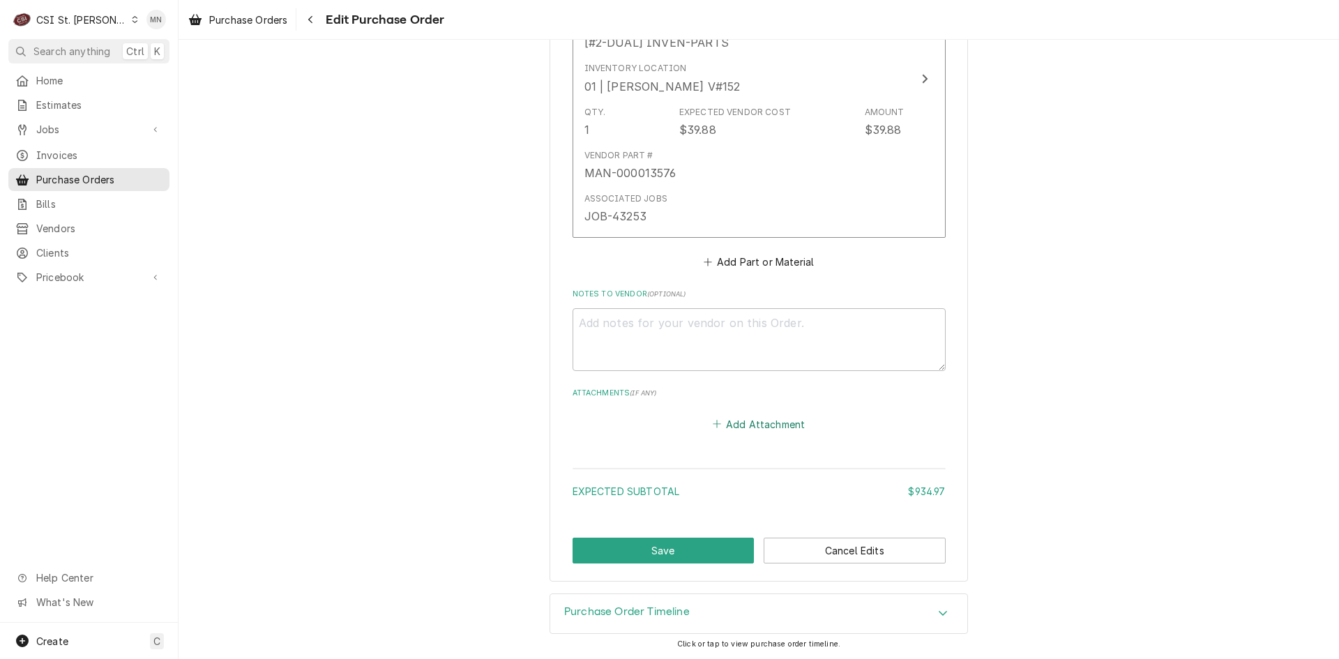
click at [758, 430] on button "Add Attachment" at bounding box center [759, 424] width 98 height 20
type textarea "x"
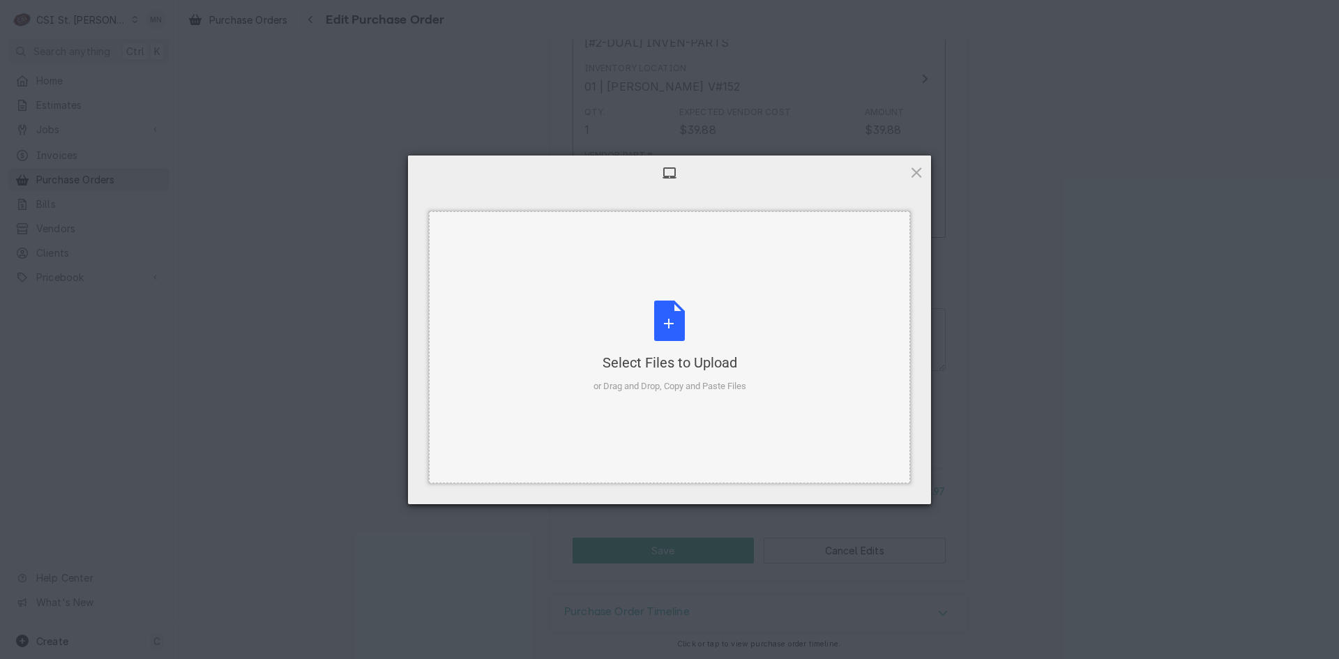
click at [647, 323] on div "Select Files to Upload or Drag and Drop, Copy and Paste Files" at bounding box center [670, 347] width 153 height 93
click at [679, 312] on div "Select Files to Upload or Drag and Drop, Copy and Paste Files" at bounding box center [670, 347] width 153 height 93
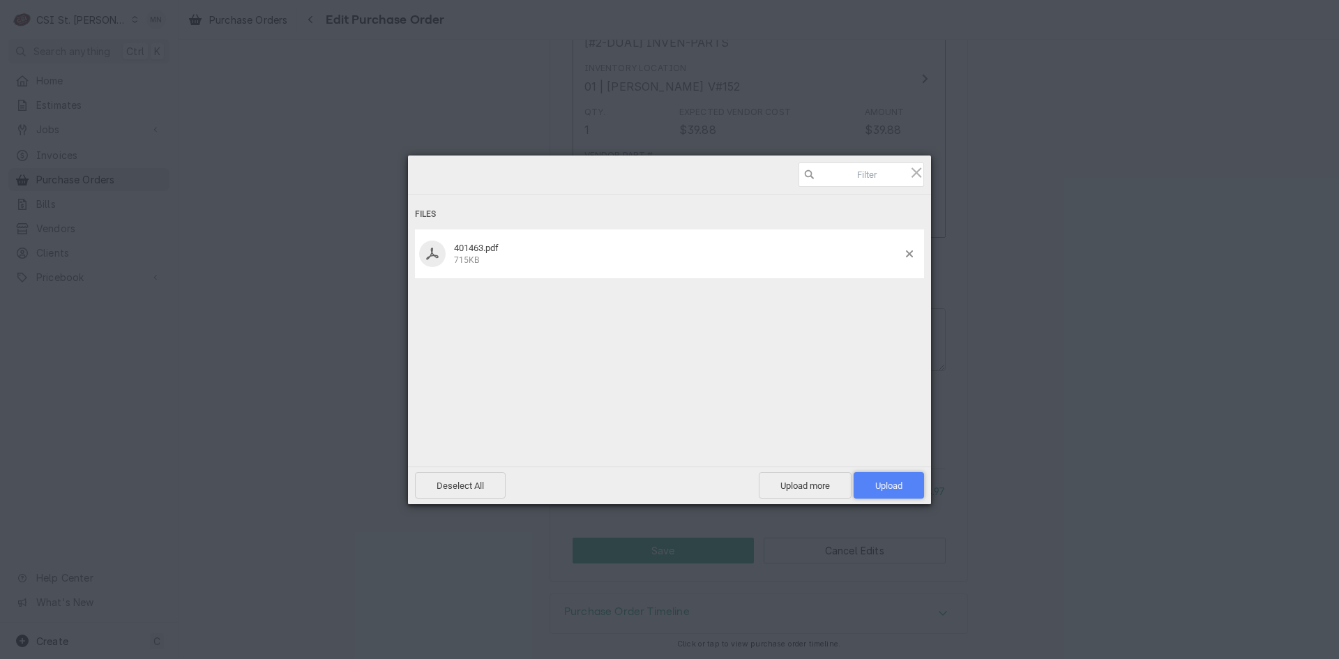
click at [904, 486] on span "Upload 1" at bounding box center [889, 485] width 70 height 27
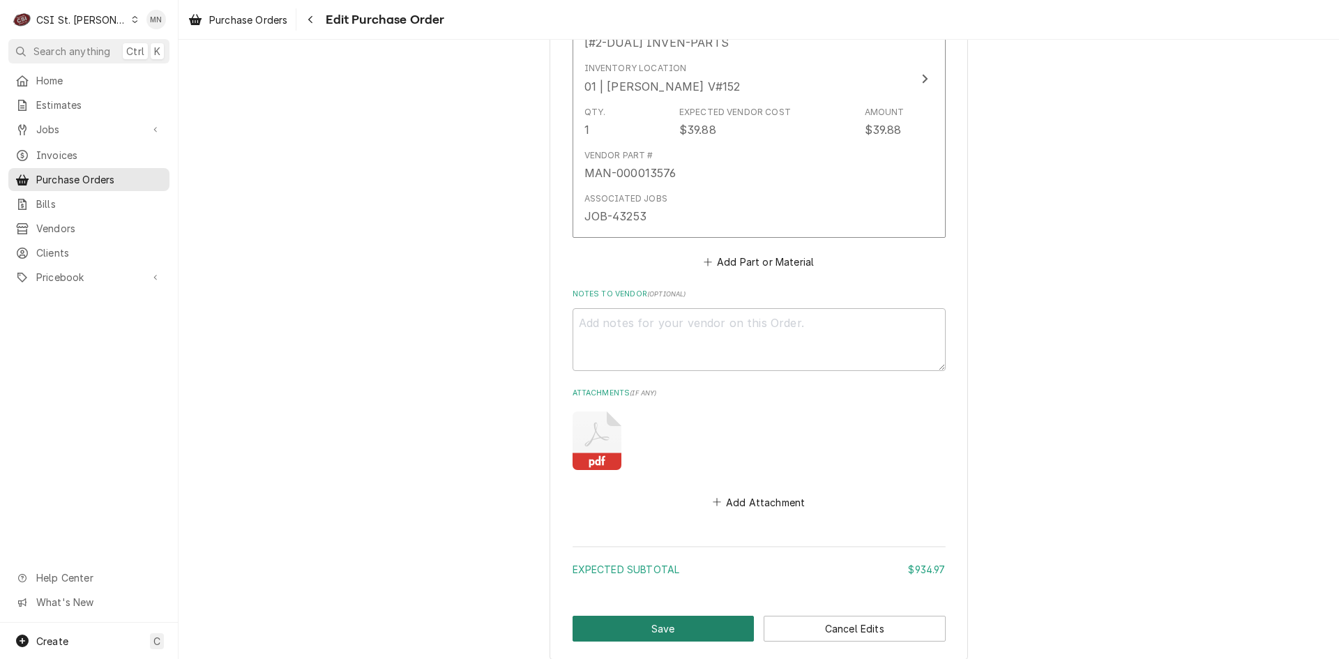
click at [685, 624] on button "Save" at bounding box center [664, 629] width 182 height 26
type textarea "x"
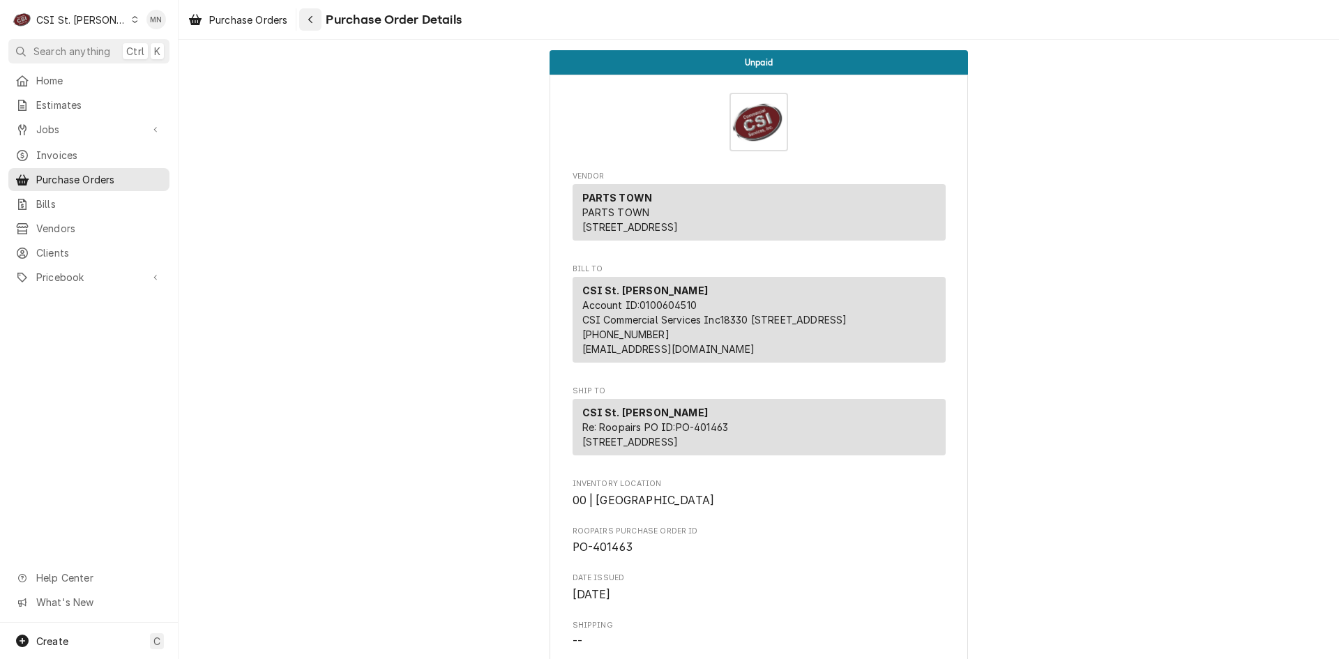
click at [317, 15] on div "Navigate back" at bounding box center [310, 20] width 14 height 14
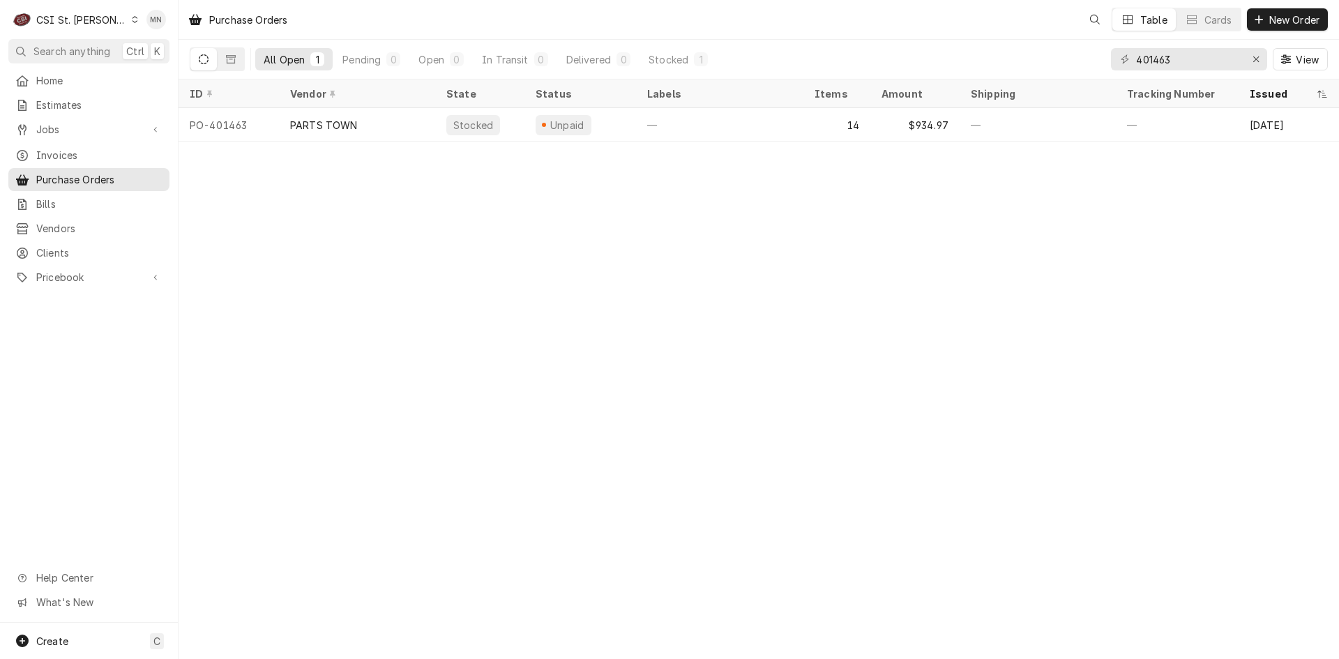
click at [75, 19] on div "CSI St. Louis" at bounding box center [81, 20] width 91 height 15
click at [140, 32] on div "CSI [US_STATE][GEOGRAPHIC_DATA]" at bounding box center [214, 27] width 184 height 15
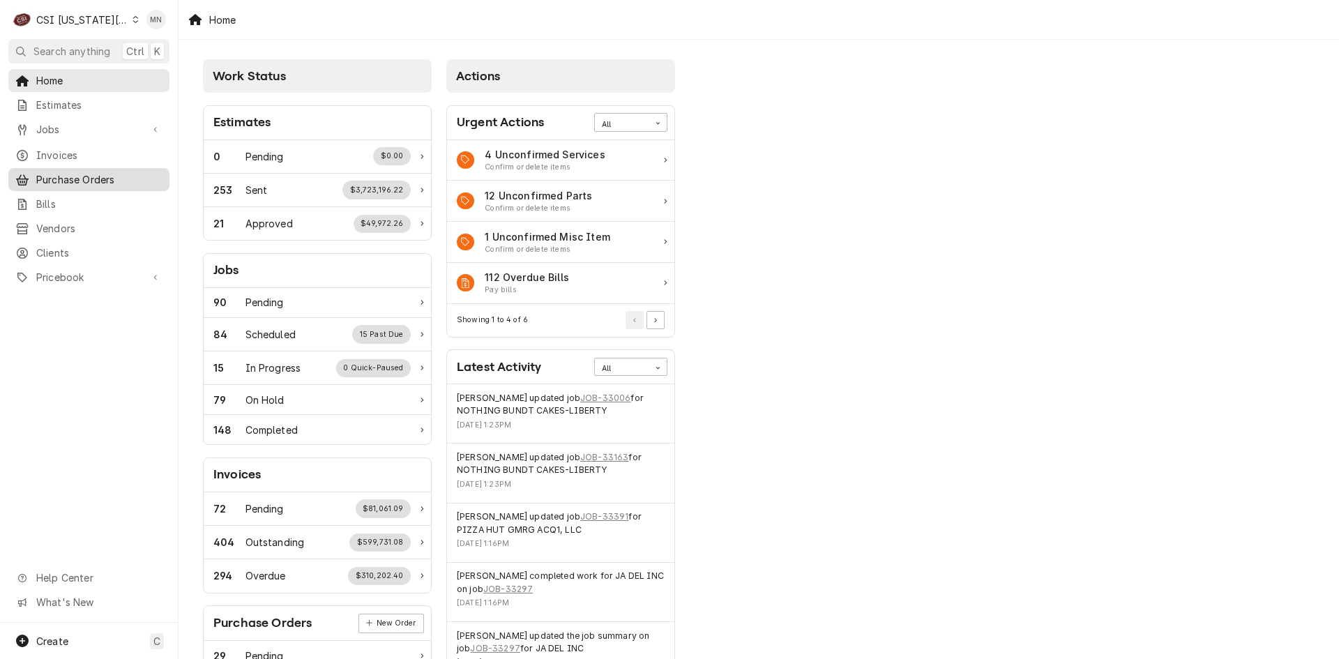
click at [52, 168] on link "Purchase Orders" at bounding box center [88, 179] width 161 height 23
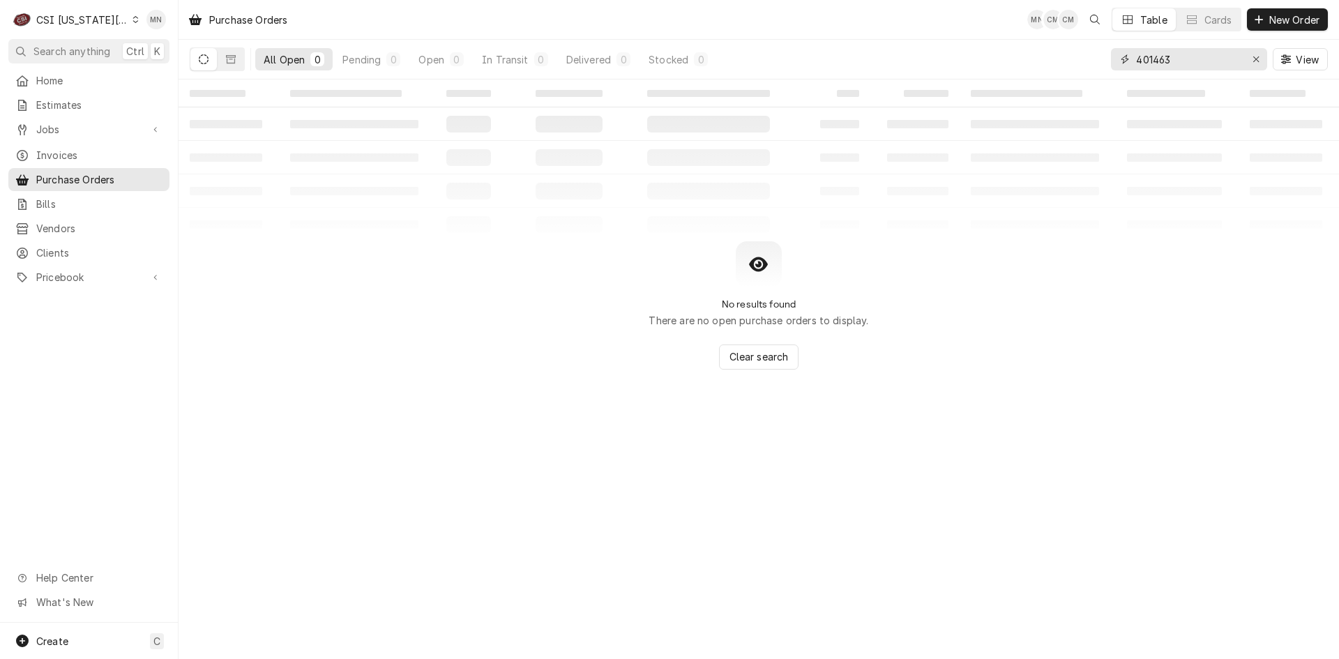
drag, startPoint x: 1178, startPoint y: 63, endPoint x: 973, endPoint y: 47, distance: 205.8
click at [973, 47] on div "All Open 0 Pending 0 Open 0 In Transit 0 Delivered 0 Stocked 0 401463 View" at bounding box center [759, 59] width 1139 height 39
type input "p"
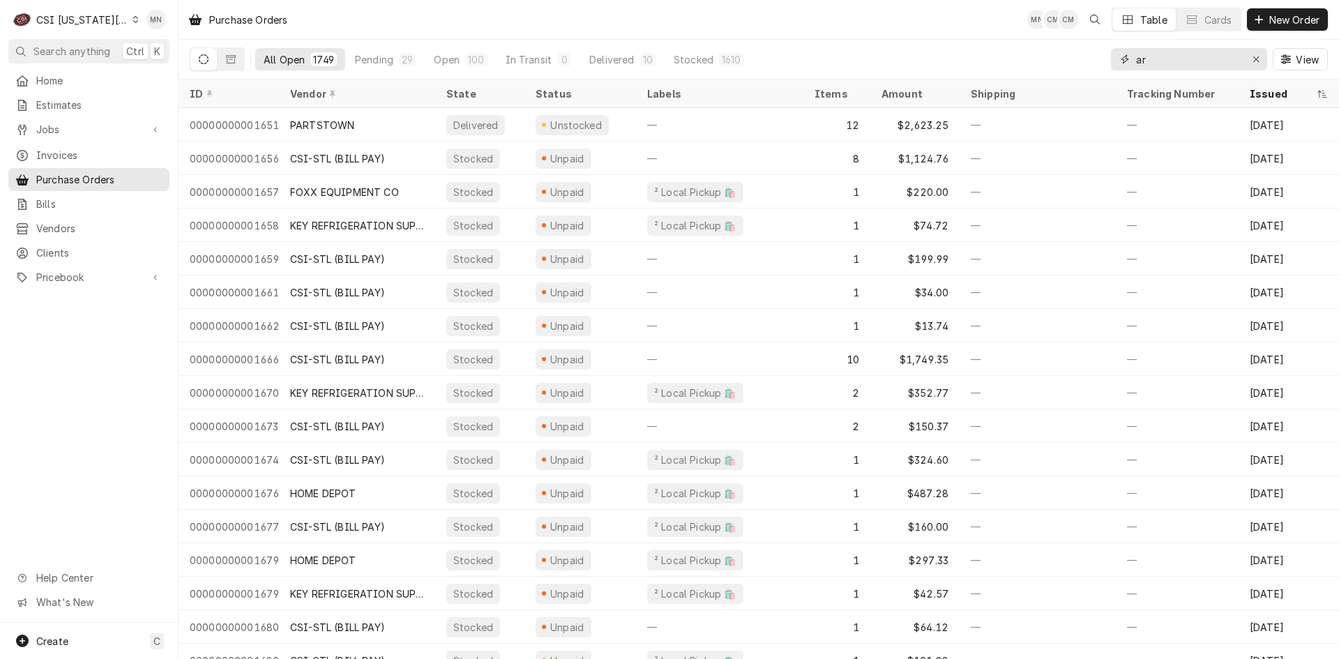
type input "a"
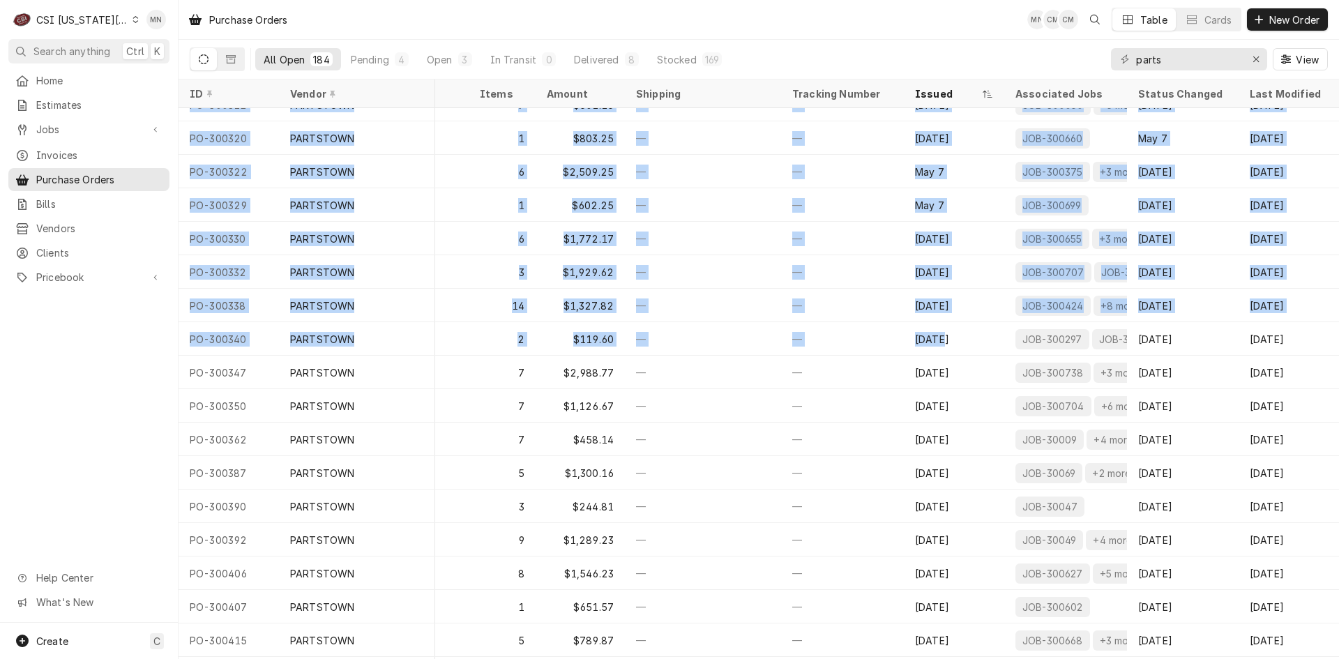
scroll to position [355, 345]
drag, startPoint x: 1326, startPoint y: 330, endPoint x: 1332, endPoint y: 400, distance: 70.0
click at [1335, 404] on table "ID Vendor State Status Labels Items Amount Shipping Tracking Number Issued Asso…" at bounding box center [759, 370] width 1161 height 580
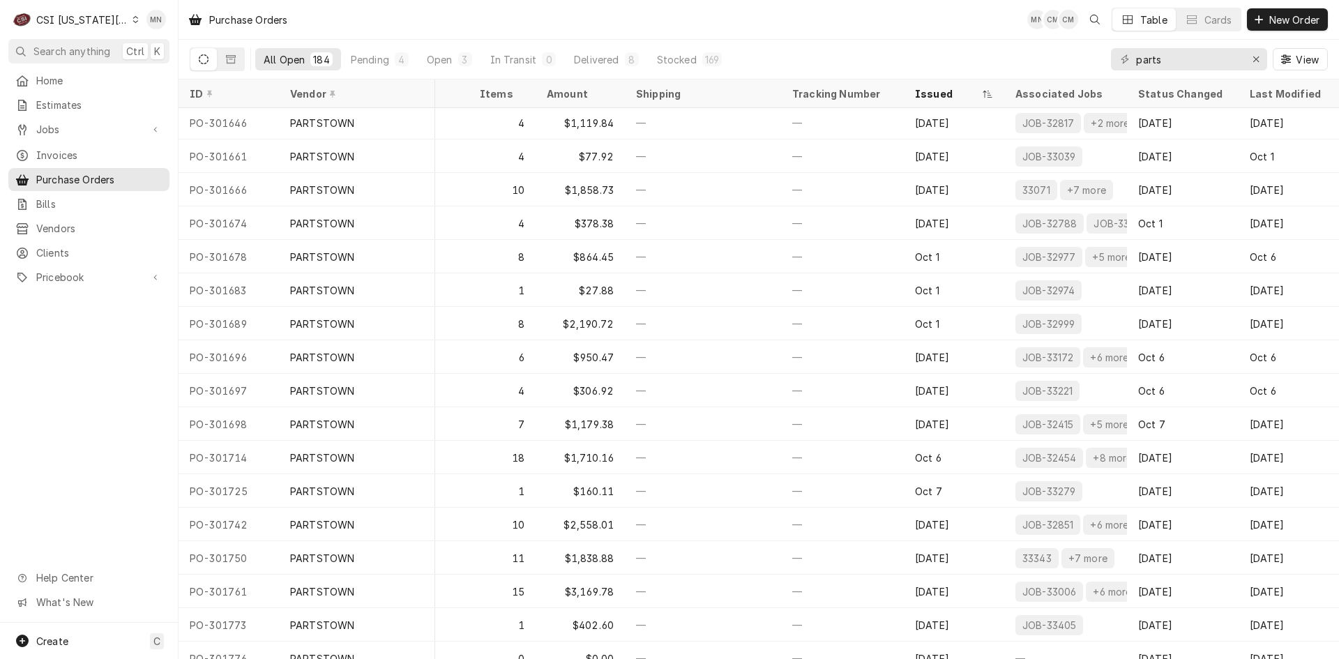
scroll to position [5619, 345]
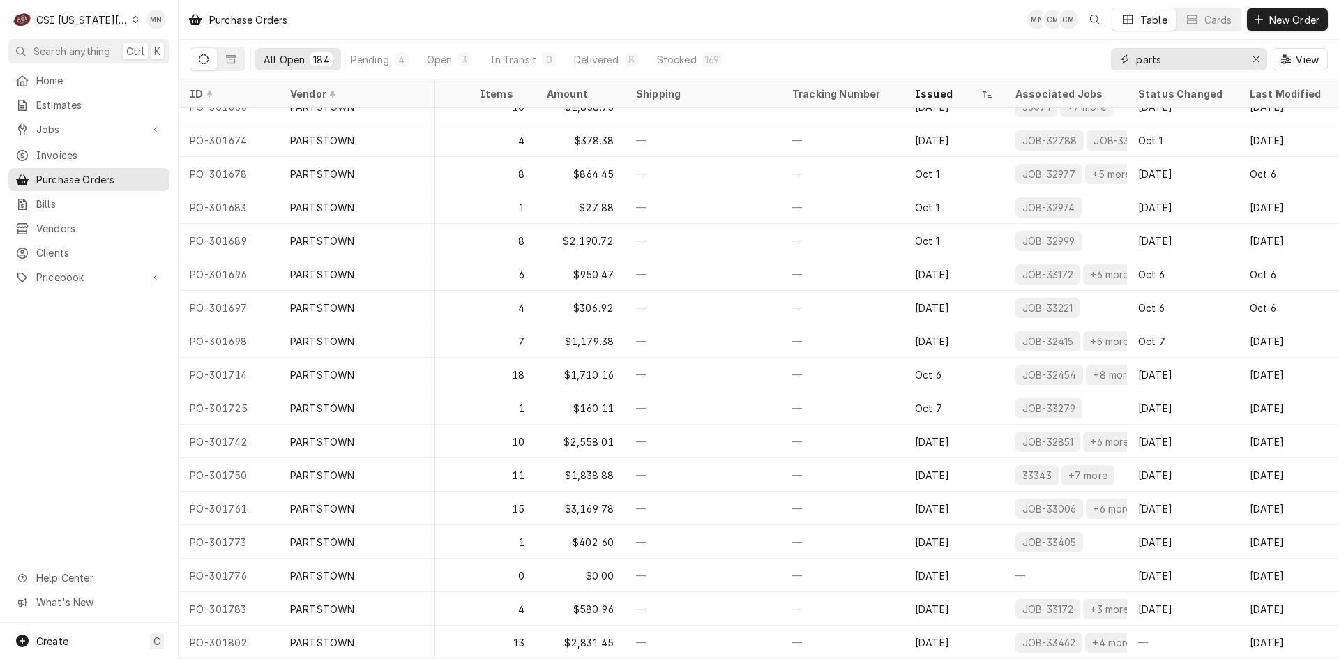
drag, startPoint x: 1186, startPoint y: 61, endPoint x: 962, endPoint y: 68, distance: 224.0
click at [1028, 68] on div "All Open 184 Pending 4 Open 3 In Transit 0 Delivered 8 Stocked 169 parts View" at bounding box center [759, 59] width 1139 height 39
type input "301783"
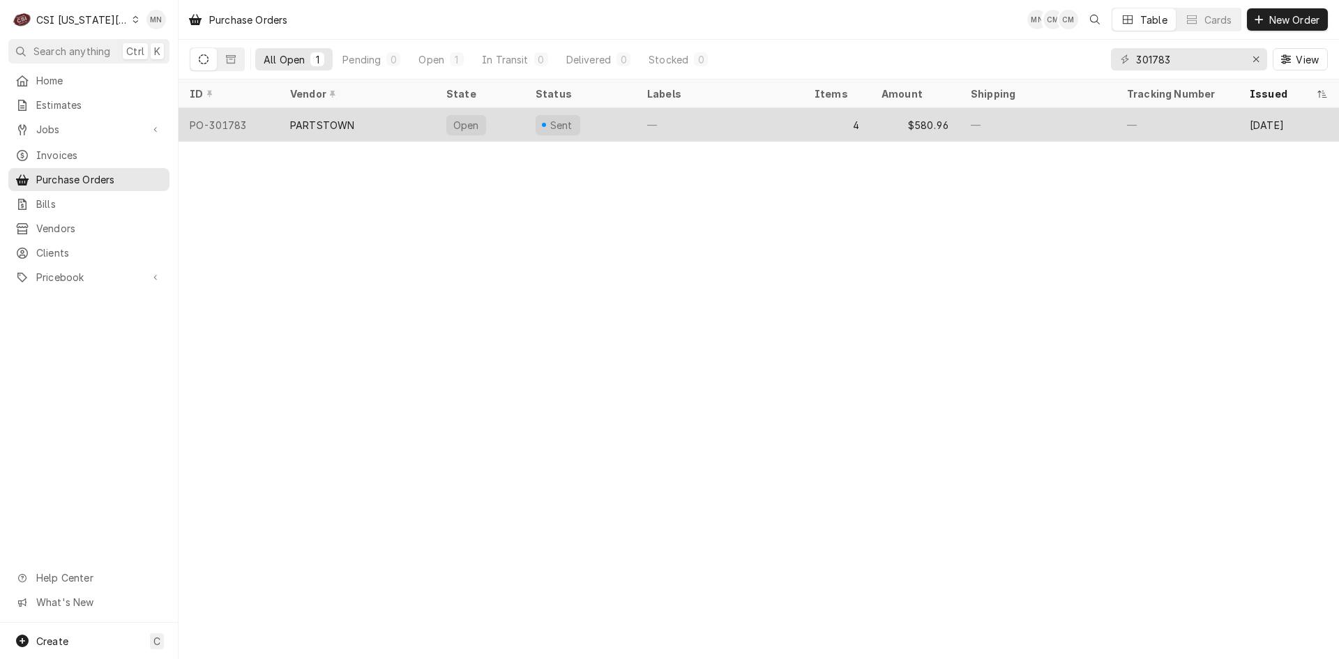
click at [363, 128] on div "PARTSTOWN" at bounding box center [357, 124] width 156 height 33
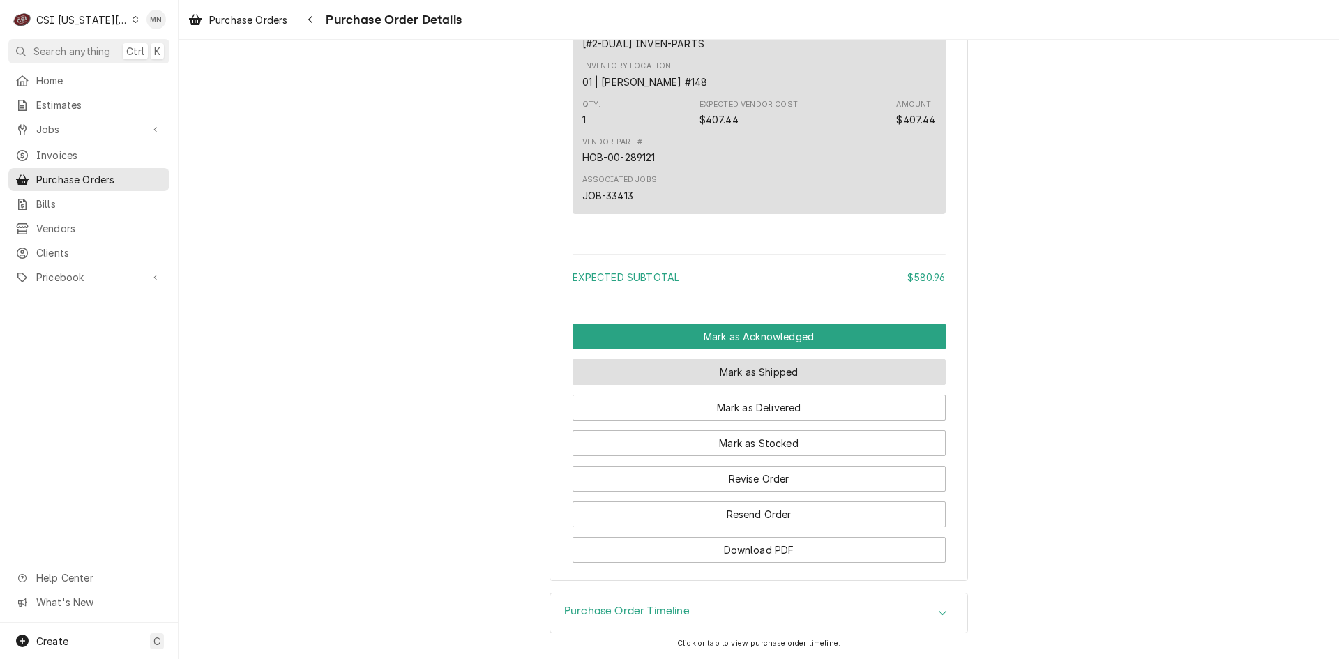
scroll to position [1768, 0]
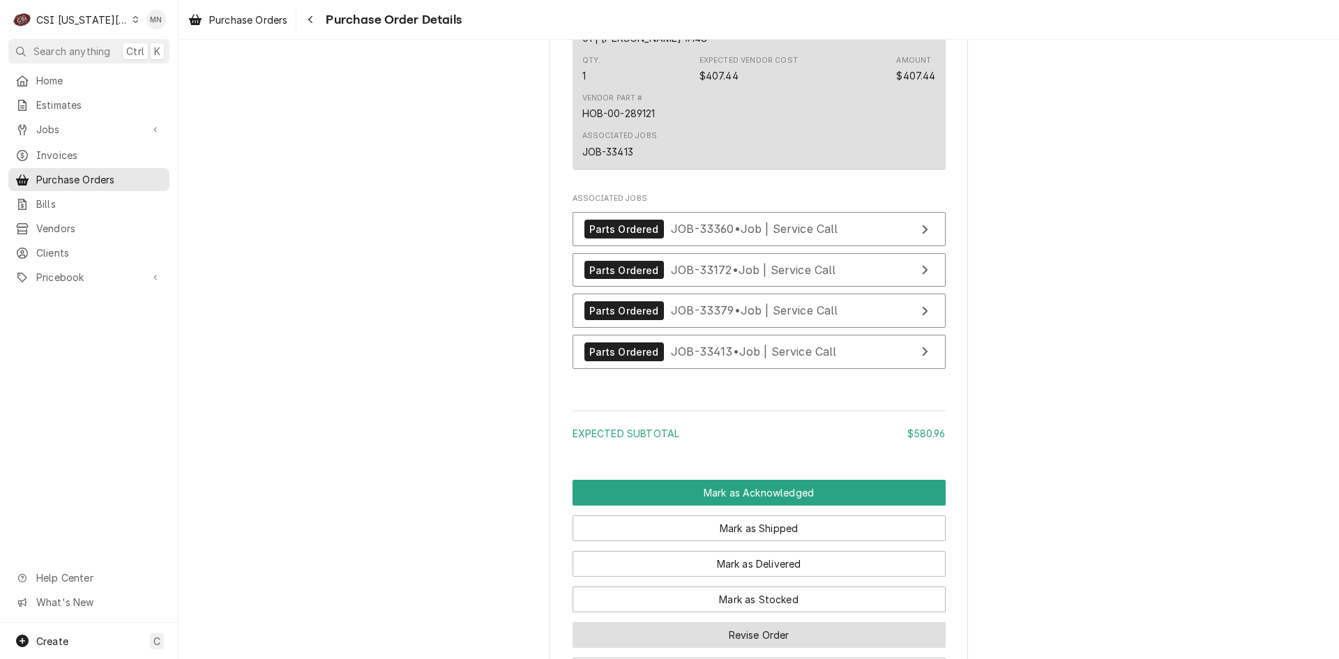
click at [752, 441] on div "Expected Subtotal" at bounding box center [741, 433] width 336 height 15
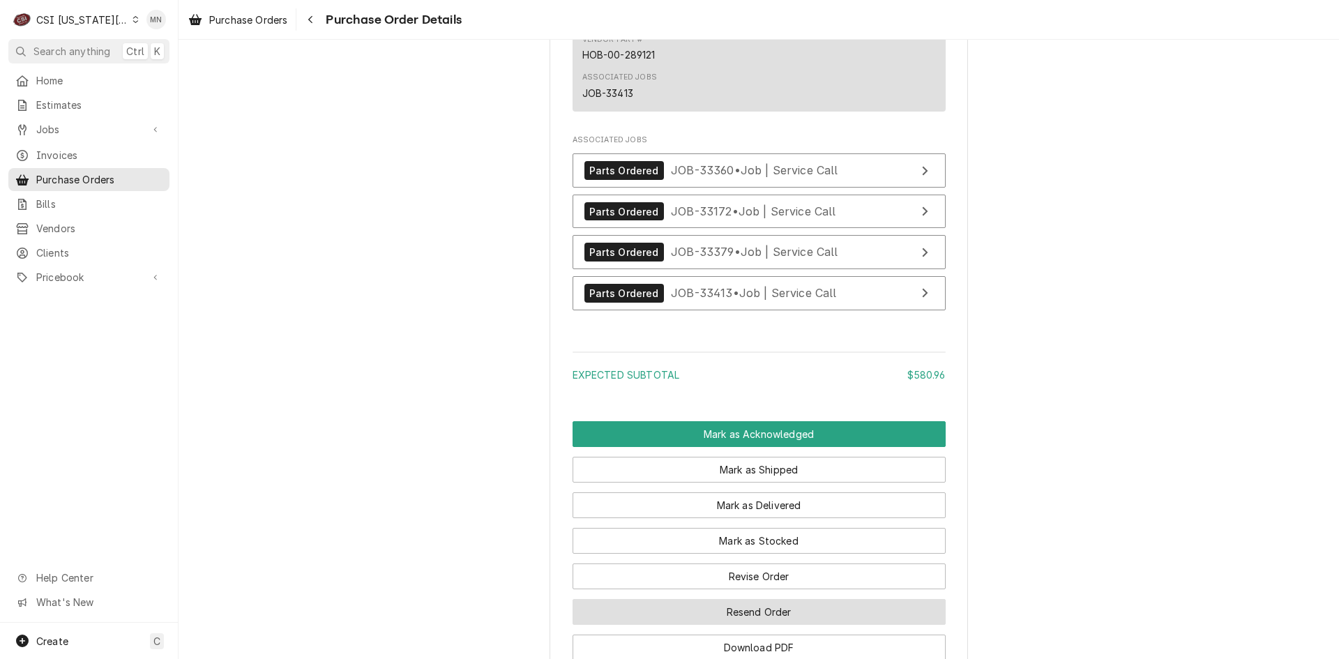
scroll to position [1907, 0]
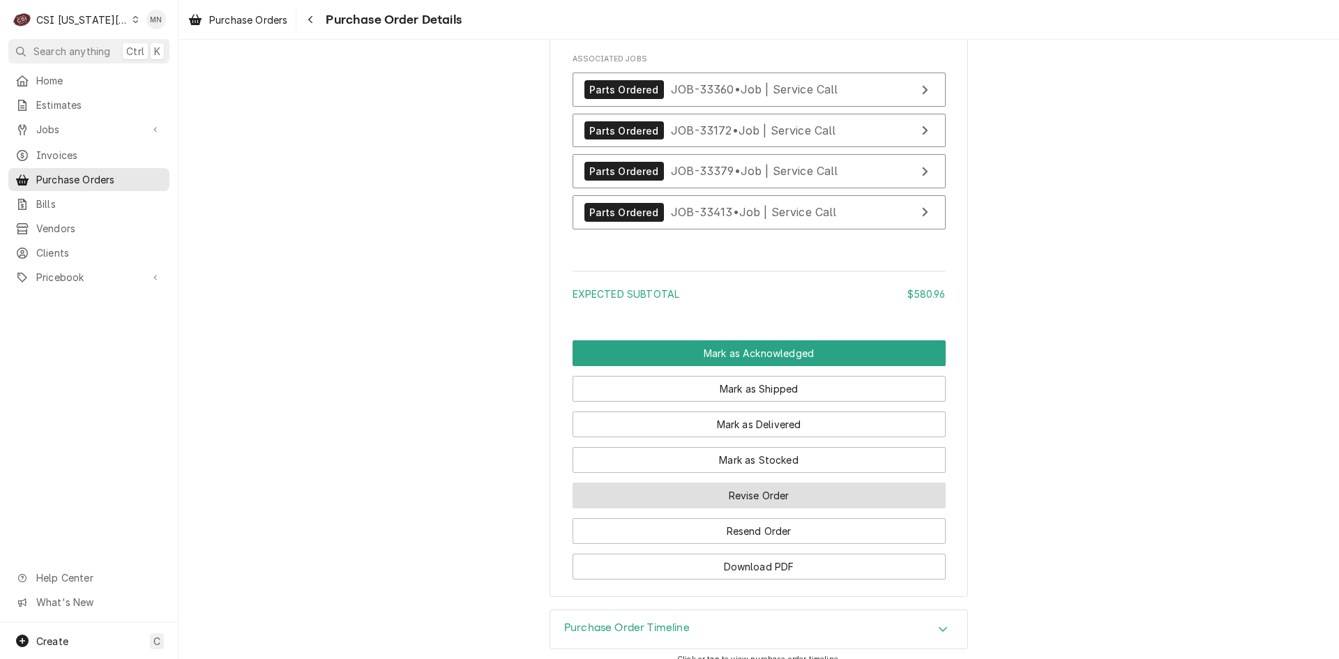
click at [751, 509] on button "Revise Order" at bounding box center [759, 496] width 373 height 26
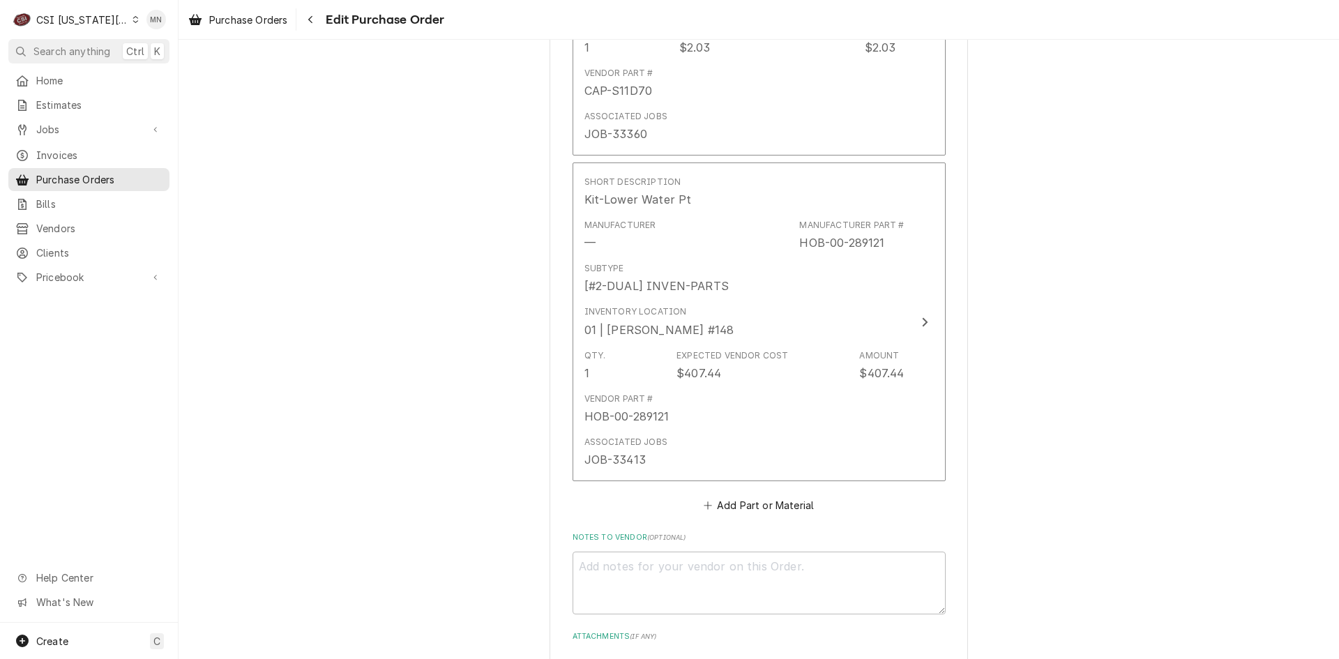
scroll to position [1605, 0]
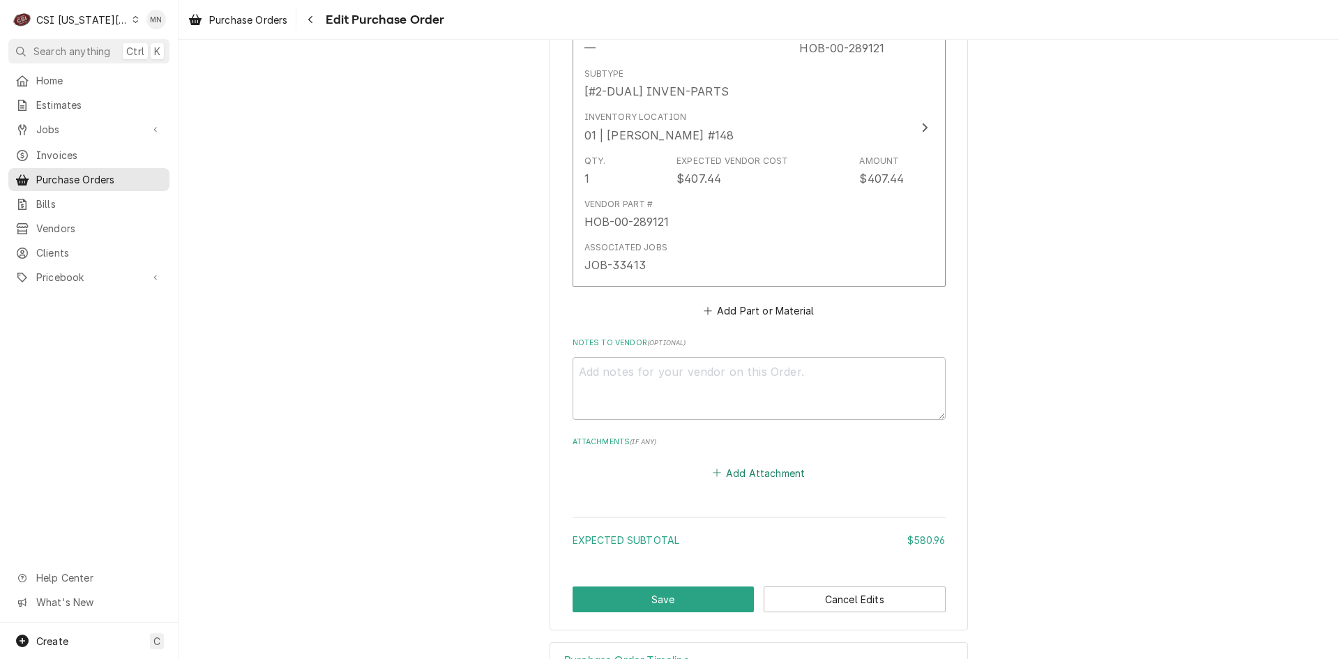
click at [754, 481] on button "Add Attachment" at bounding box center [759, 473] width 98 height 20
type textarea "x"
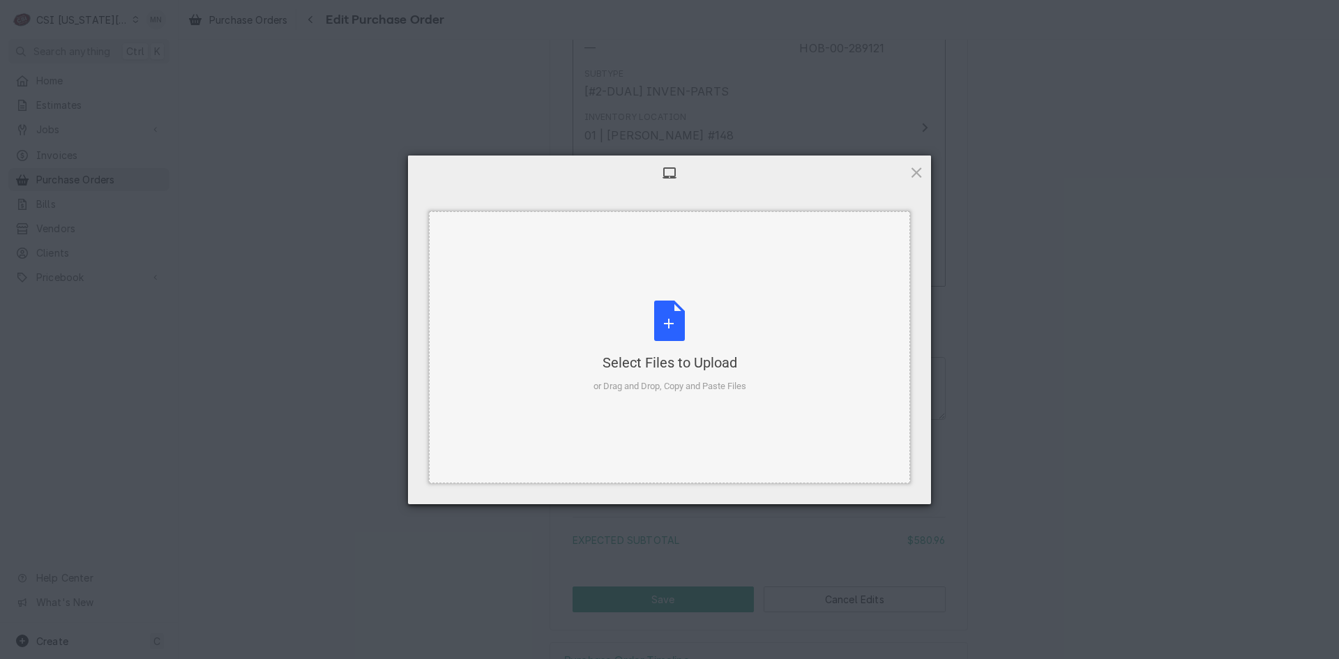
click at [670, 380] on div "or Drag and Drop, Copy and Paste Files" at bounding box center [670, 387] width 153 height 14
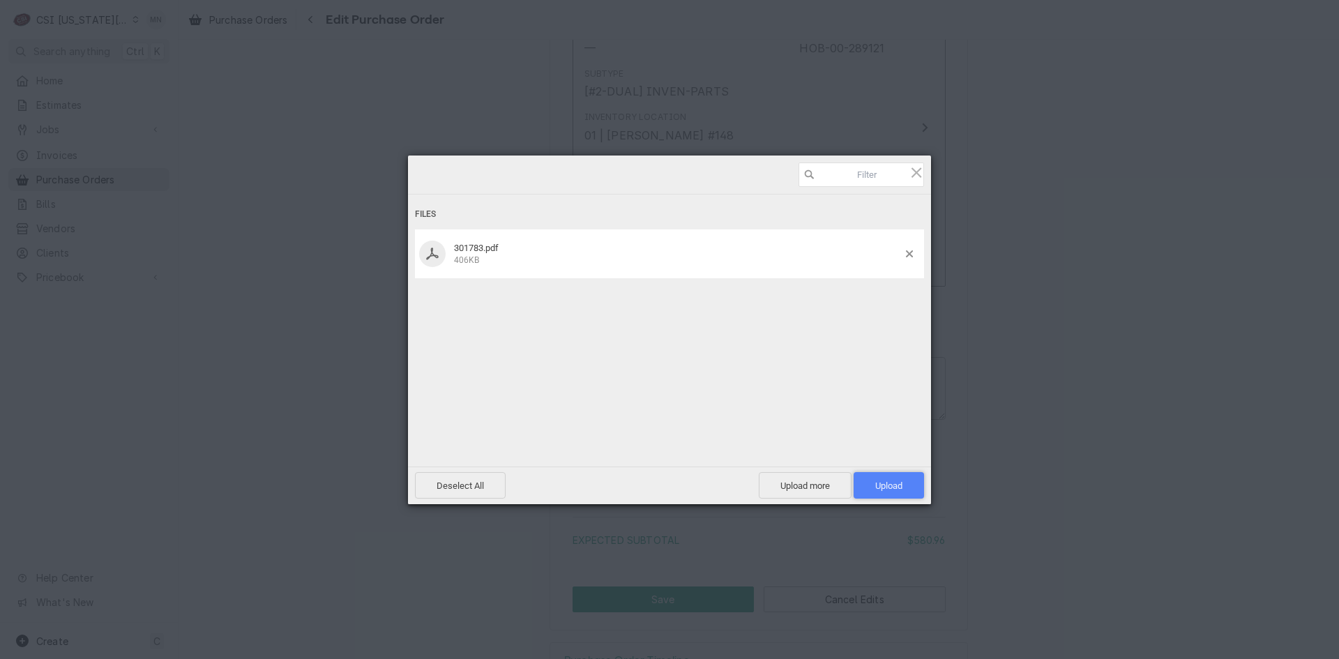
click at [896, 487] on span "Upload 1" at bounding box center [889, 486] width 27 height 10
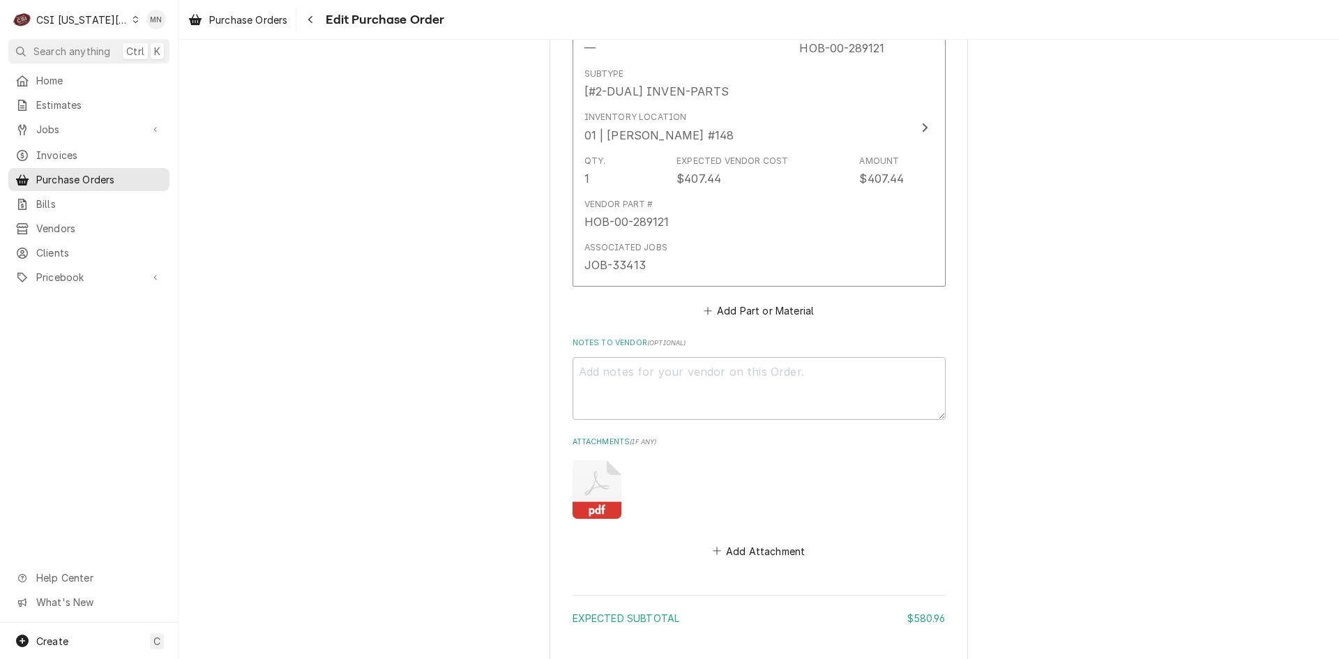
scroll to position [1731, 0]
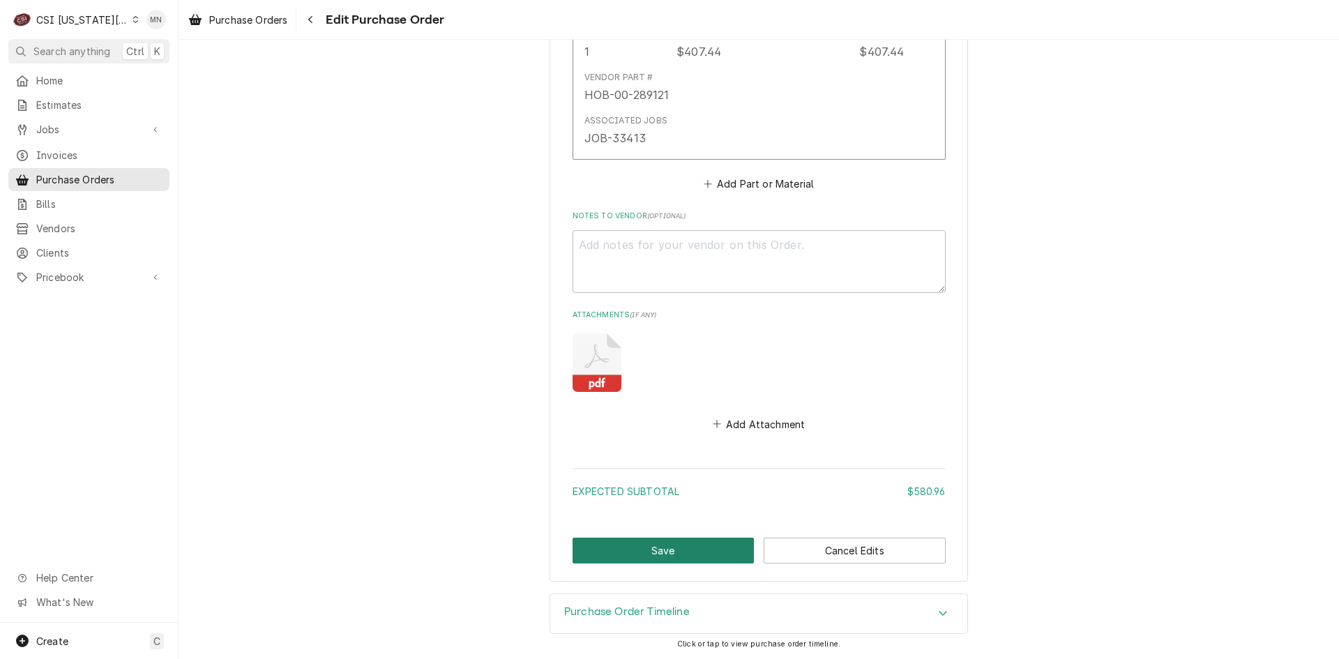
click at [678, 553] on button "Save" at bounding box center [664, 551] width 182 height 26
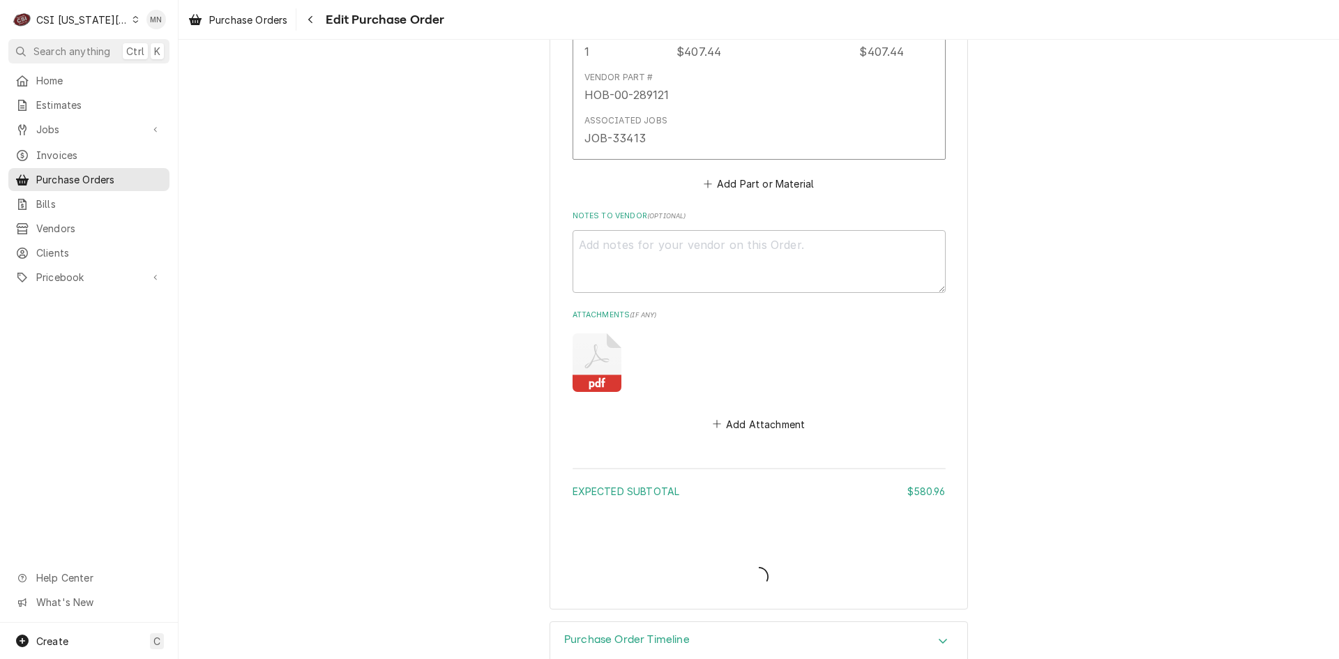
type textarea "x"
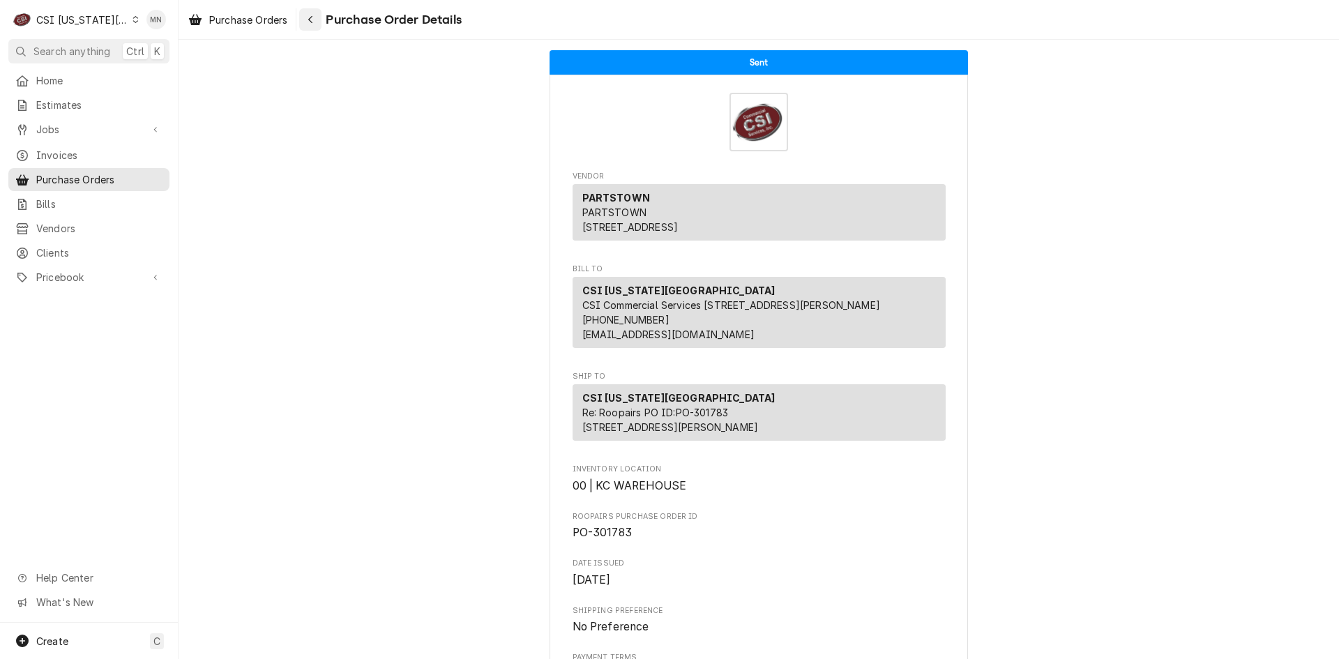
click at [314, 20] on icon "Navigate back" at bounding box center [311, 20] width 6 height 10
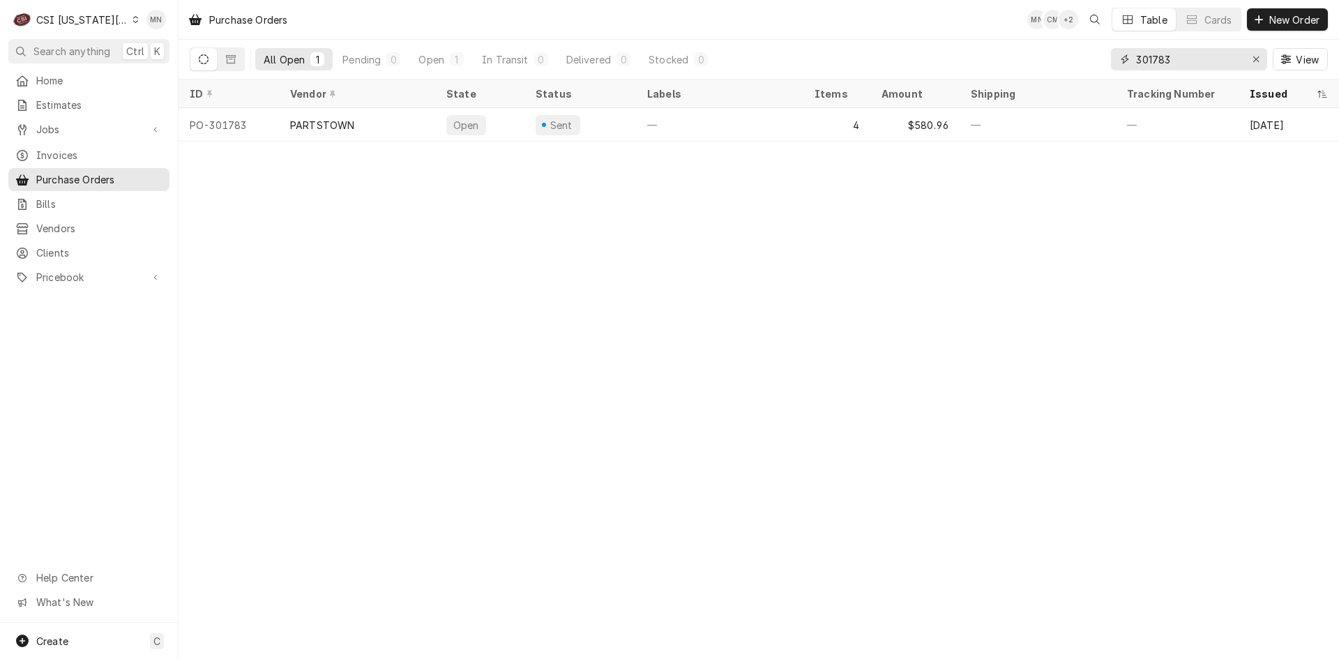
drag, startPoint x: 1189, startPoint y: 57, endPoint x: 1028, endPoint y: 65, distance: 162.0
click at [1039, 65] on div "All Open 1 Pending 0 Open 1 In Transit 0 Delivered 0 Stocked 0 301783 View" at bounding box center [759, 59] width 1139 height 39
type input "301805"
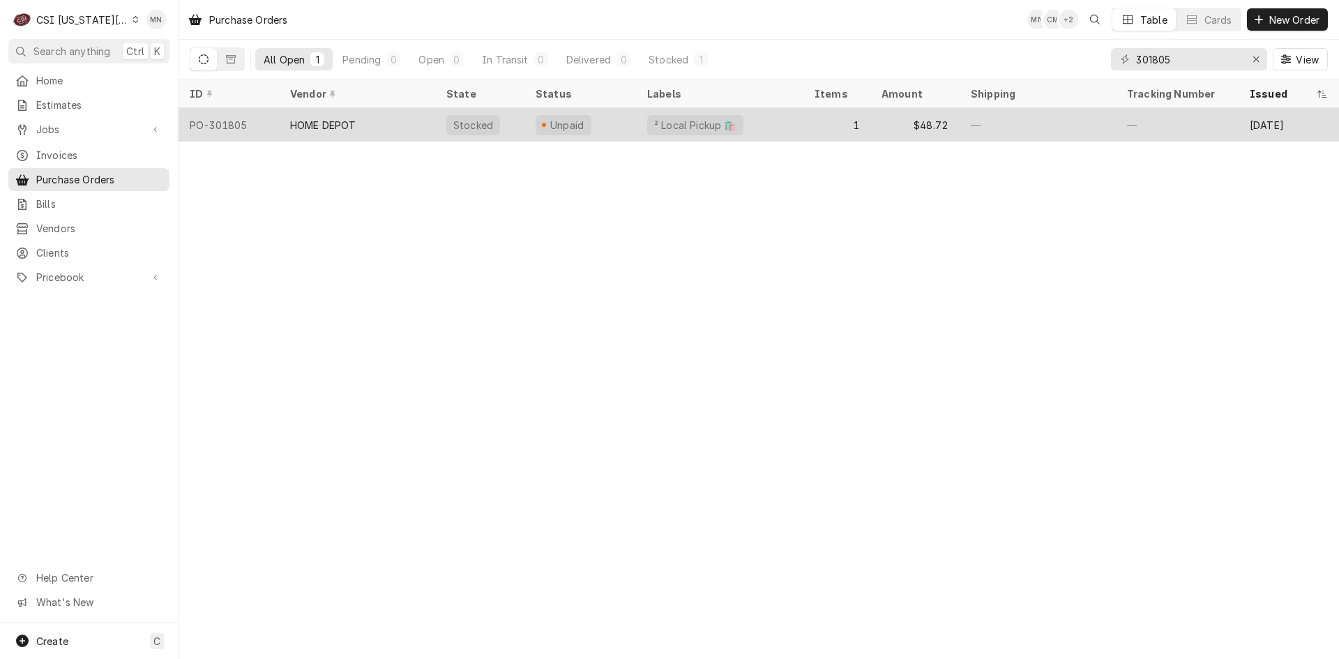
click at [342, 118] on div "HOME DEPOT" at bounding box center [323, 125] width 66 height 15
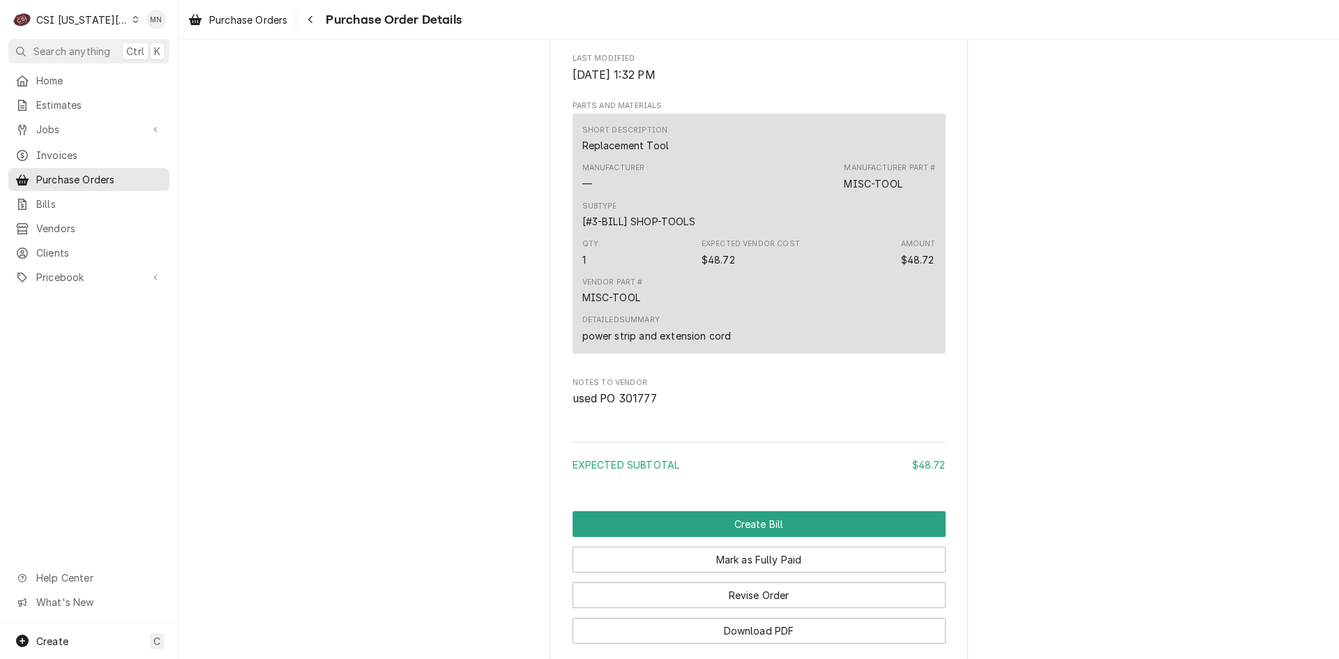
scroll to position [1046, 0]
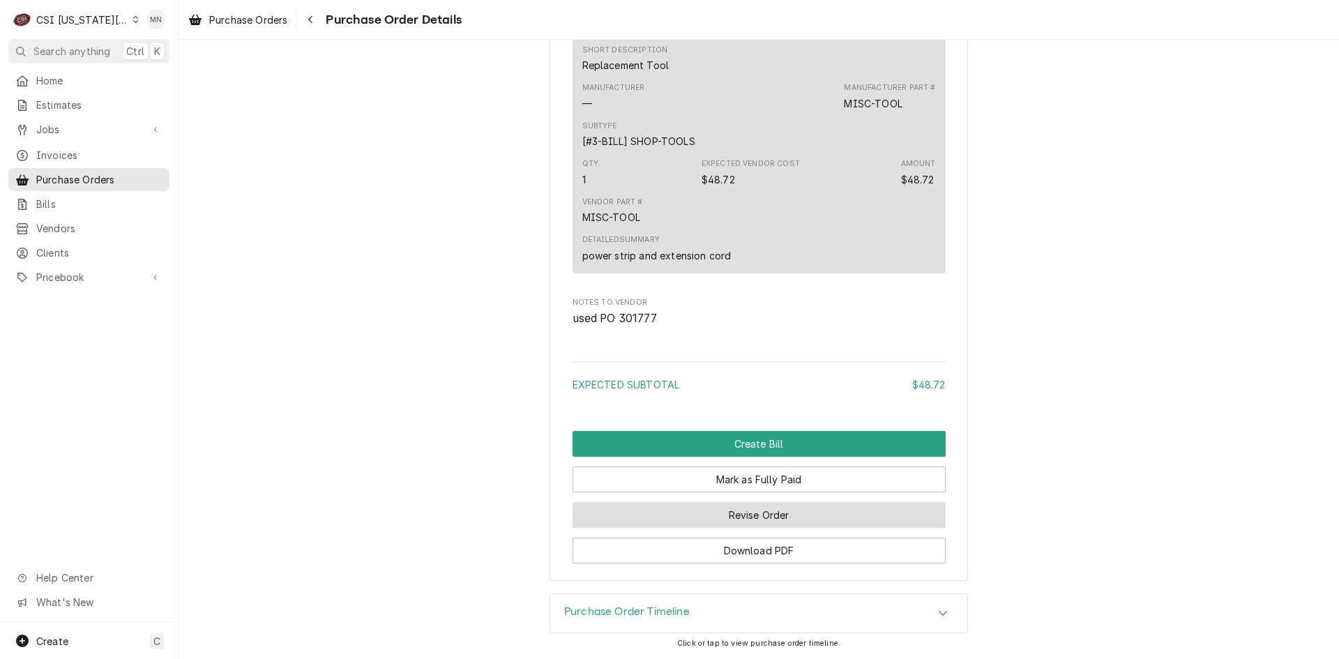
click at [765, 516] on button "Revise Order" at bounding box center [759, 515] width 373 height 26
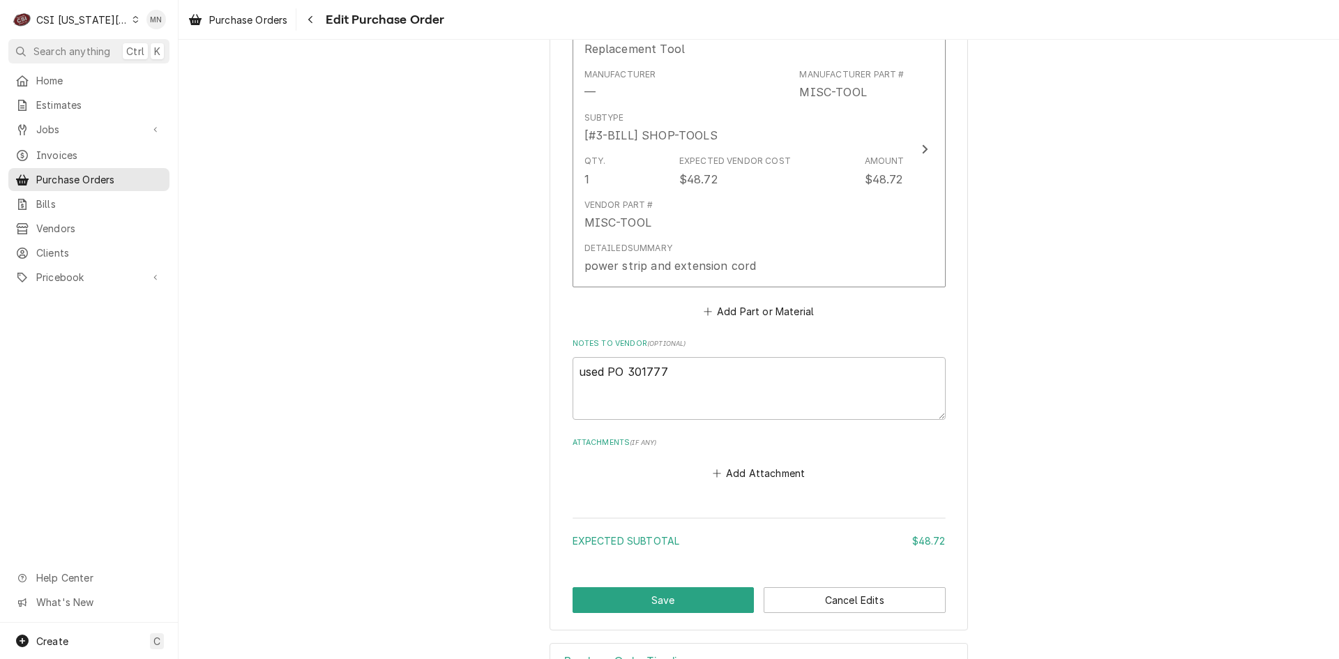
scroll to position [735, 0]
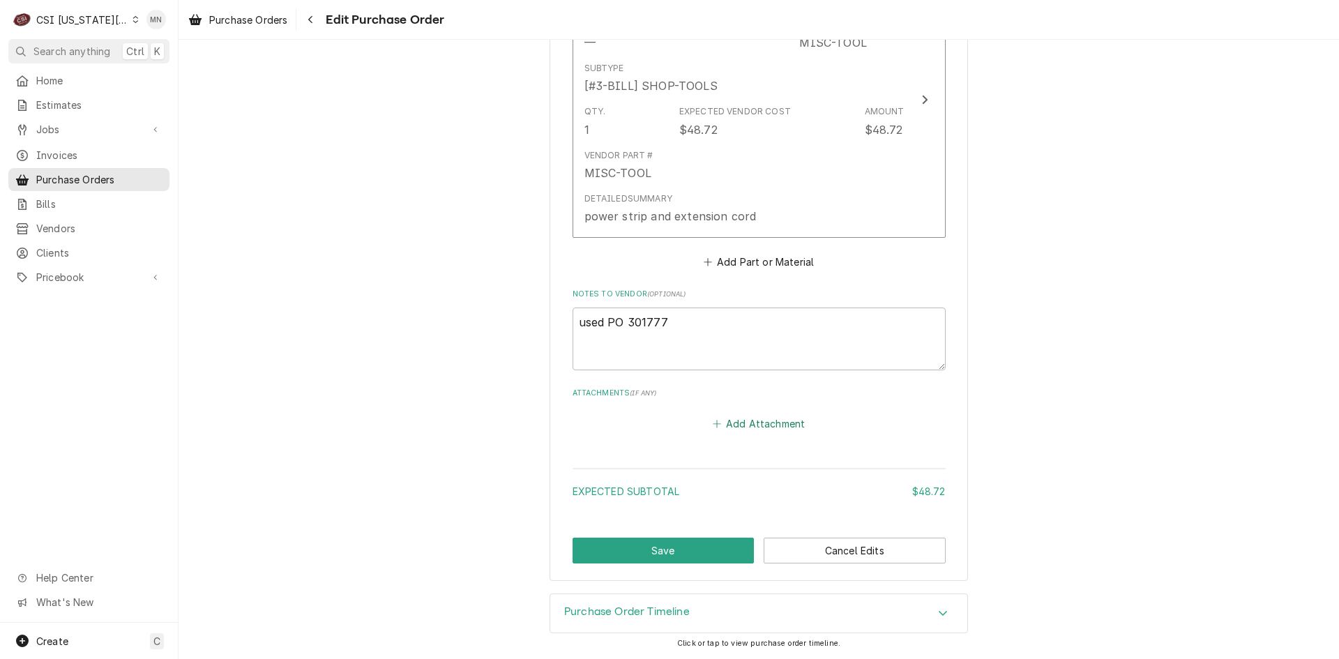
click at [726, 422] on button "Add Attachment" at bounding box center [759, 424] width 98 height 20
type textarea "x"
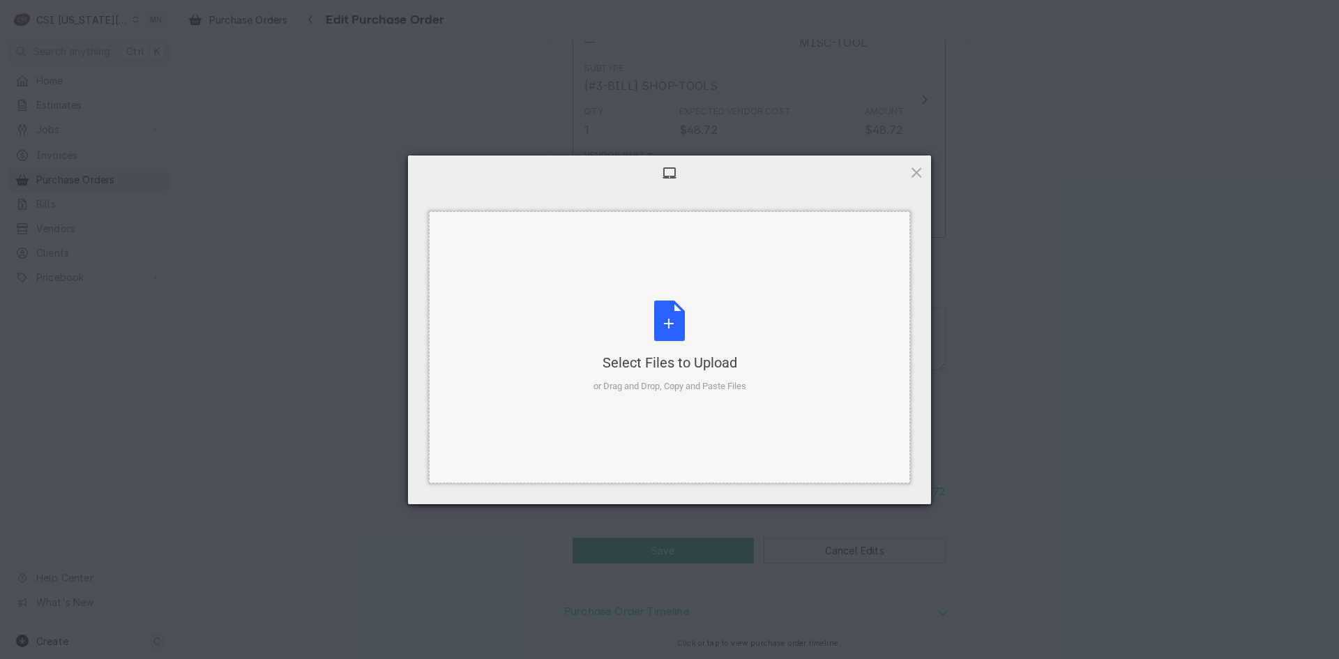
click at [660, 348] on div "Select Files to Upload or Drag and Drop, Copy and Paste Files" at bounding box center [670, 347] width 153 height 93
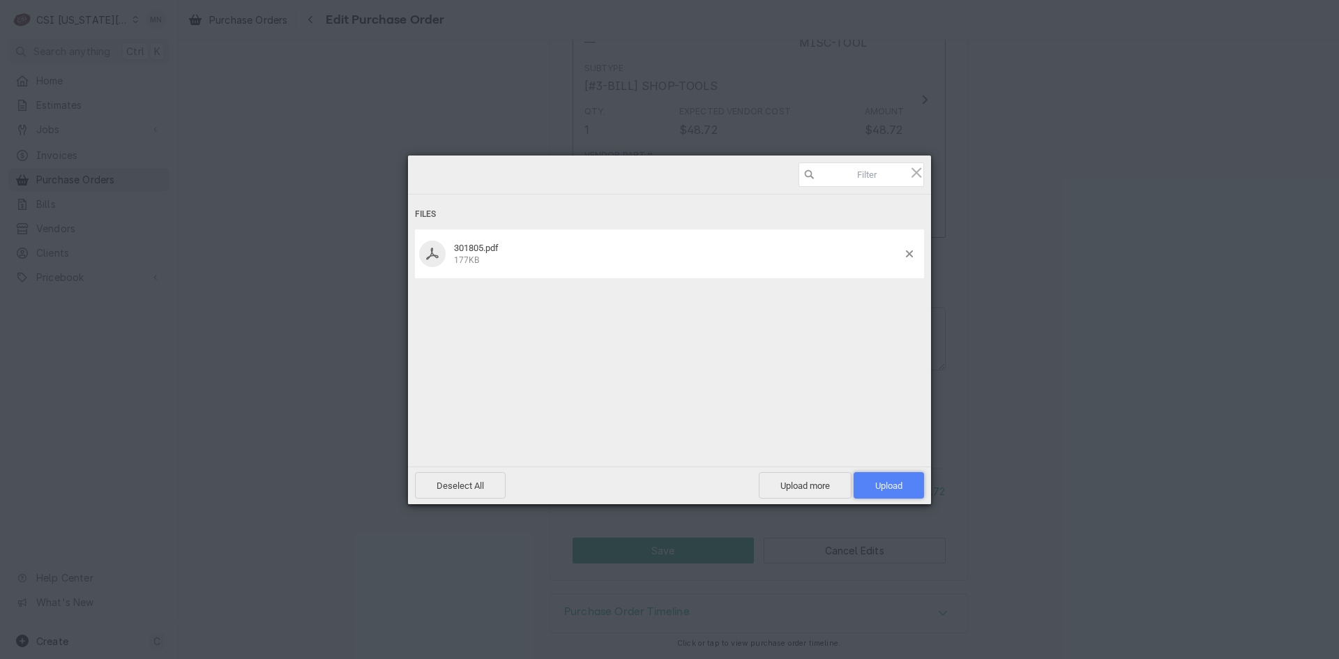
click at [886, 481] on span "Upload 1" at bounding box center [889, 486] width 27 height 10
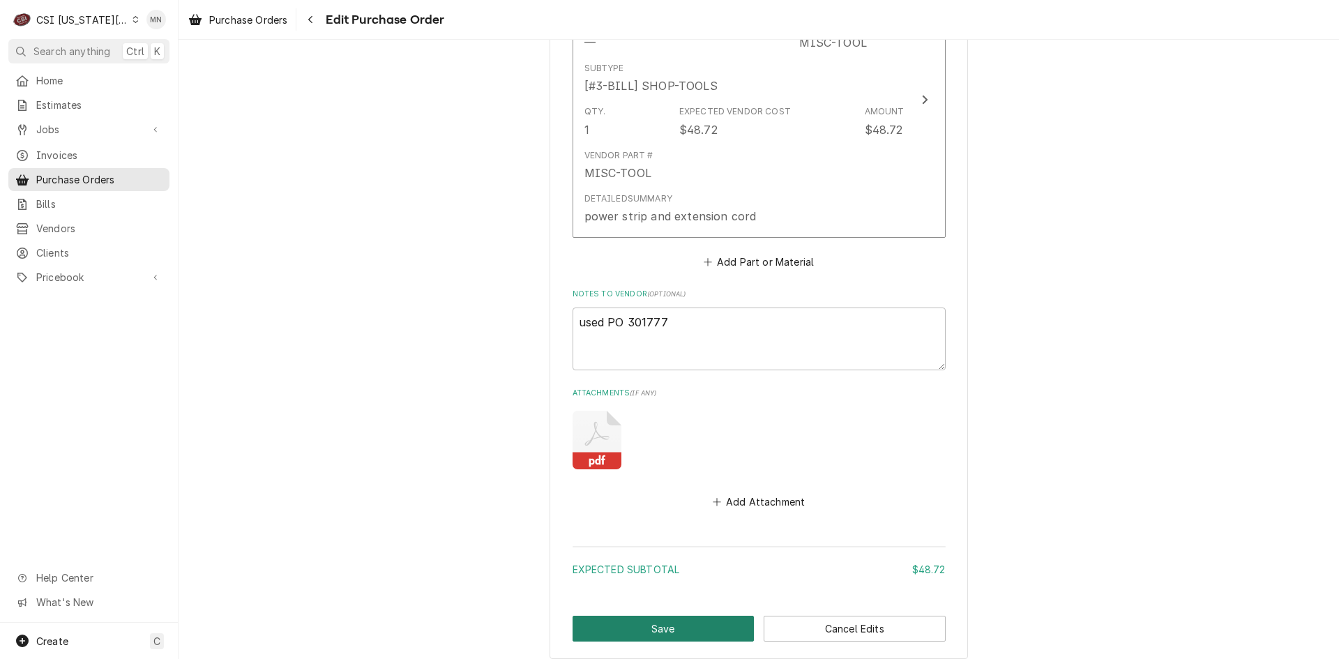
click at [705, 623] on button "Save" at bounding box center [664, 629] width 182 height 26
type textarea "x"
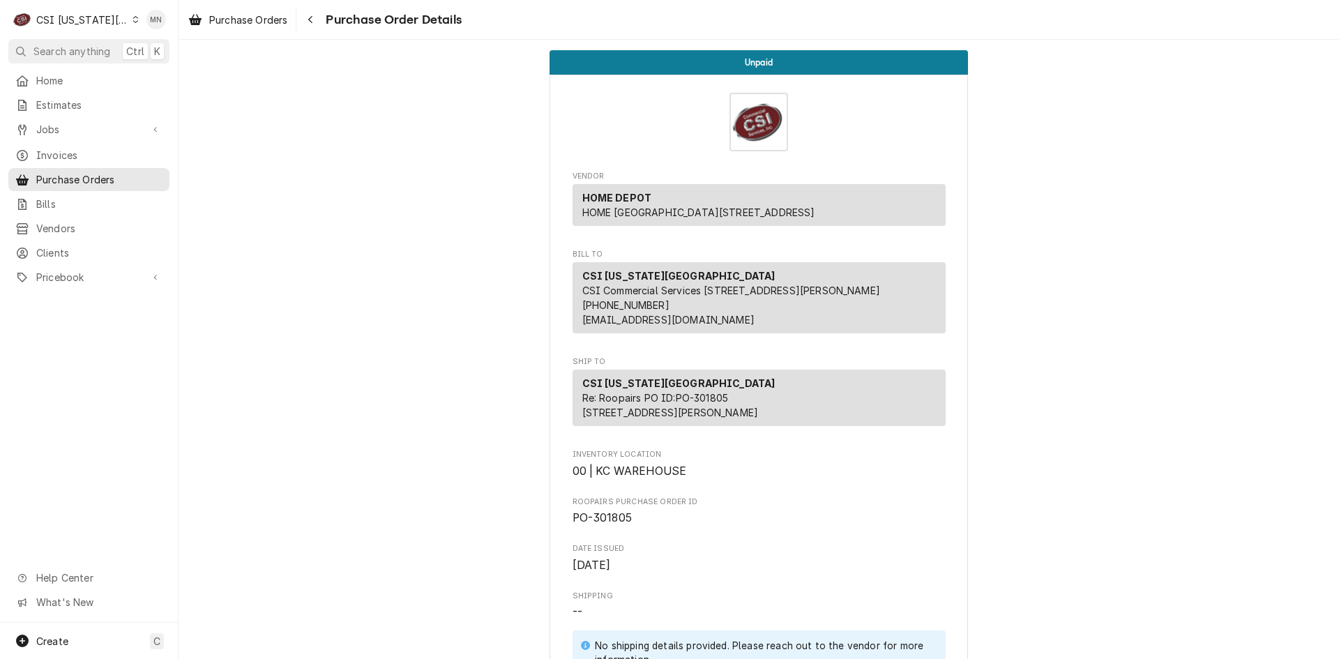
click at [84, 20] on div "CSI [US_STATE][GEOGRAPHIC_DATA]" at bounding box center [82, 20] width 92 height 15
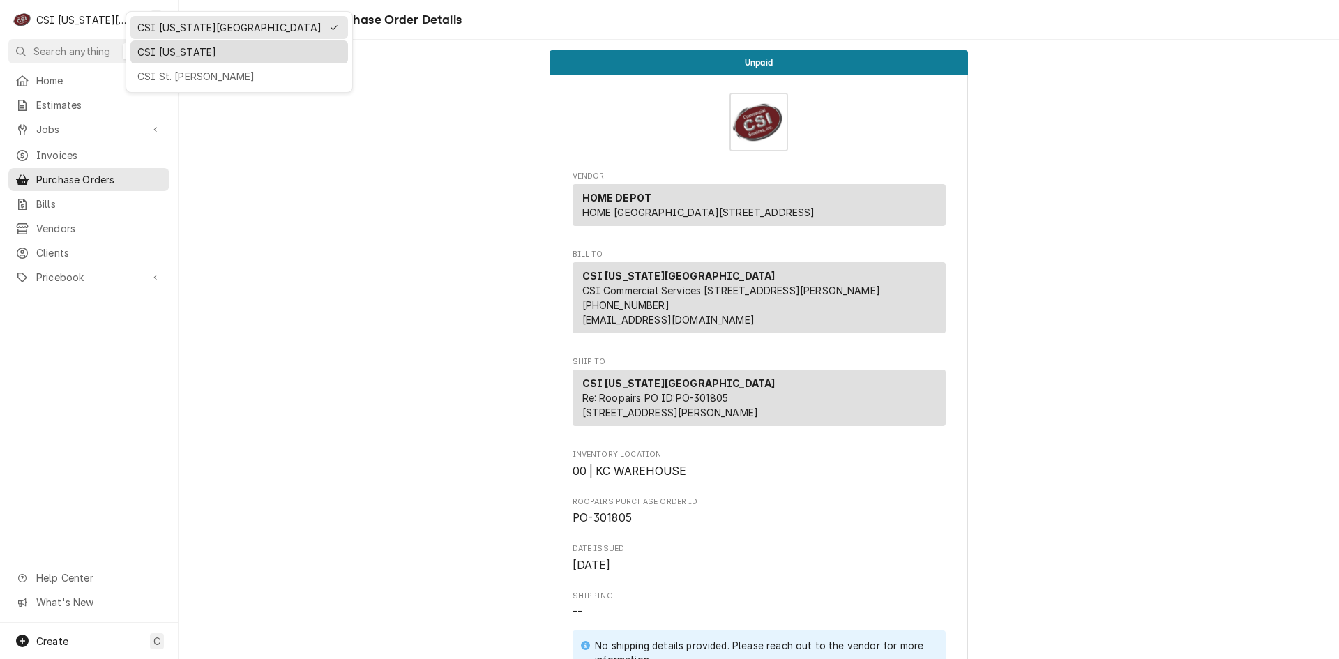
click at [141, 49] on div "CSI [US_STATE]" at bounding box center [239, 52] width 204 height 15
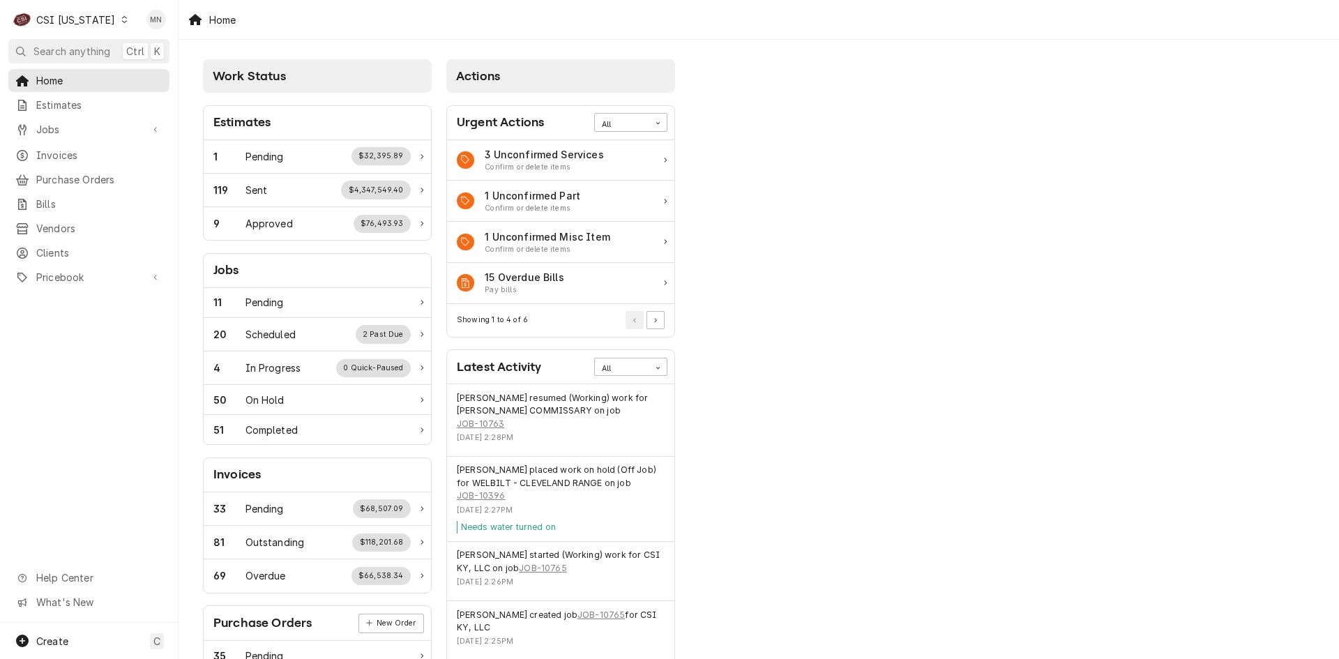
click at [69, 20] on div "CSI [US_STATE]" at bounding box center [75, 20] width 79 height 15
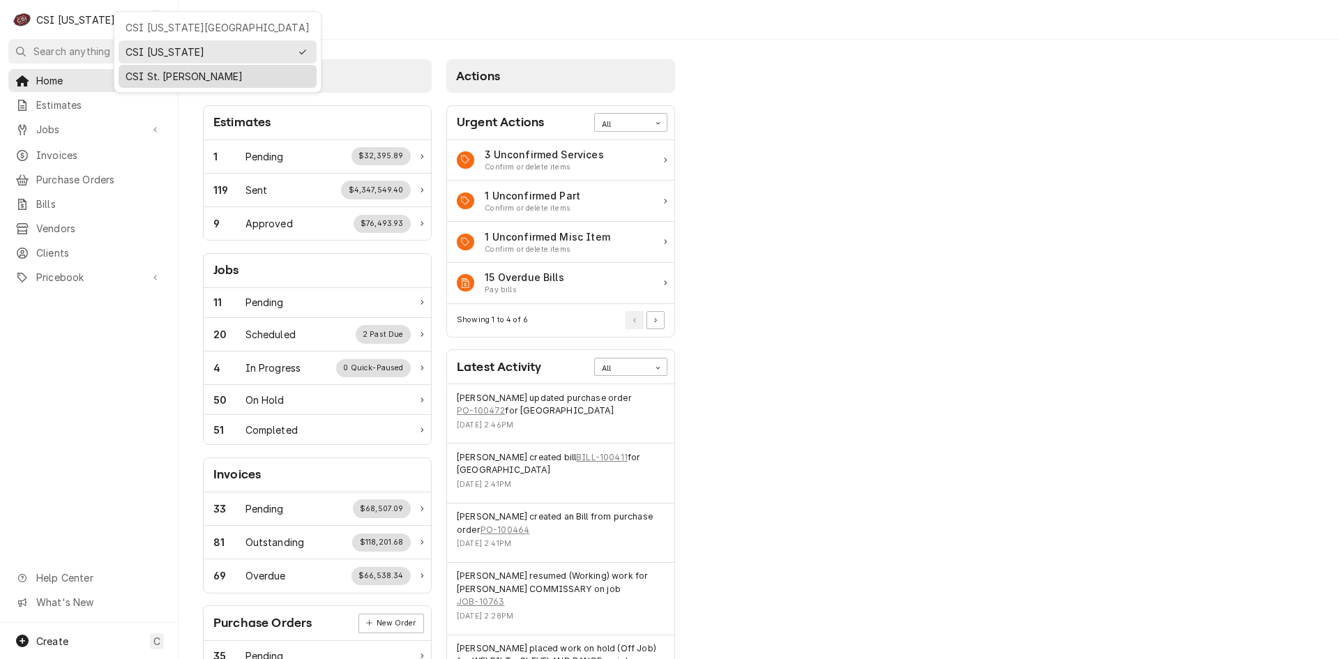
click at [139, 75] on div "CSI St. [PERSON_NAME]" at bounding box center [218, 76] width 184 height 15
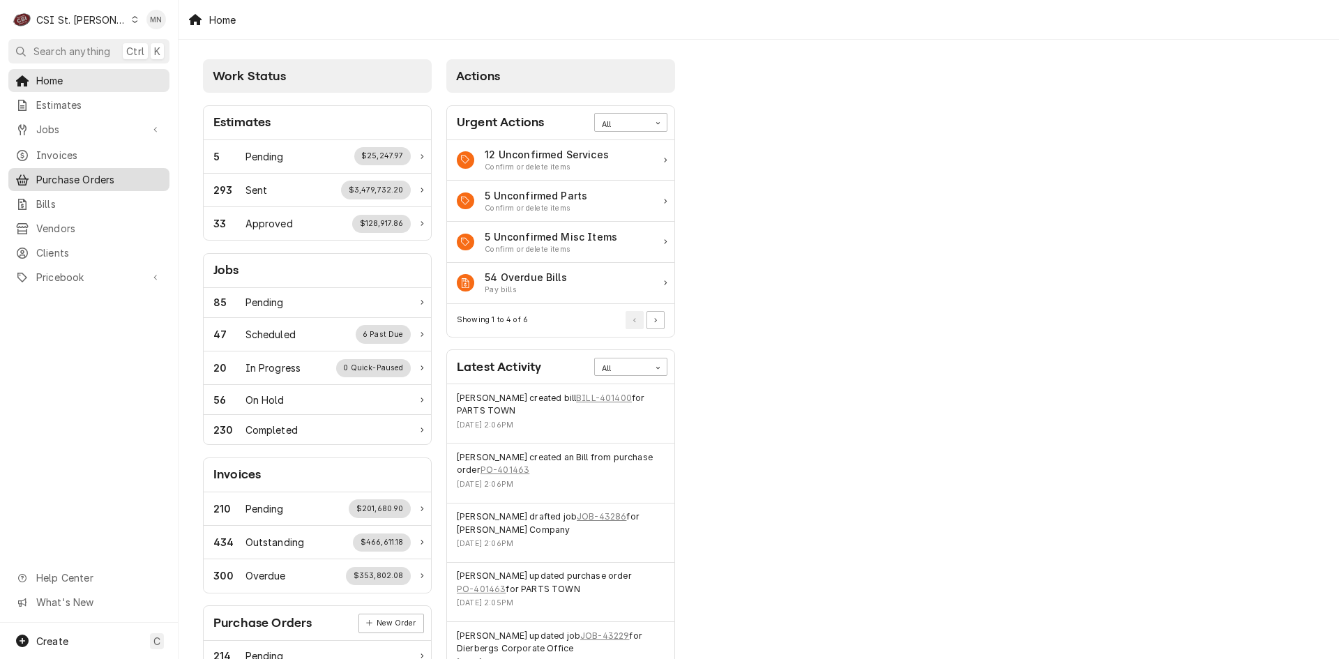
click at [78, 176] on span "Purchase Orders" at bounding box center [99, 179] width 126 height 15
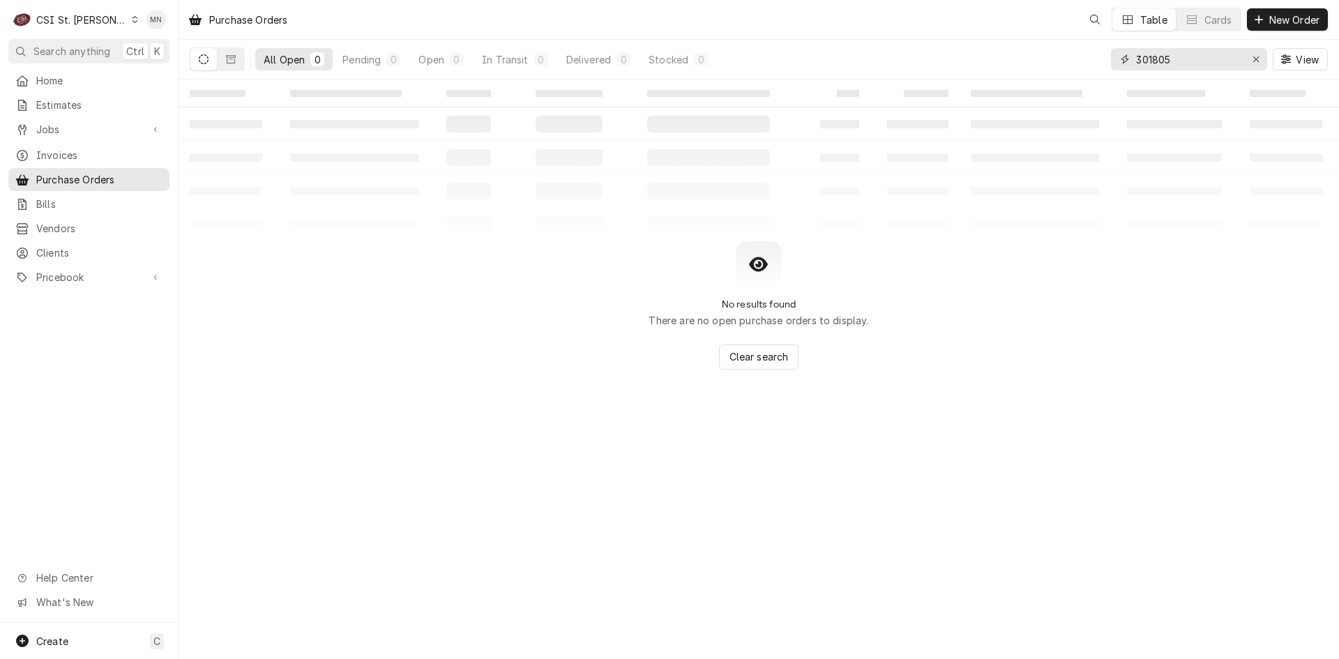
drag, startPoint x: 1188, startPoint y: 62, endPoint x: 1011, endPoint y: 48, distance: 177.7
click at [1023, 49] on div "All Open 0 Pending 0 Open 0 In Transit 0 Delivered 0 Stocked 0 301805 View" at bounding box center [759, 59] width 1139 height 39
type input "401485"
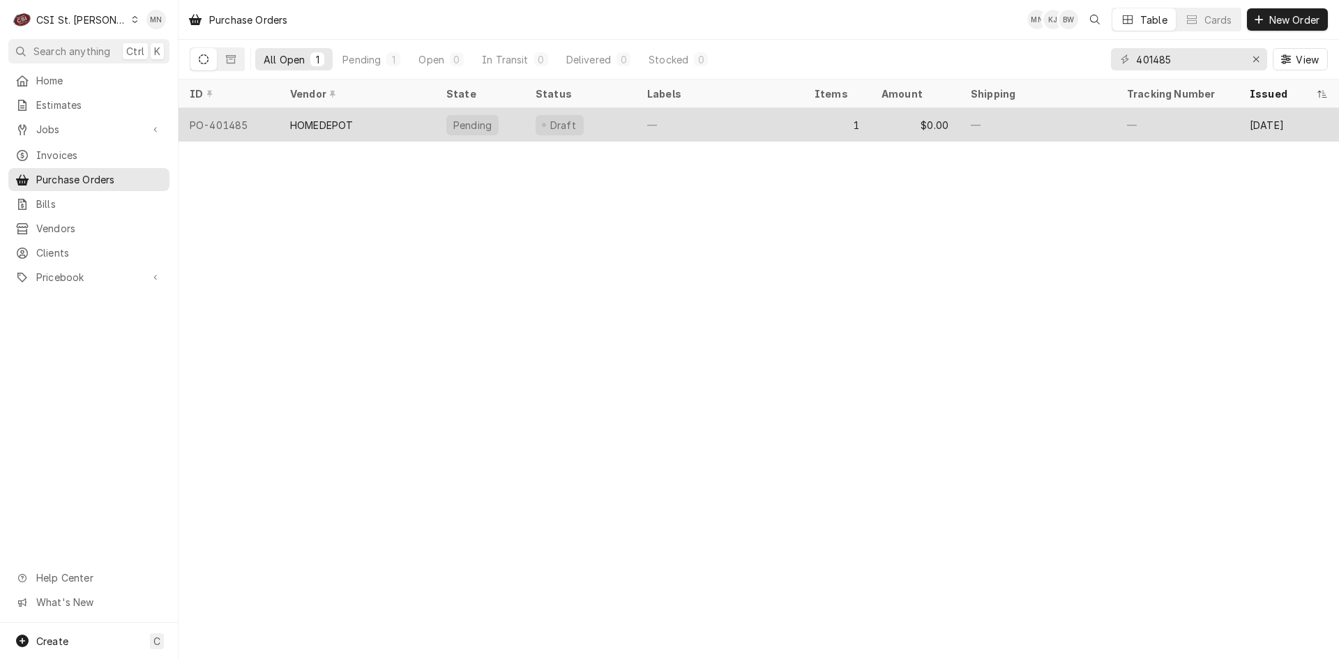
click at [401, 121] on div "HOMEDEPOT" at bounding box center [357, 124] width 156 height 33
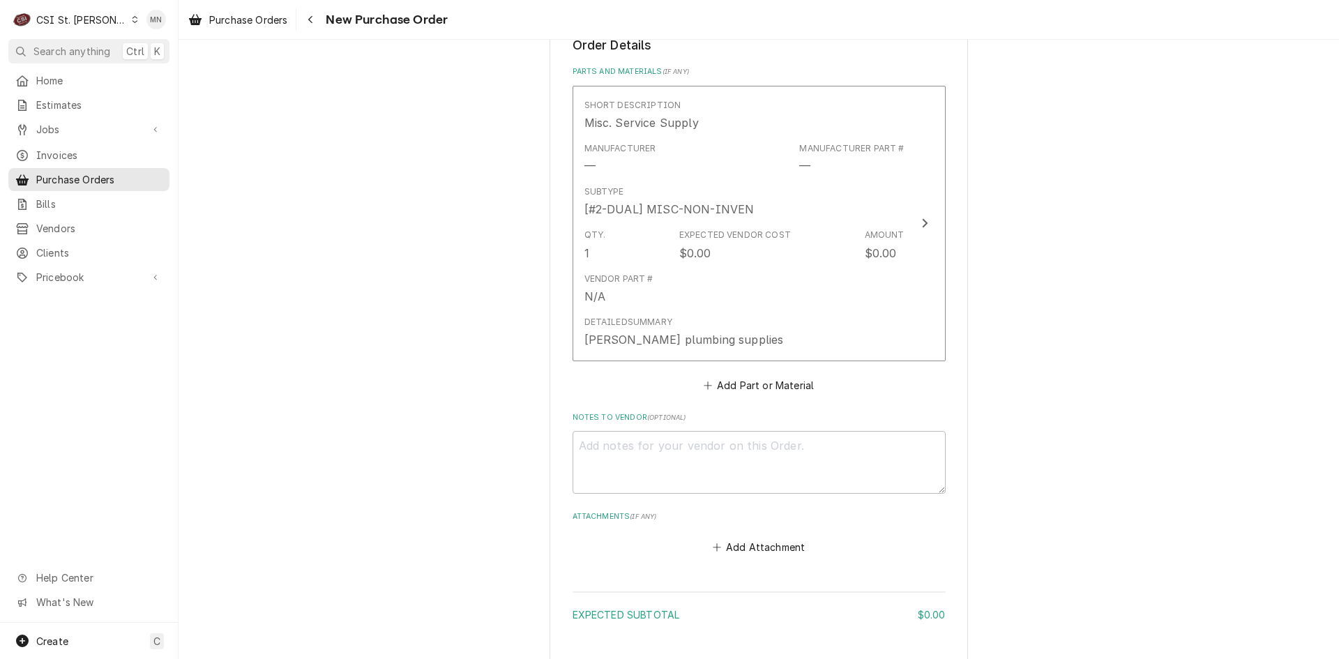
scroll to position [715, 0]
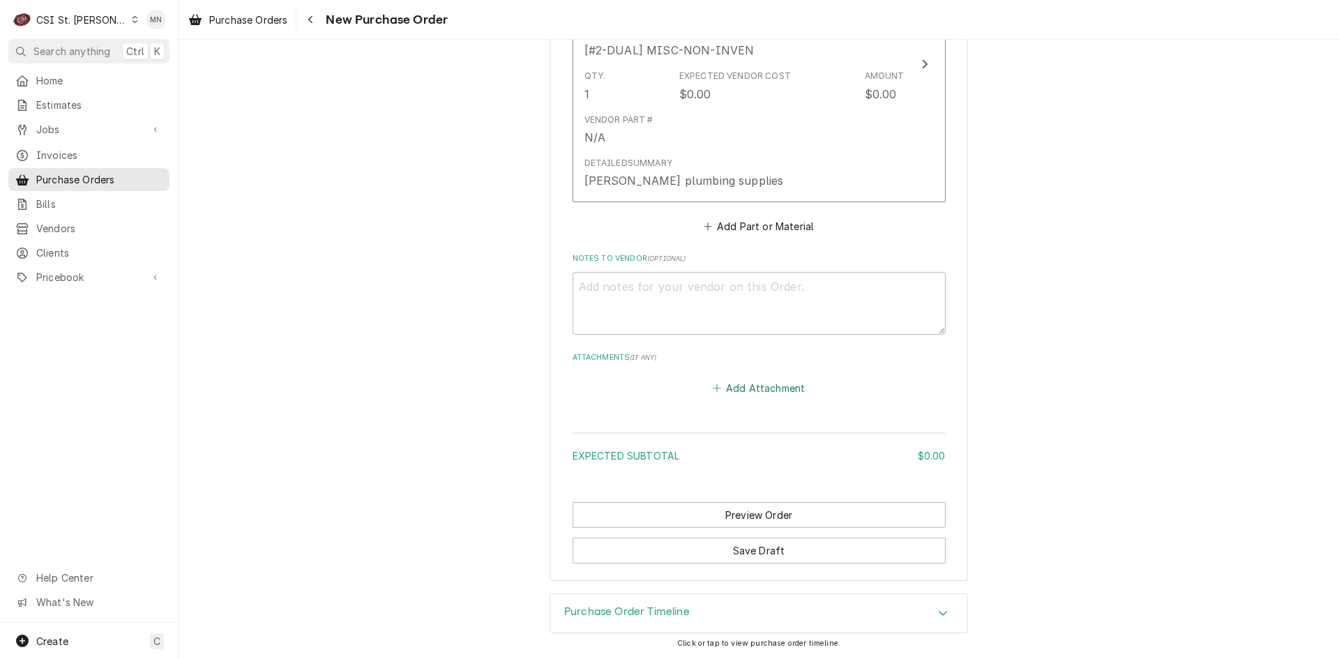
click at [744, 388] on button "Add Attachment" at bounding box center [759, 389] width 98 height 20
type textarea "x"
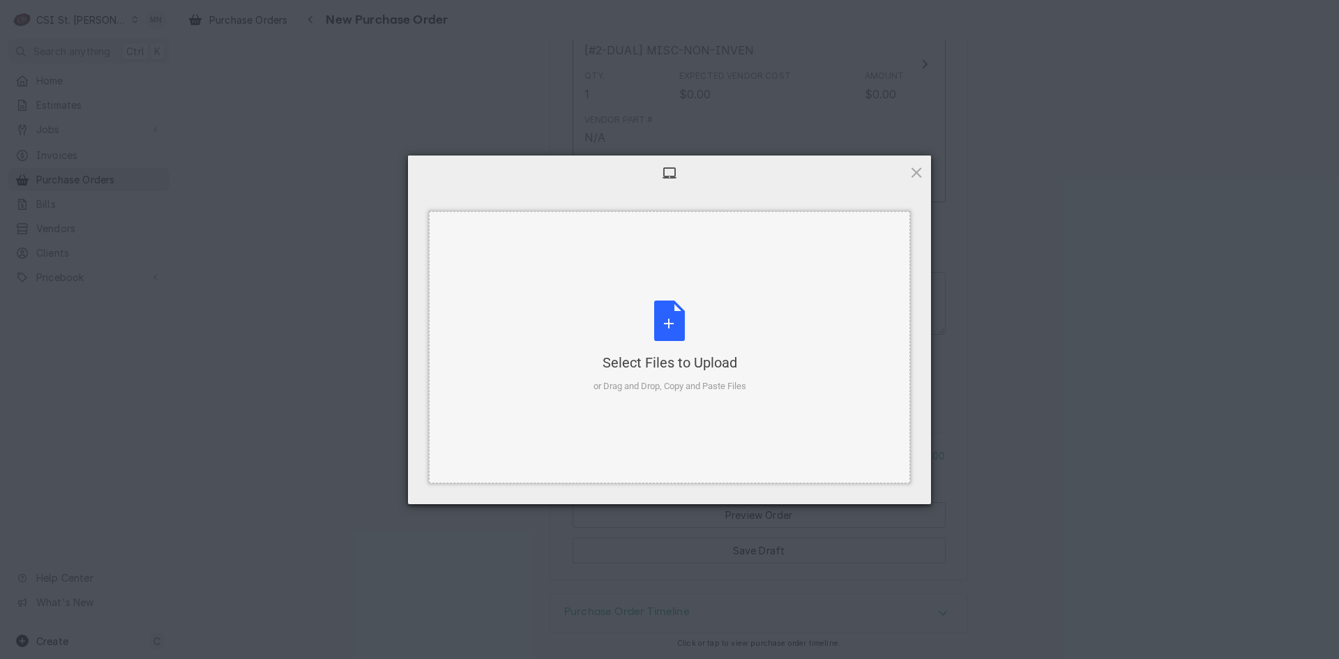
click at [678, 345] on div "Select Files to Upload or Drag and Drop, Copy and Paste Files" at bounding box center [670, 347] width 153 height 93
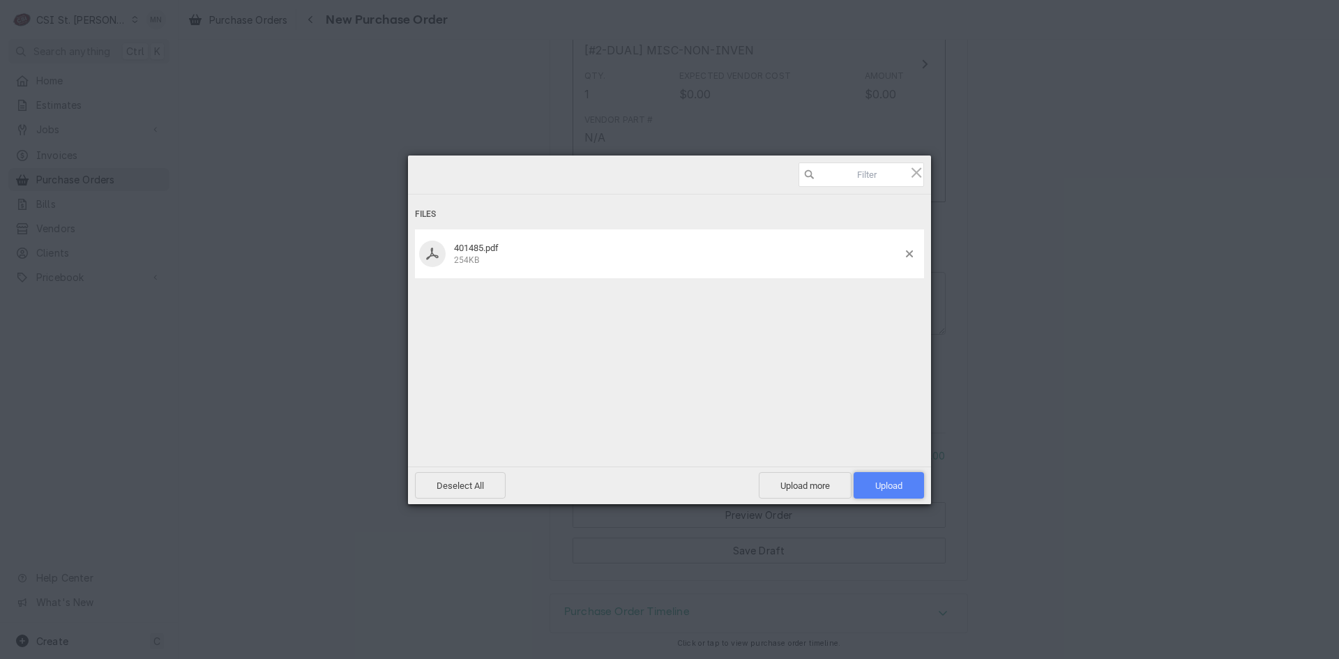
click at [904, 483] on span "Upload 1" at bounding box center [889, 485] width 70 height 27
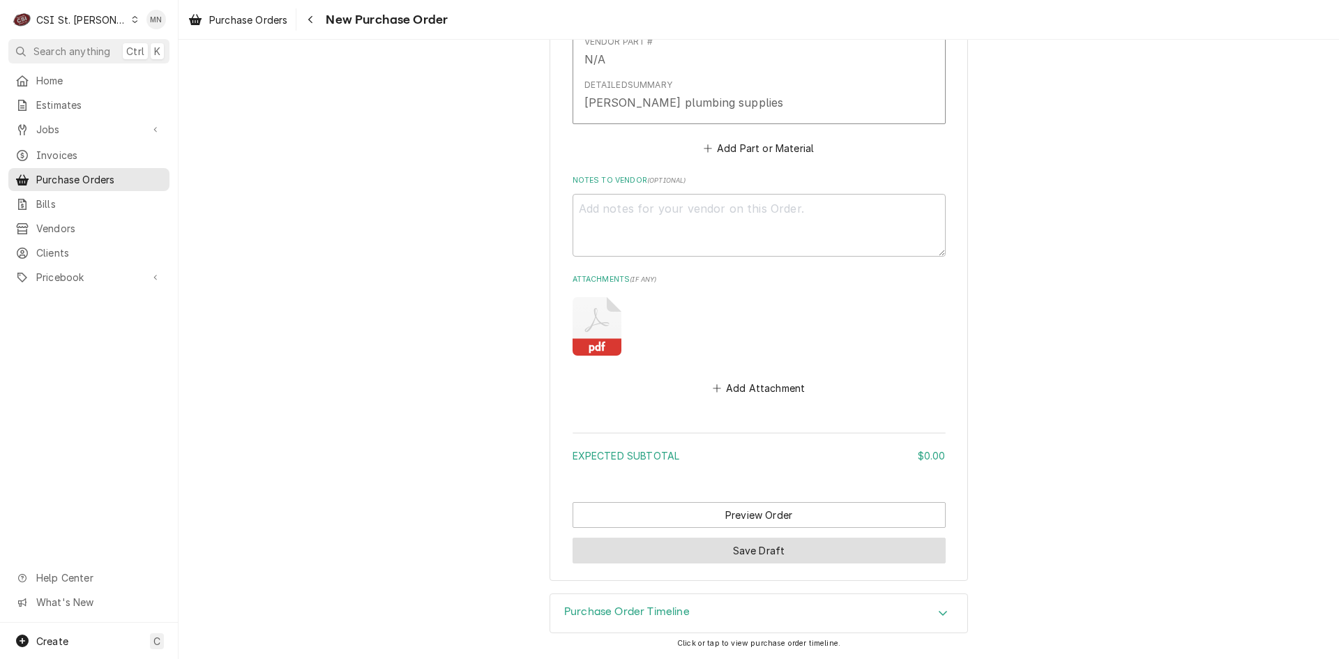
click at [774, 546] on button "Save Draft" at bounding box center [759, 551] width 373 height 26
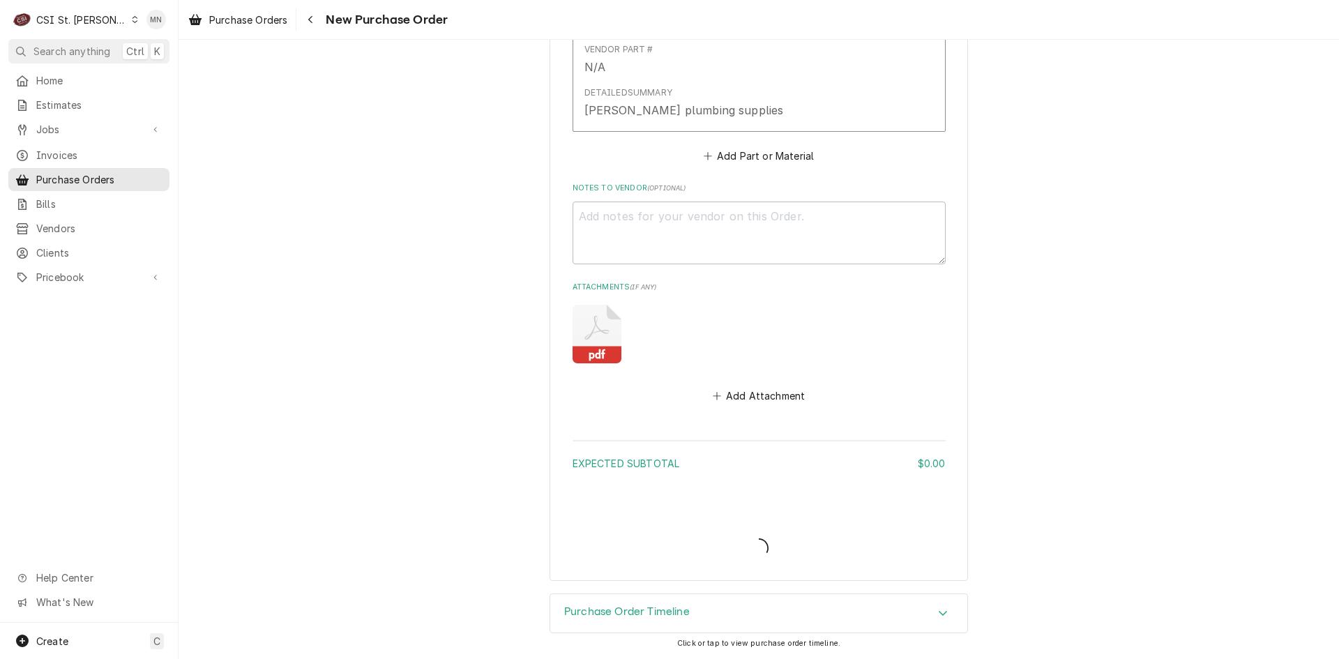
type textarea "x"
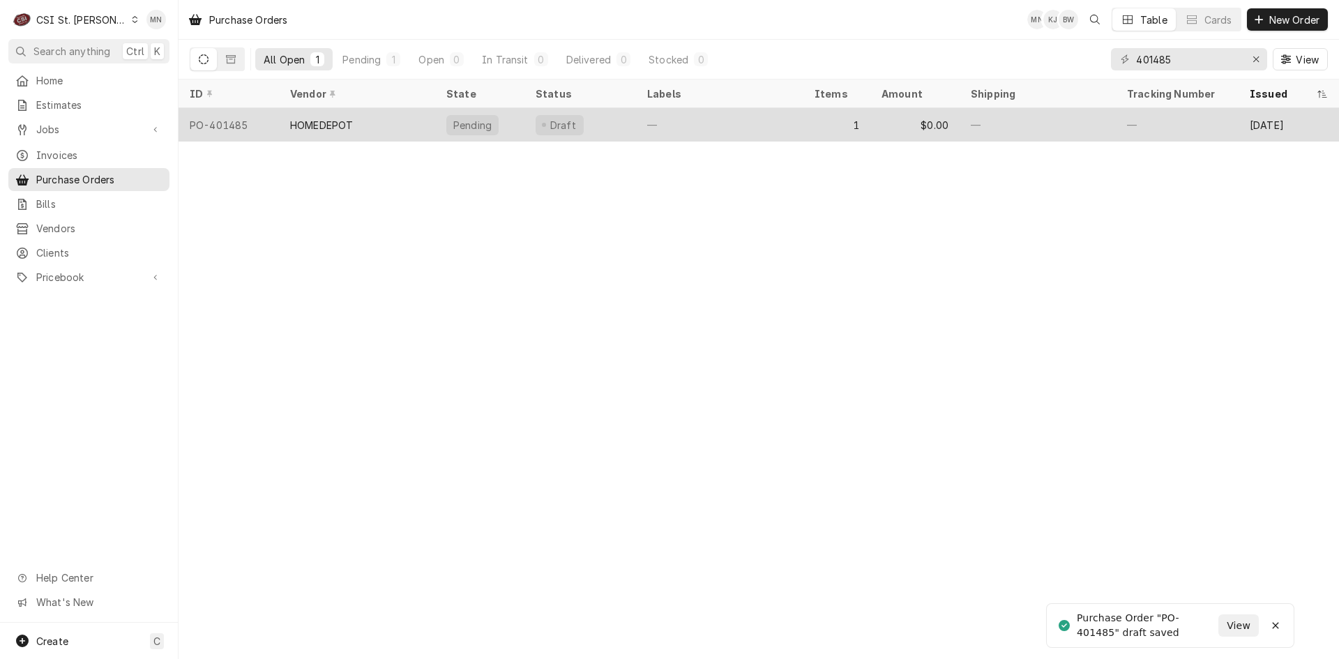
click at [365, 121] on div "HOMEDEPOT" at bounding box center [357, 124] width 156 height 33
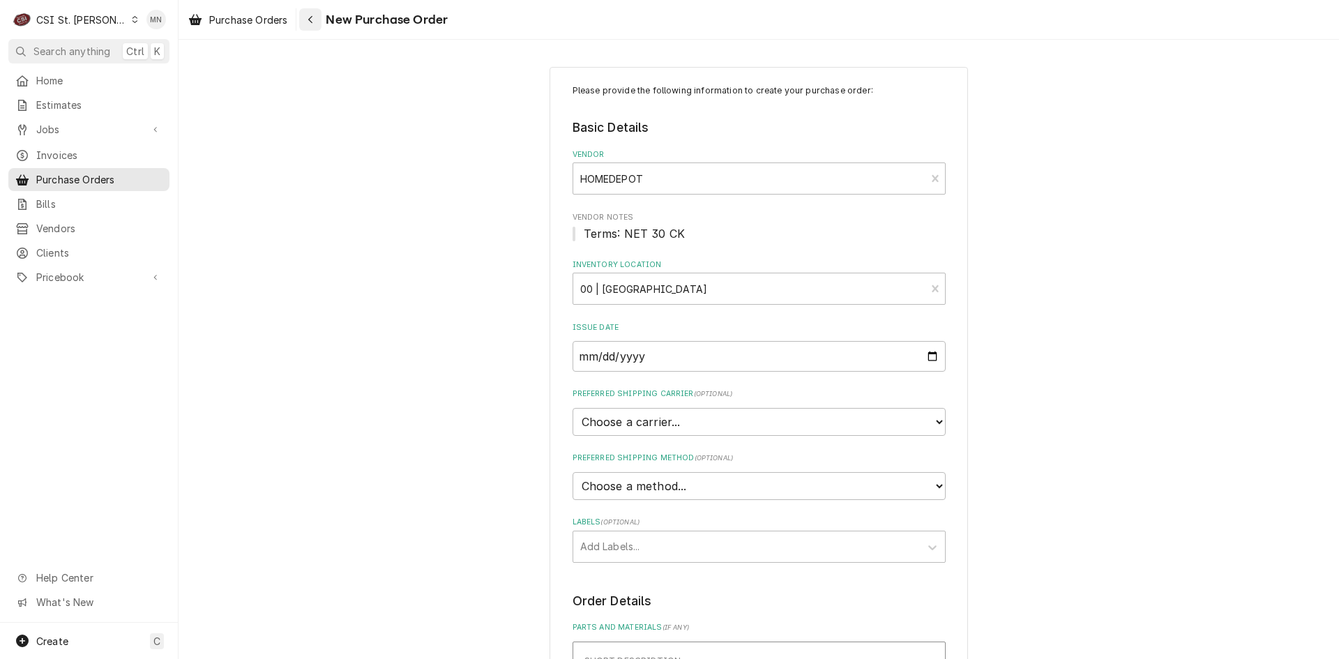
click at [313, 17] on icon "Navigate back" at bounding box center [311, 20] width 6 height 10
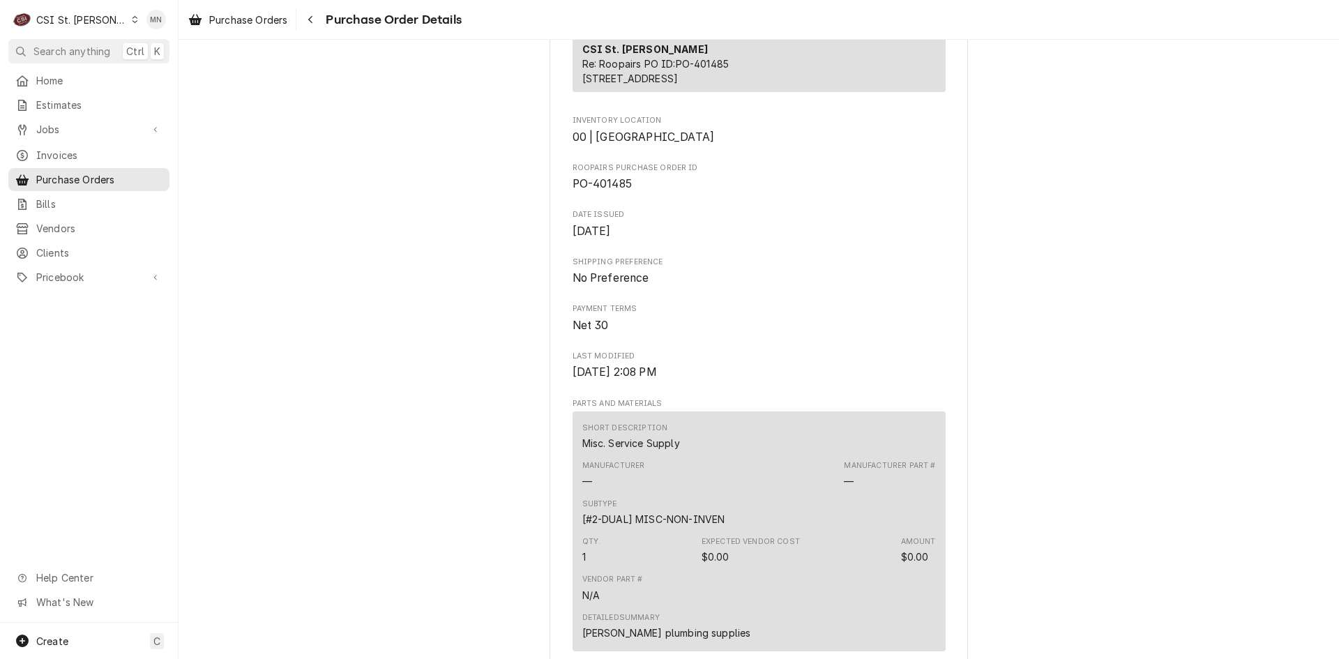
scroll to position [735, 0]
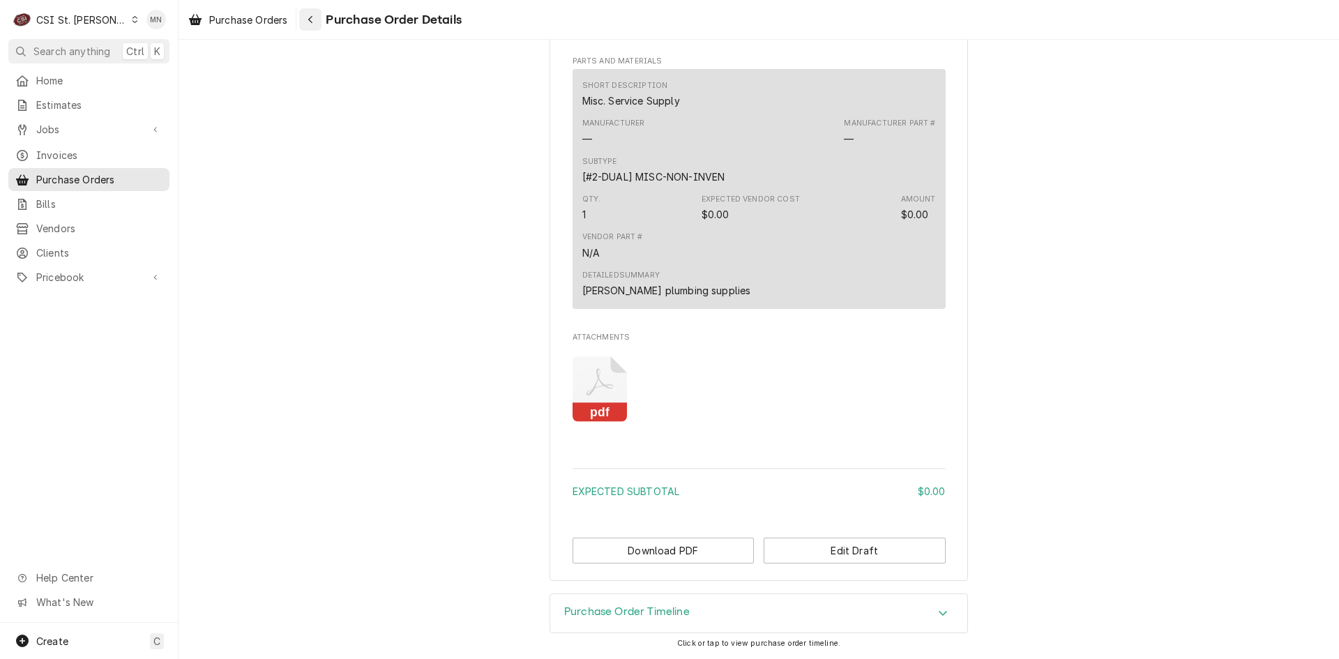
click at [320, 15] on button "Navigate back" at bounding box center [310, 19] width 22 height 22
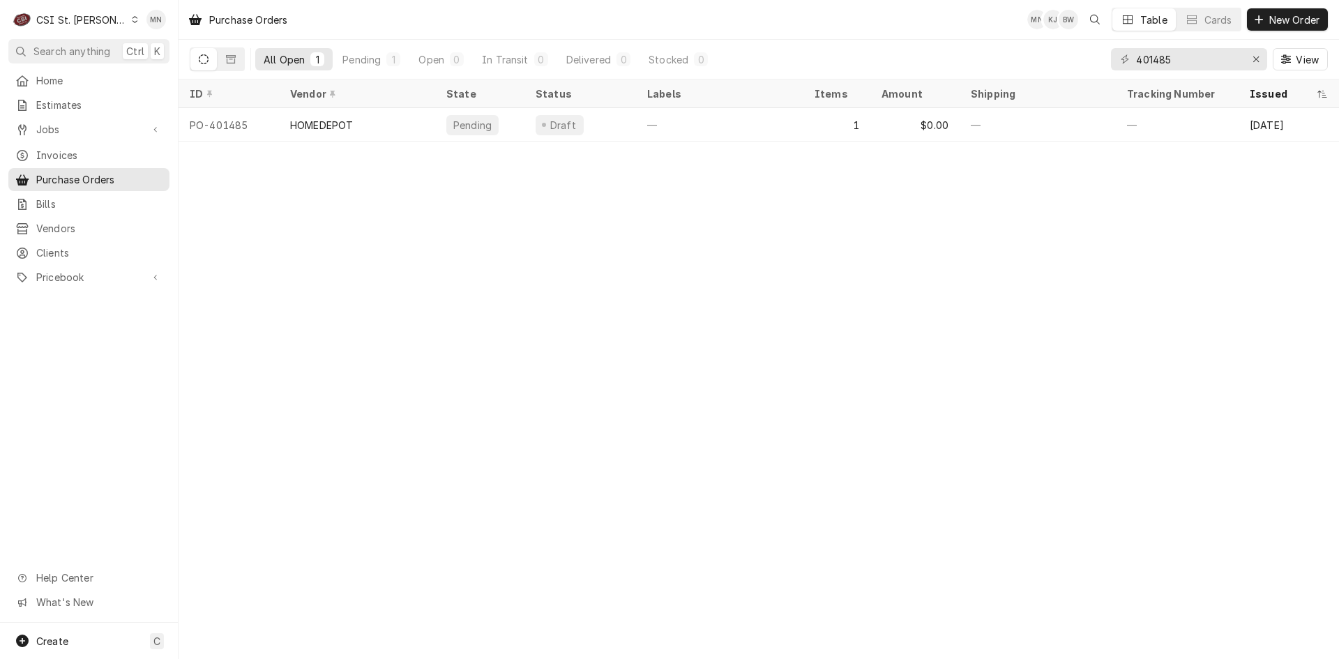
click at [51, 63] on nav "C CSI St. Louis MN Search anything Ctrl K Home Estimates Jobs Jobs Job Series I…" at bounding box center [89, 329] width 179 height 659
click at [50, 69] on link "Home" at bounding box center [88, 80] width 161 height 23
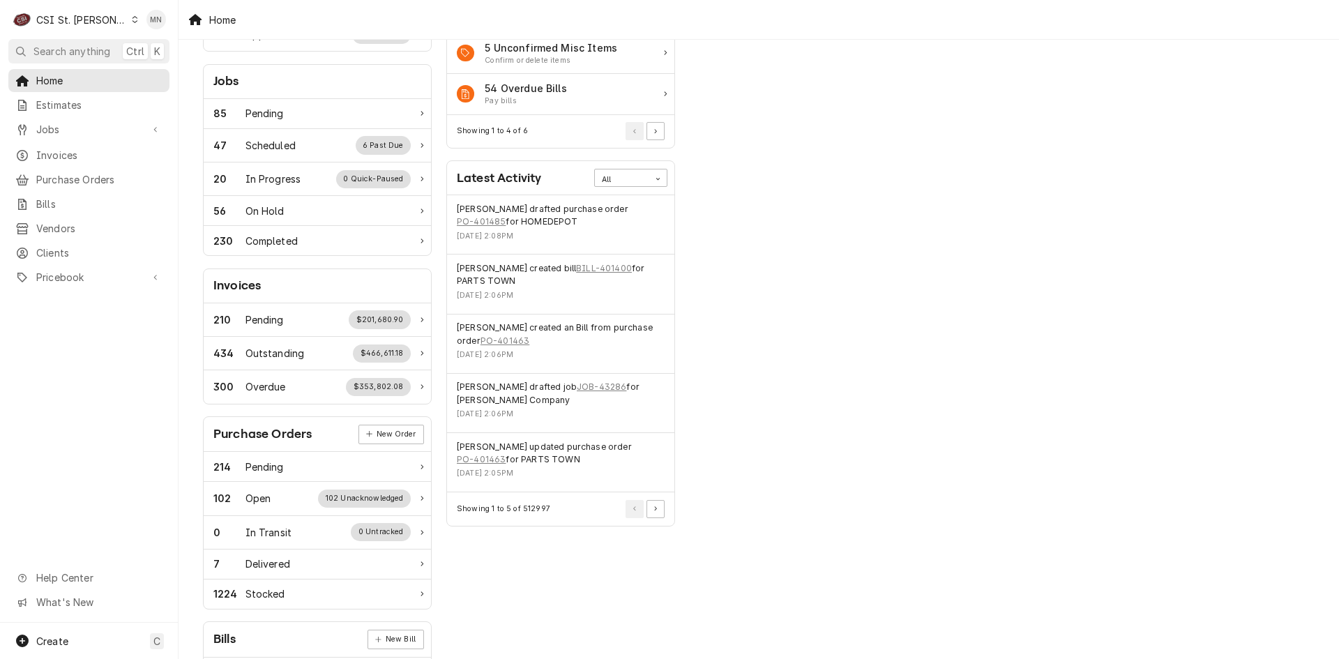
scroll to position [279, 0]
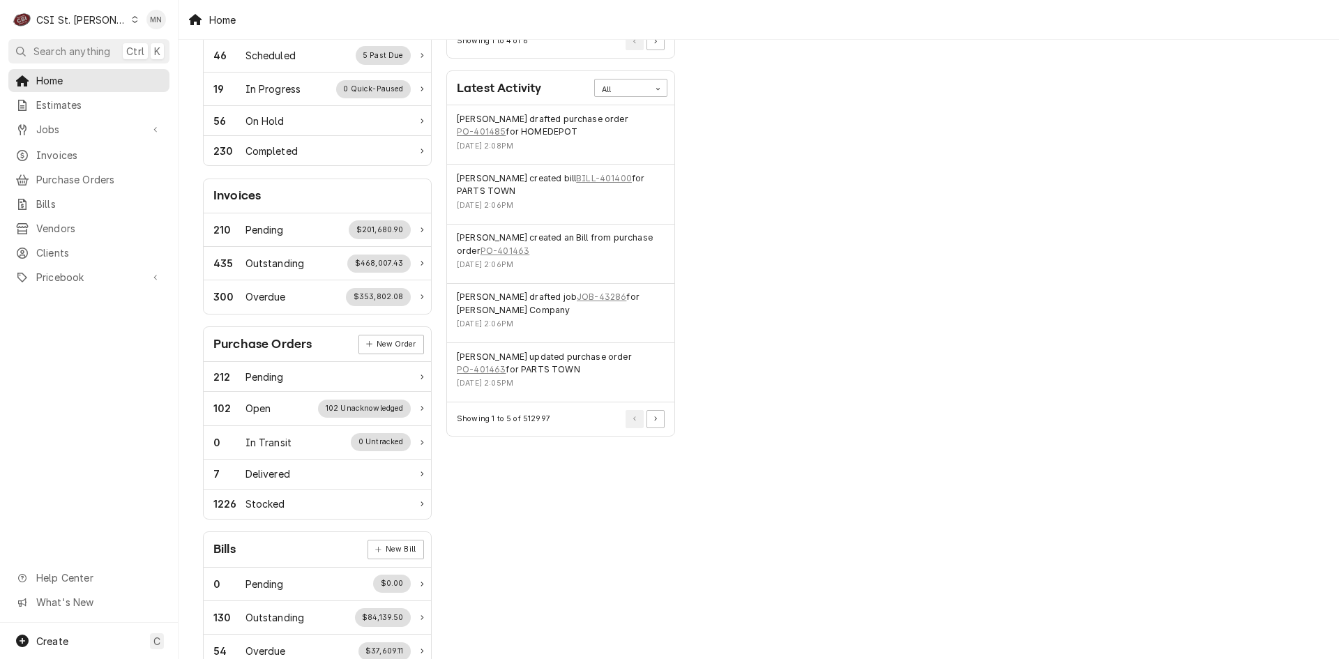
click at [71, 13] on div "CSI St. Louis" at bounding box center [81, 20] width 91 height 15
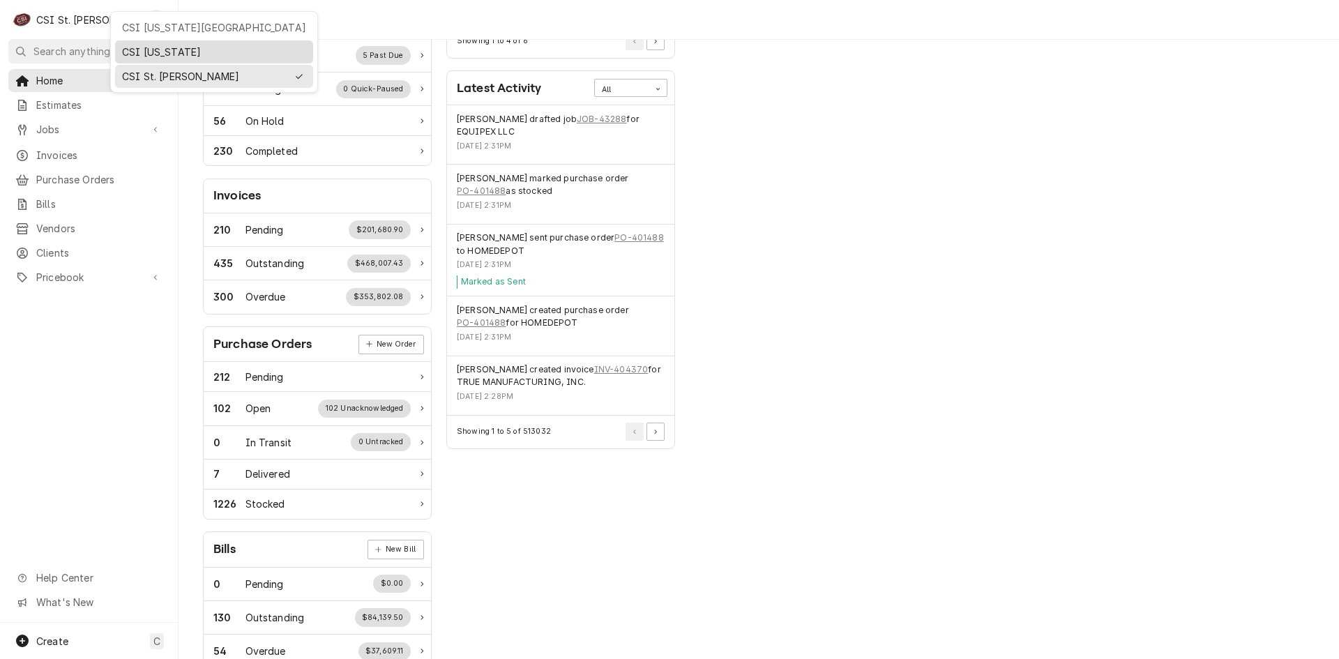
click at [139, 45] on div "CSI [US_STATE]" at bounding box center [214, 52] width 184 height 15
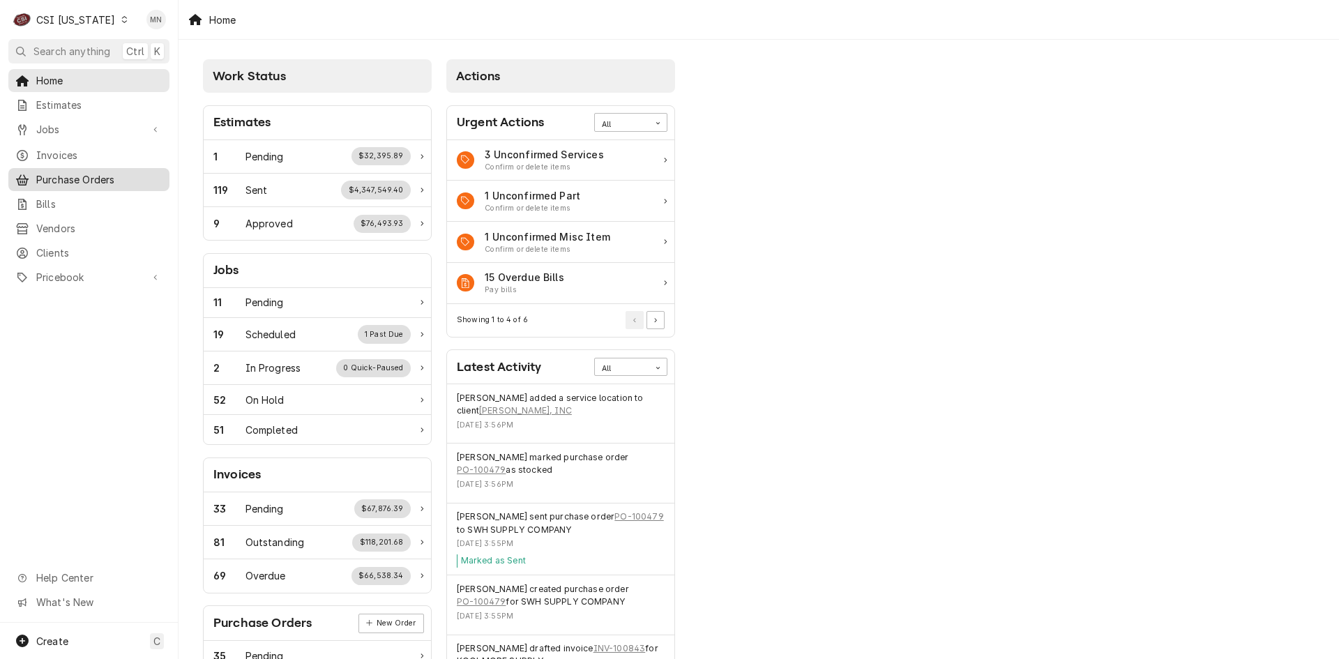
click at [72, 179] on span "Purchase Orders" at bounding box center [99, 179] width 126 height 15
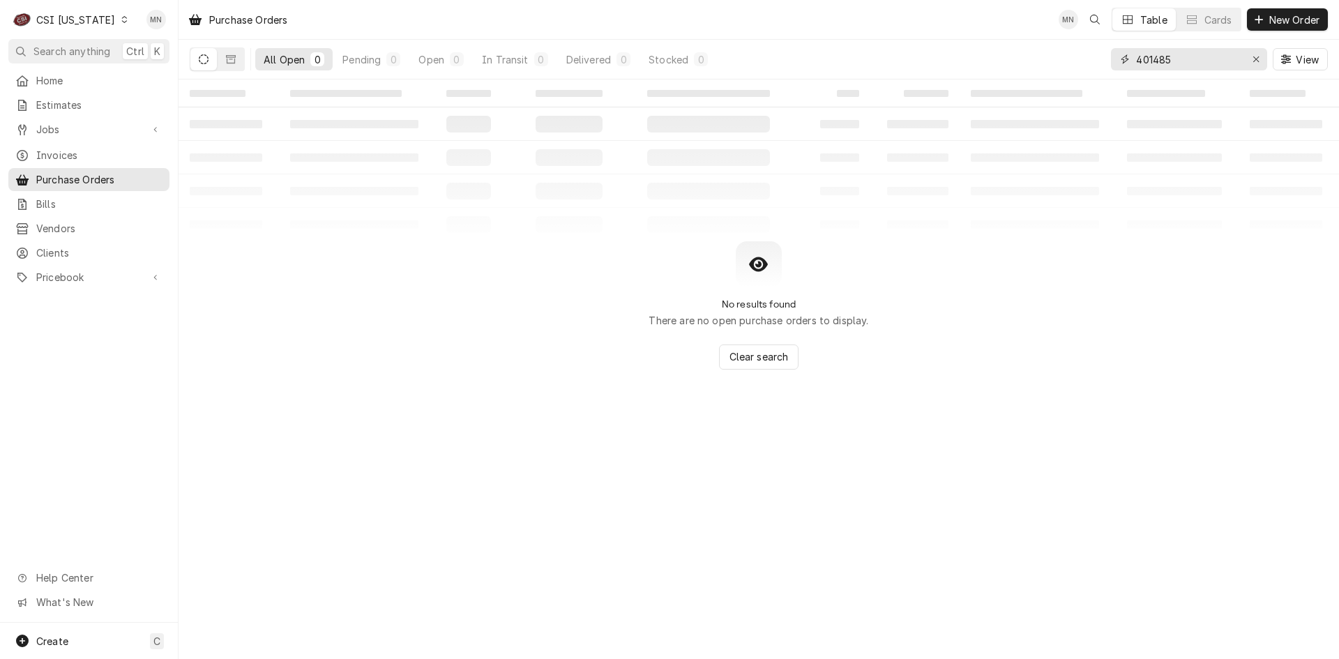
drag, startPoint x: 1177, startPoint y: 59, endPoint x: 1009, endPoint y: 46, distance: 168.0
click at [1009, 46] on div "All Open 0 Pending 0 Open 0 In Transit 0 Delivered 0 Stocked 0 401485 View" at bounding box center [759, 59] width 1139 height 39
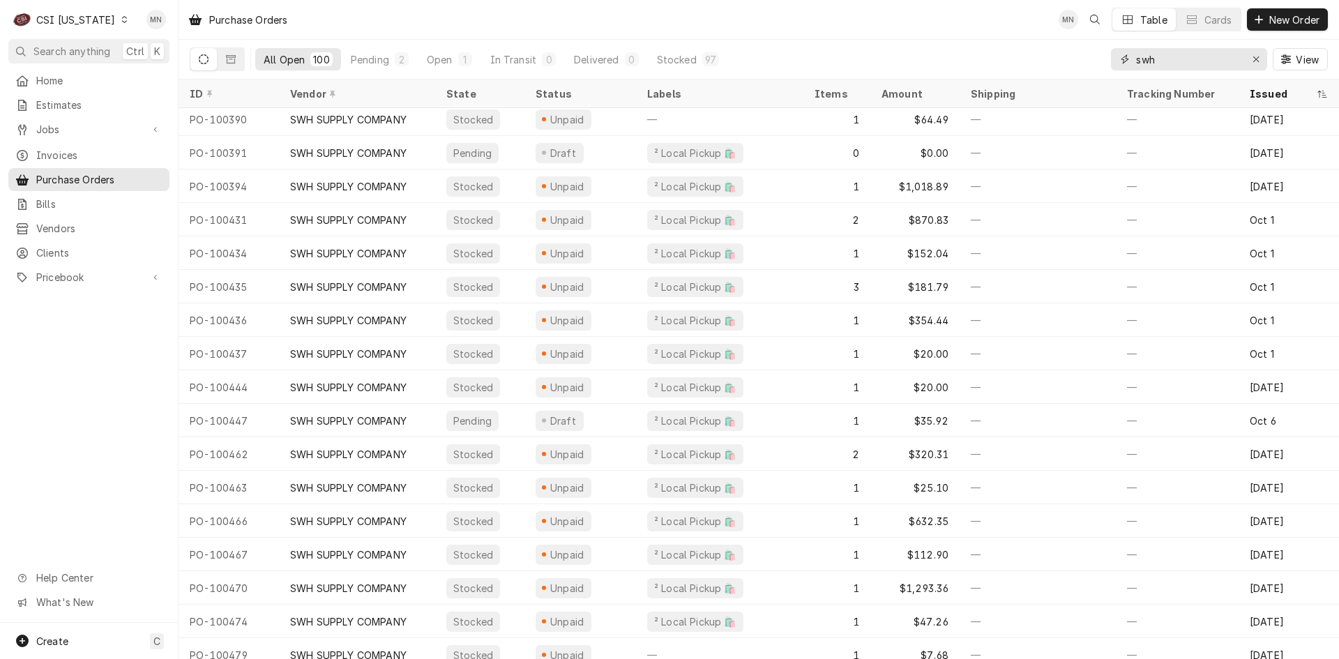
scroll to position [2806, 0]
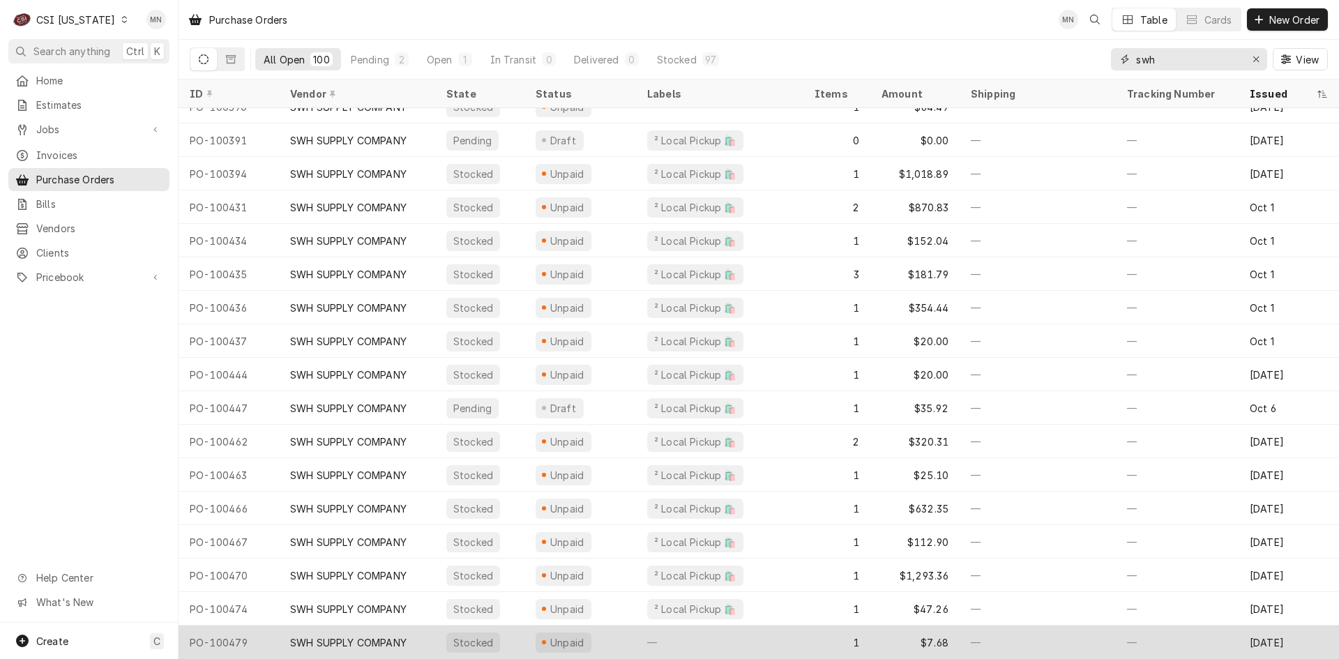
type input "swh"
click at [386, 636] on div "SWH SUPPLY COMPANY" at bounding box center [348, 643] width 117 height 15
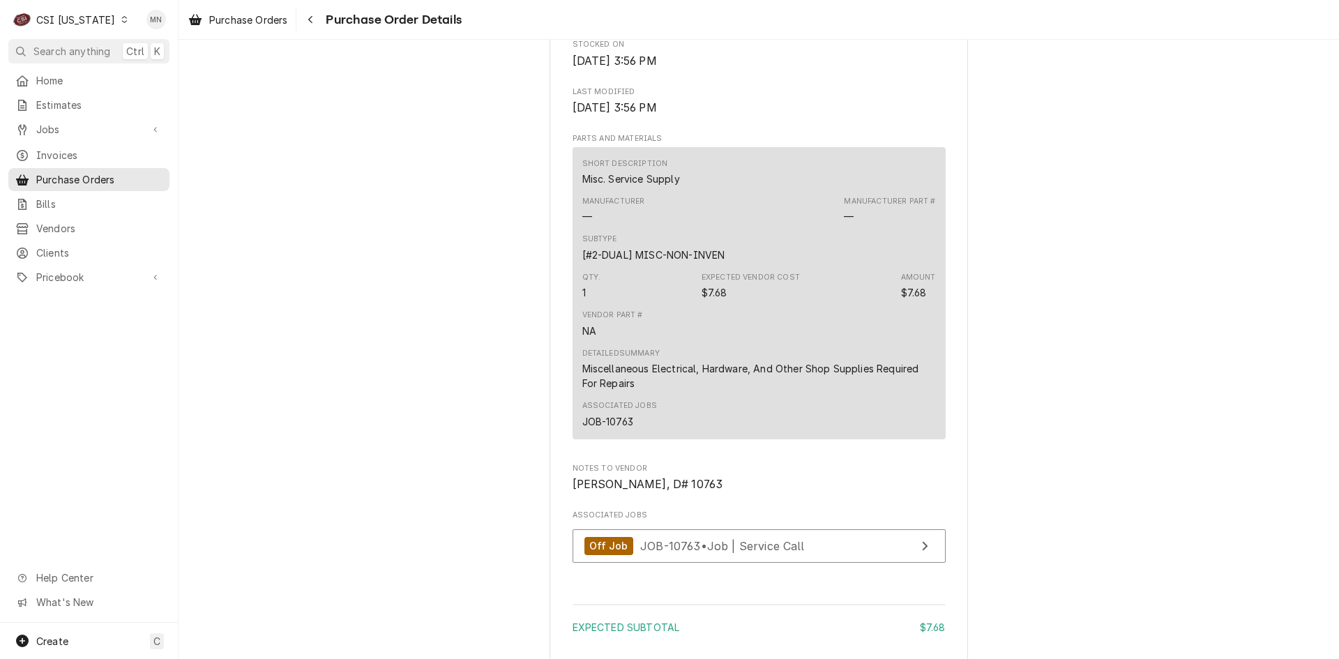
scroll to position [1124, 0]
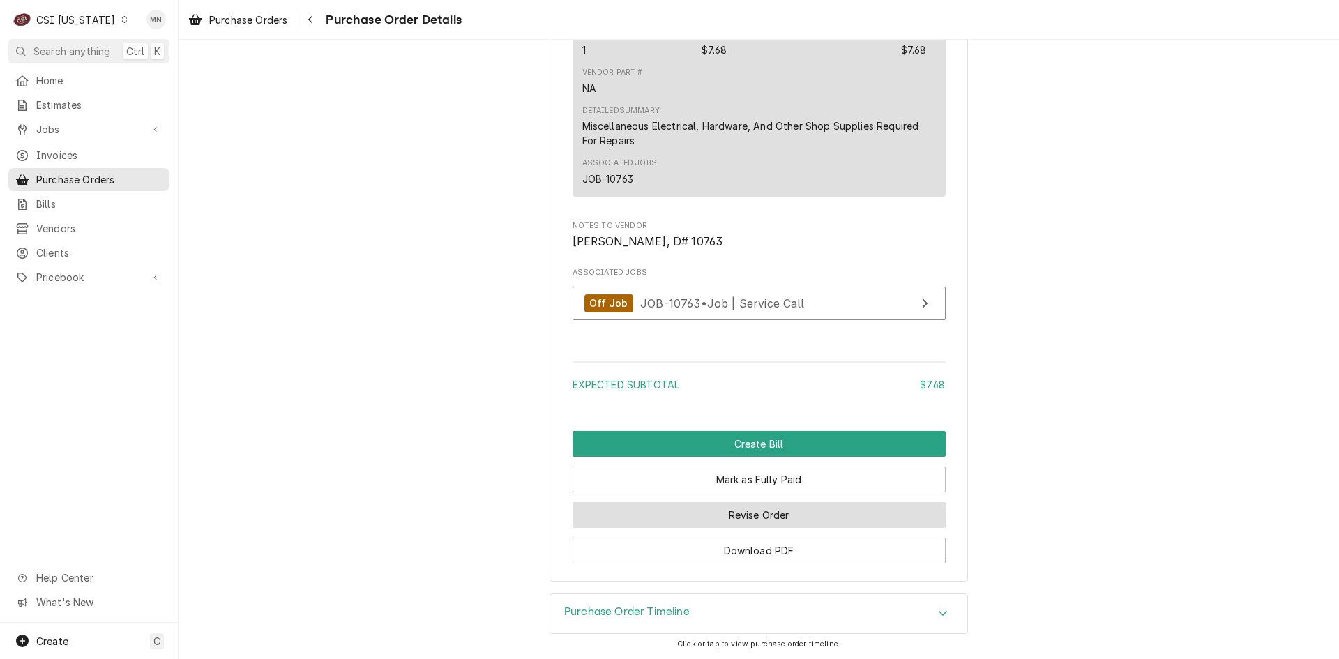
click at [734, 509] on button "Revise Order" at bounding box center [759, 515] width 373 height 26
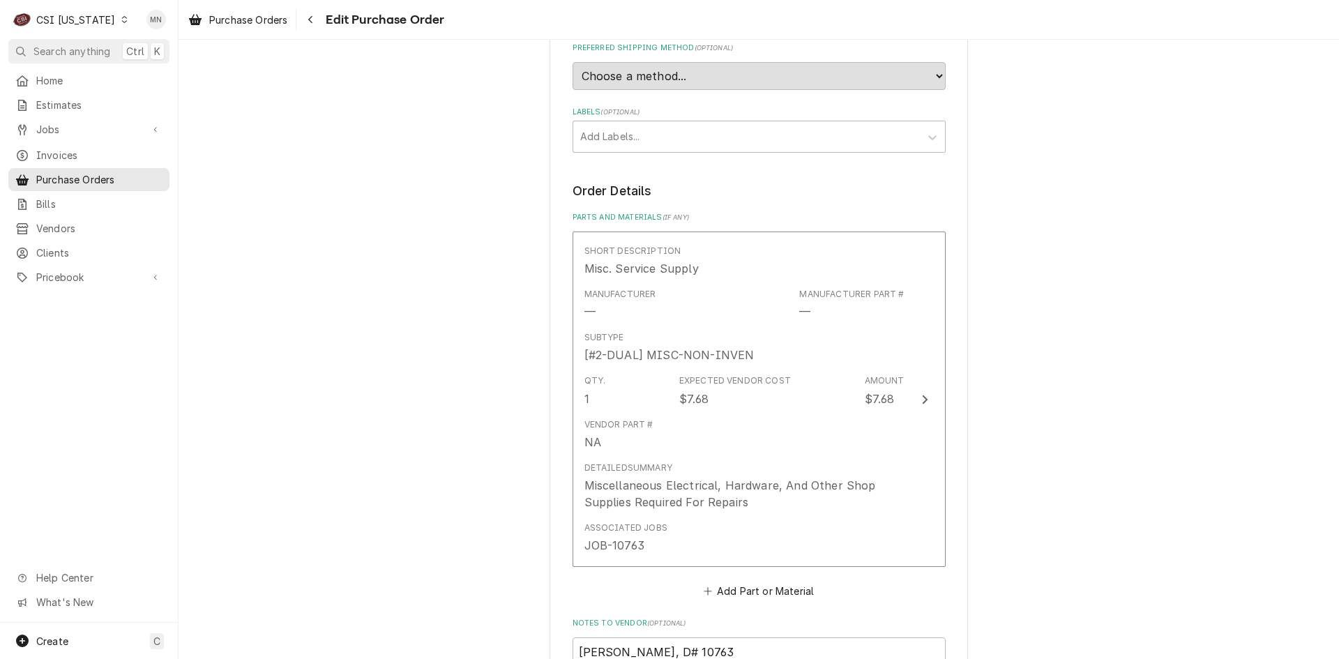
scroll to position [698, 0]
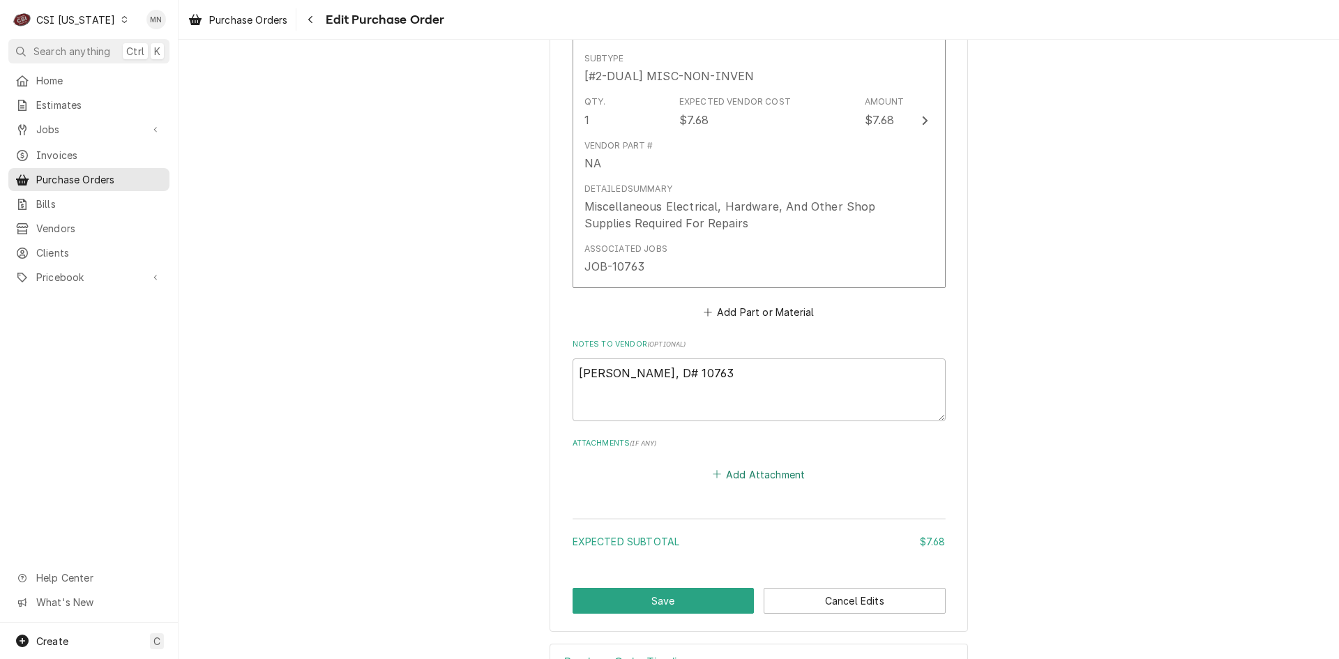
click at [756, 469] on button "Add Attachment" at bounding box center [759, 475] width 98 height 20
type textarea "x"
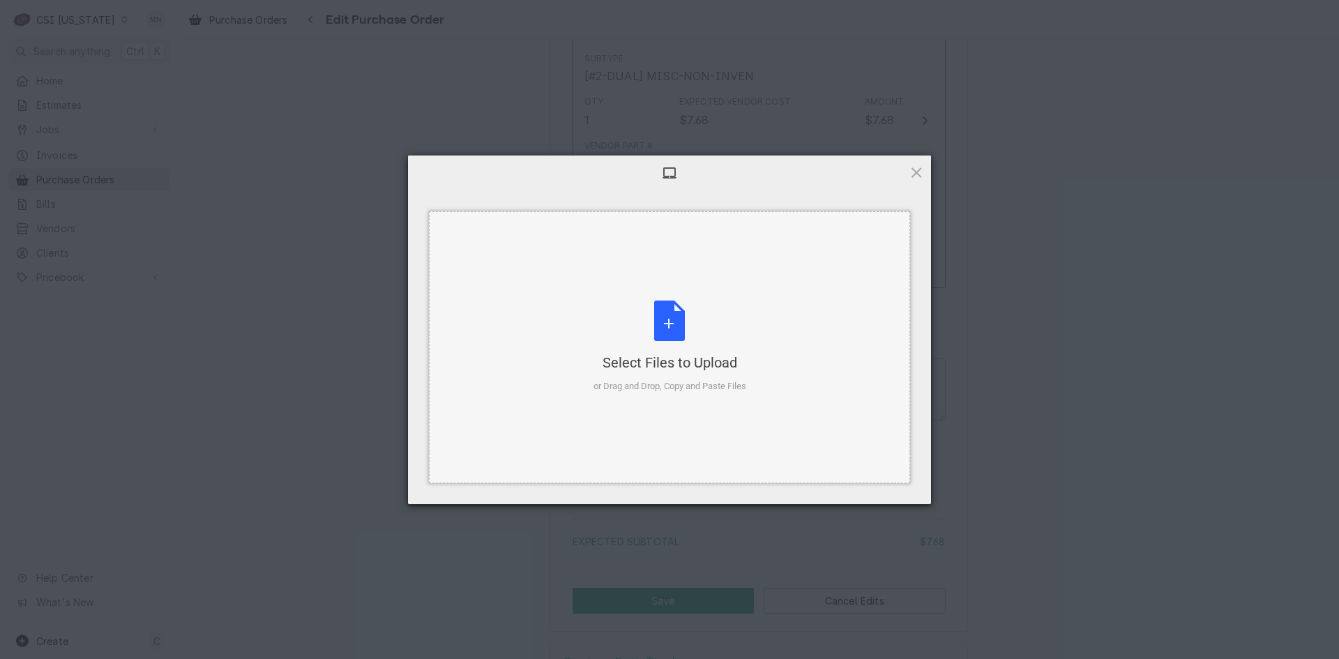
click at [674, 348] on div "Select Files to Upload or Drag and Drop, Copy and Paste Files" at bounding box center [670, 347] width 153 height 93
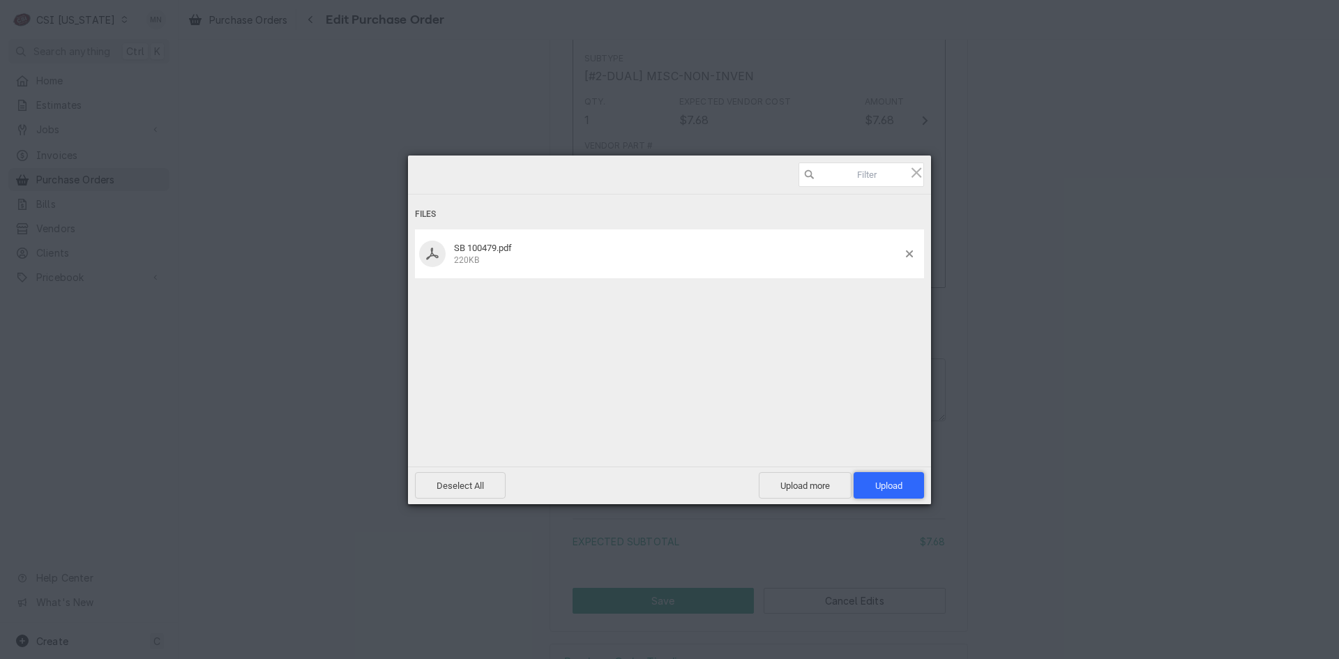
click at [885, 477] on span "Upload 1" at bounding box center [889, 485] width 70 height 27
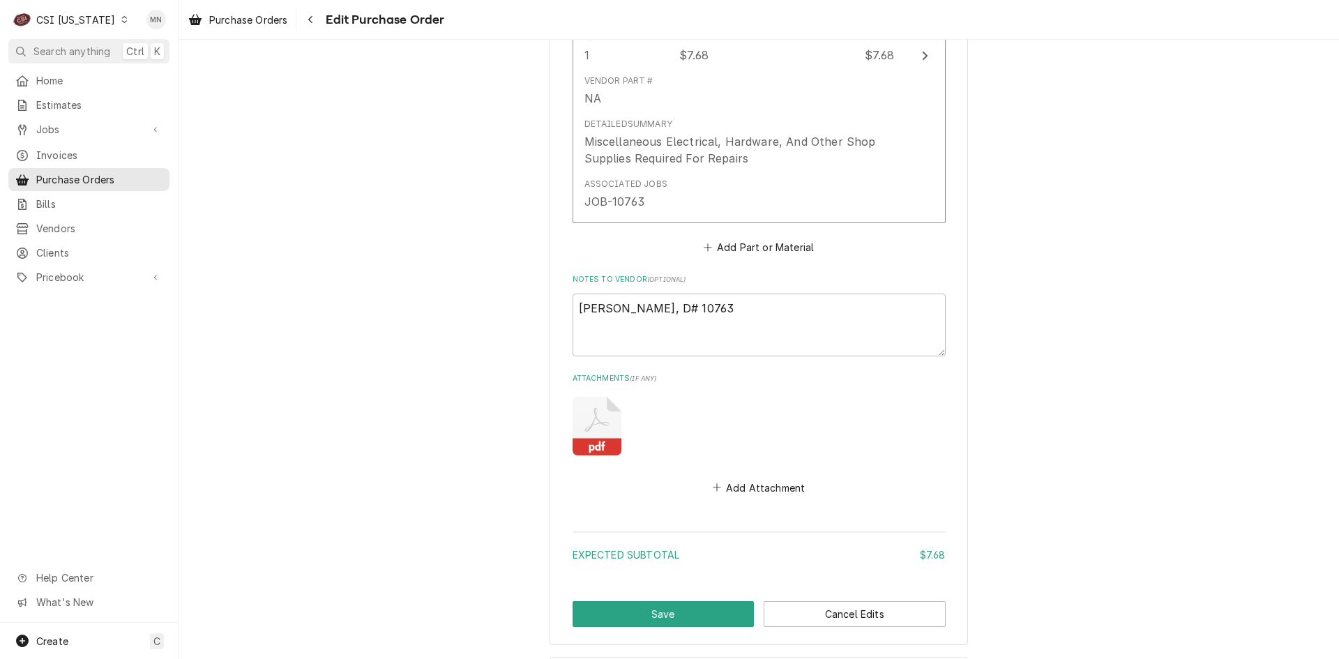
scroll to position [826, 0]
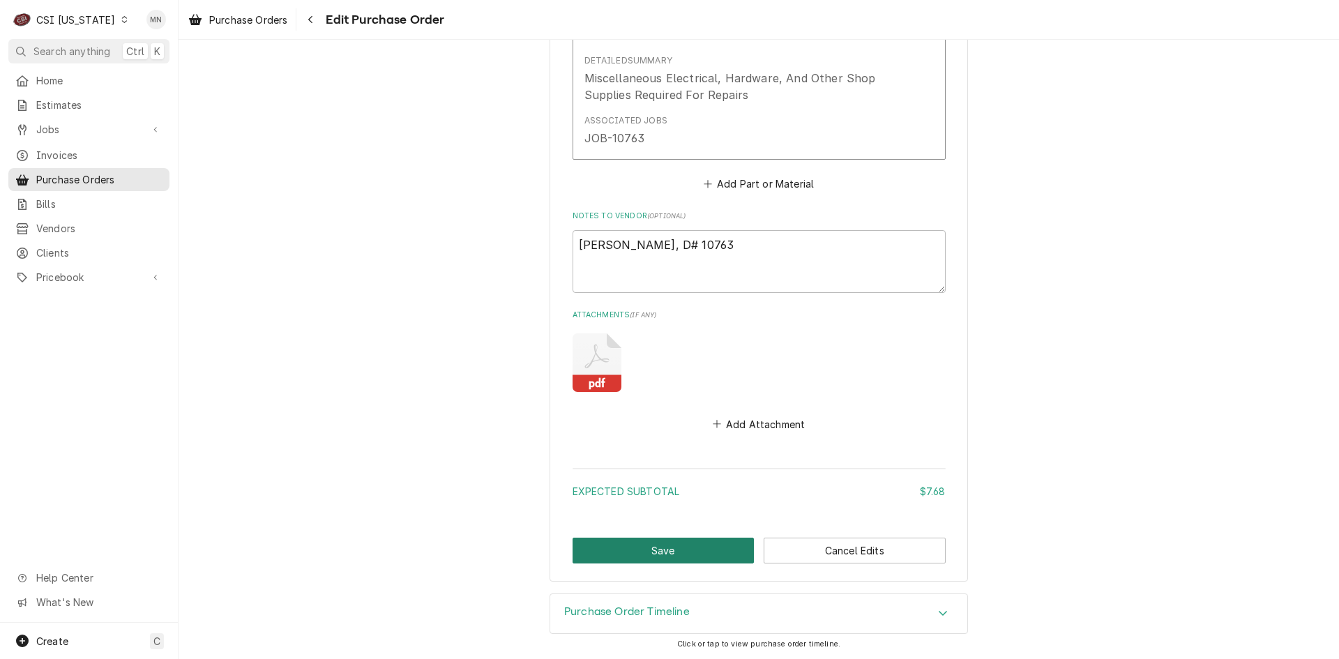
click at [638, 546] on button "Save" at bounding box center [664, 551] width 182 height 26
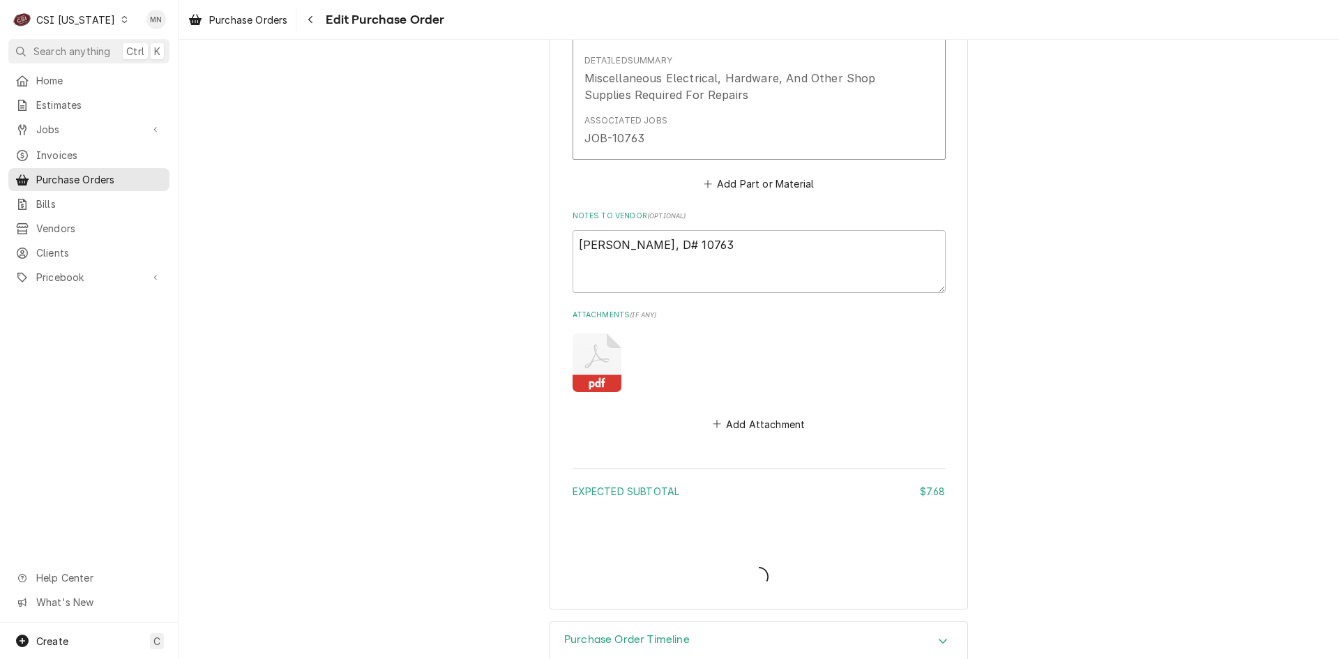
type textarea "x"
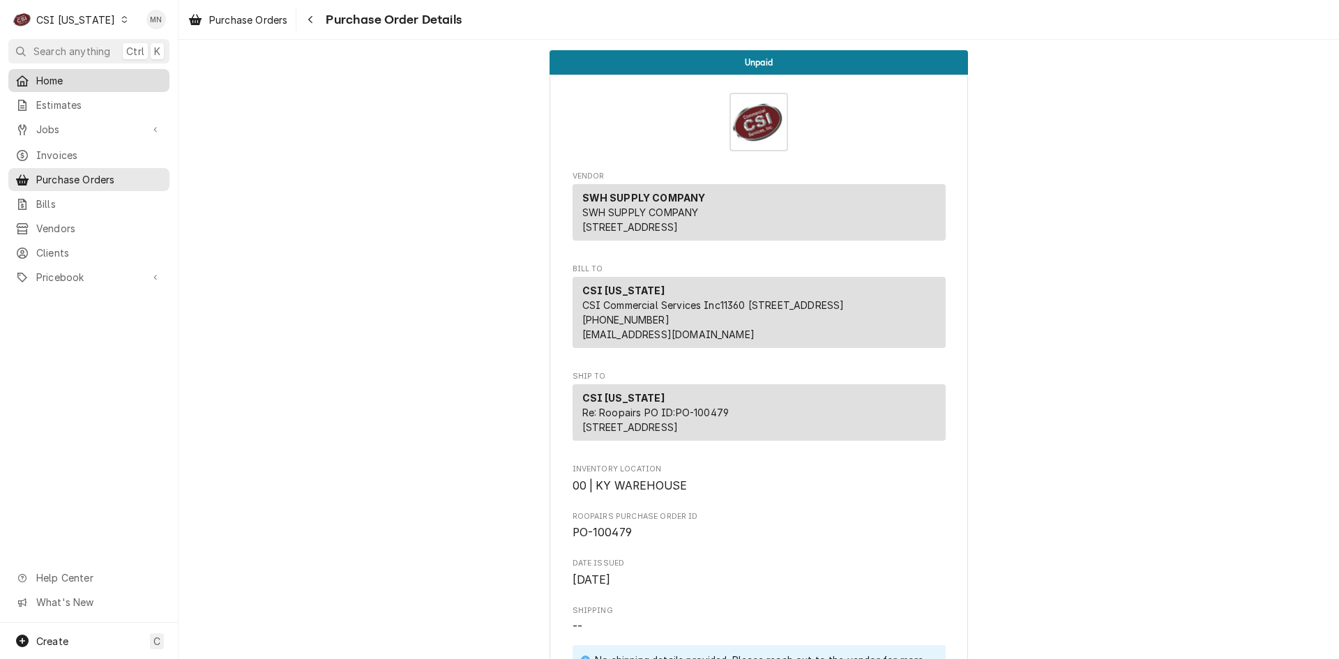
click at [46, 69] on link "Home" at bounding box center [88, 80] width 161 height 23
